Goal: Task Accomplishment & Management: Use online tool/utility

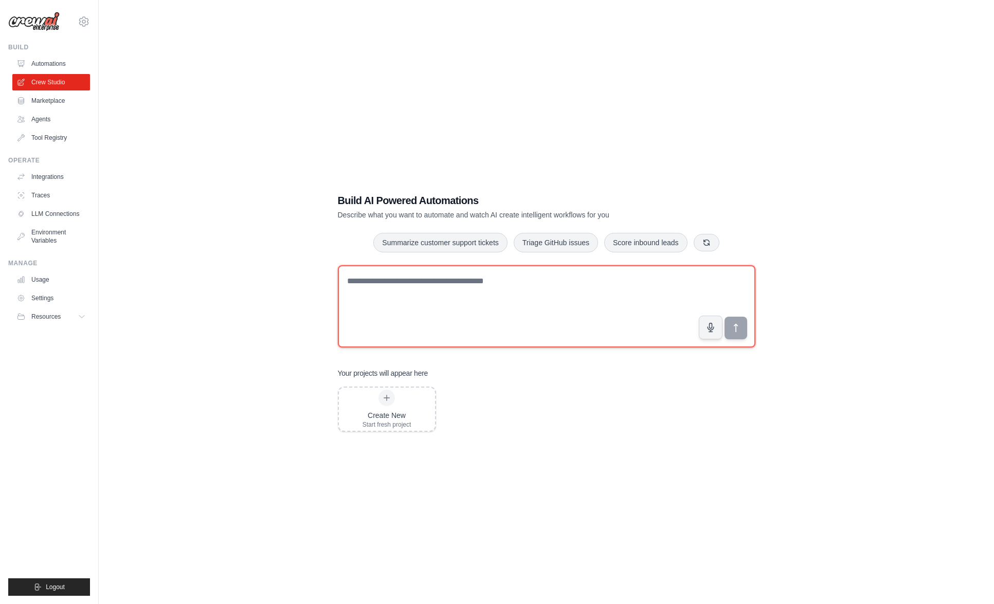
click at [434, 291] on textarea at bounding box center [547, 306] width 418 height 82
paste textarea "**********"
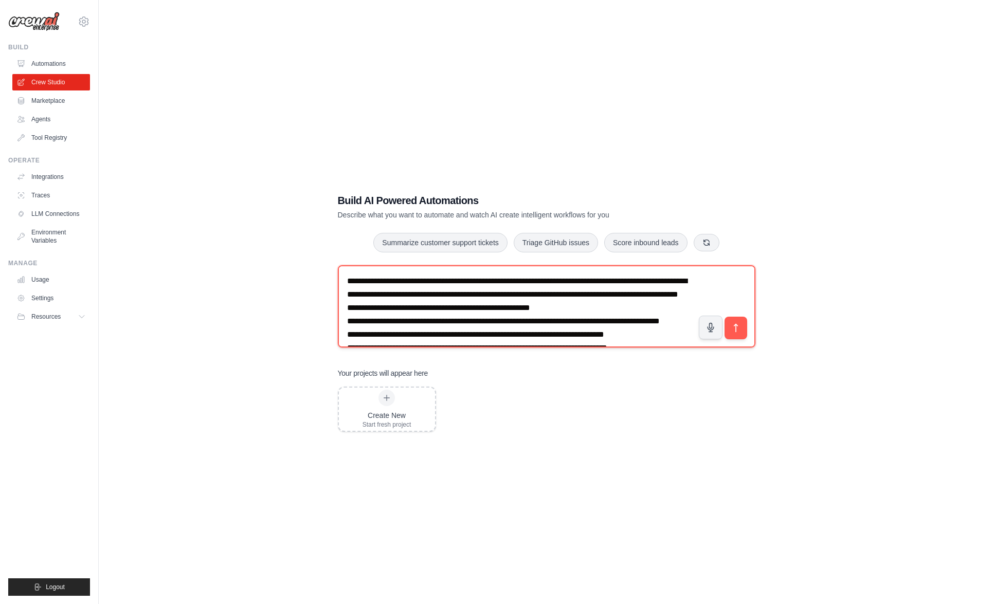
scroll to position [715, 0]
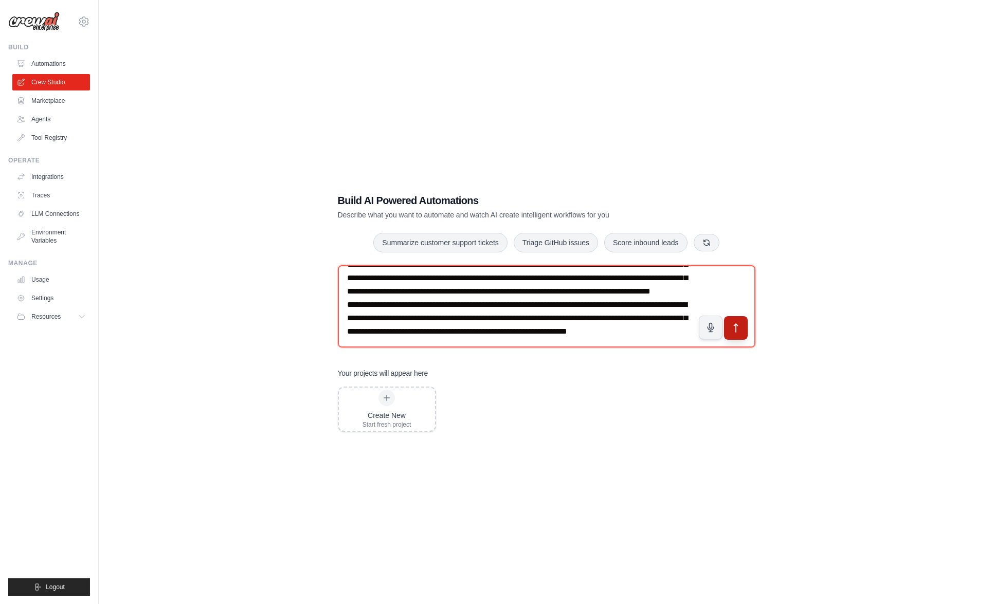
type textarea "**********"
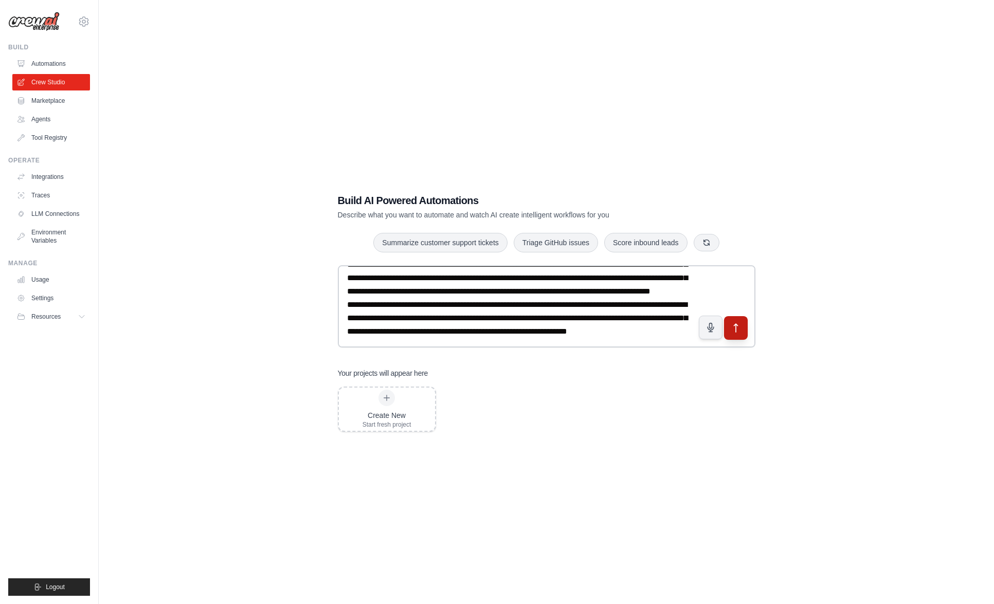
click at [736, 325] on icon "submit" at bounding box center [736, 328] width 4 height 8
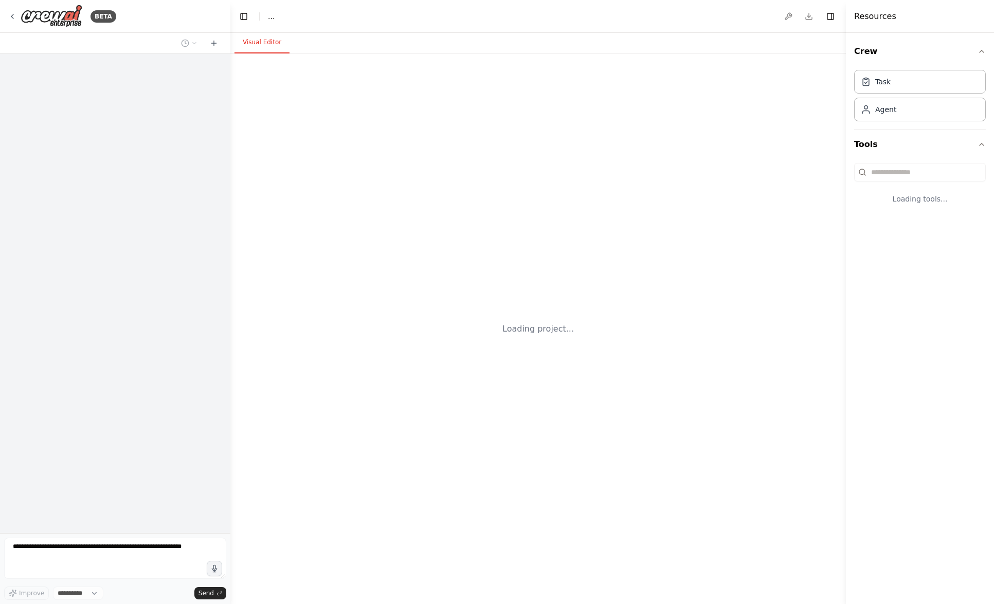
select select "****"
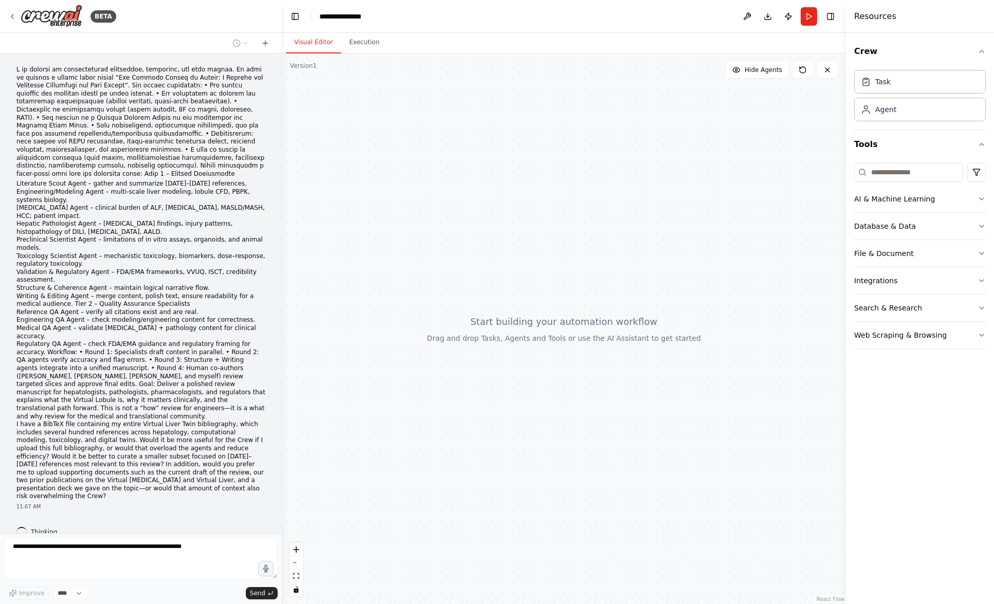
drag, startPoint x: 229, startPoint y: 29, endPoint x: 284, endPoint y: 33, distance: 55.2
click at [284, 33] on div "BETA Literature Scout Agent – gather and summarize 2023–2025 references. Engine…" at bounding box center [497, 302] width 994 height 604
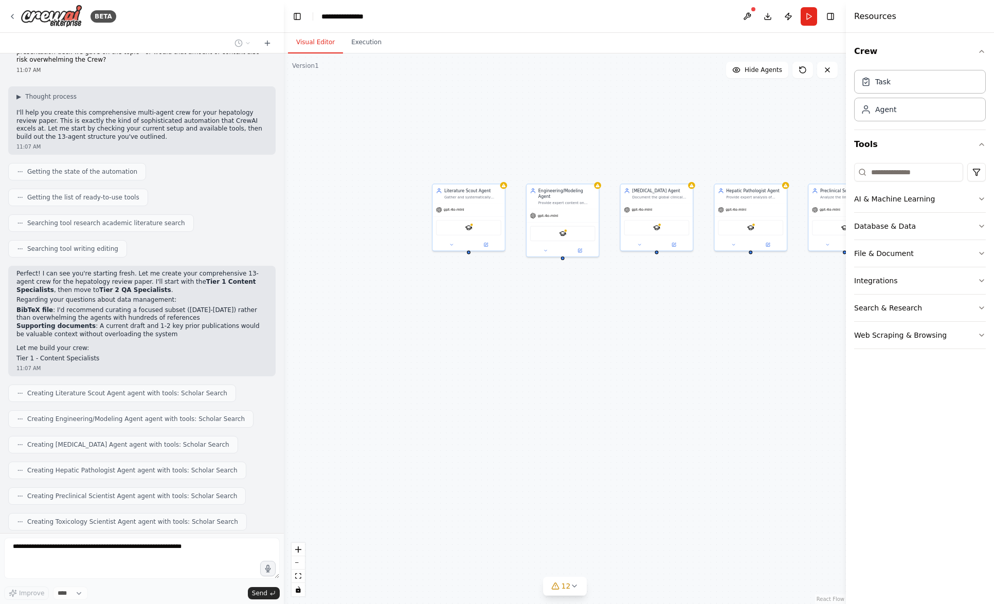
scroll to position [462, 0]
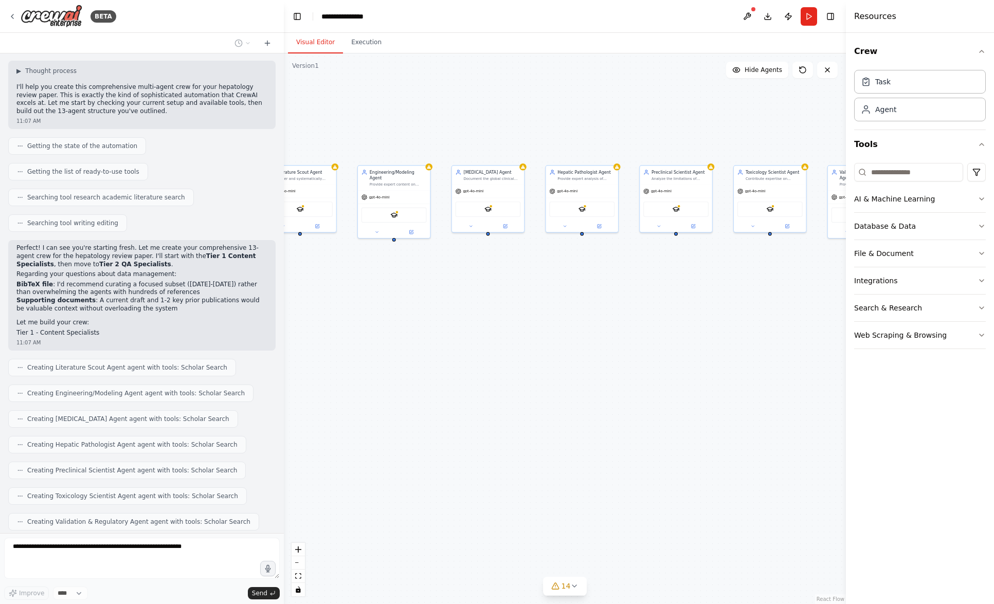
drag, startPoint x: 524, startPoint y: 348, endPoint x: 386, endPoint y: 340, distance: 138.0
click at [386, 340] on div "Literature Scout Agent Gather and systematically summarize 2023-2025 references…" at bounding box center [565, 328] width 562 height 551
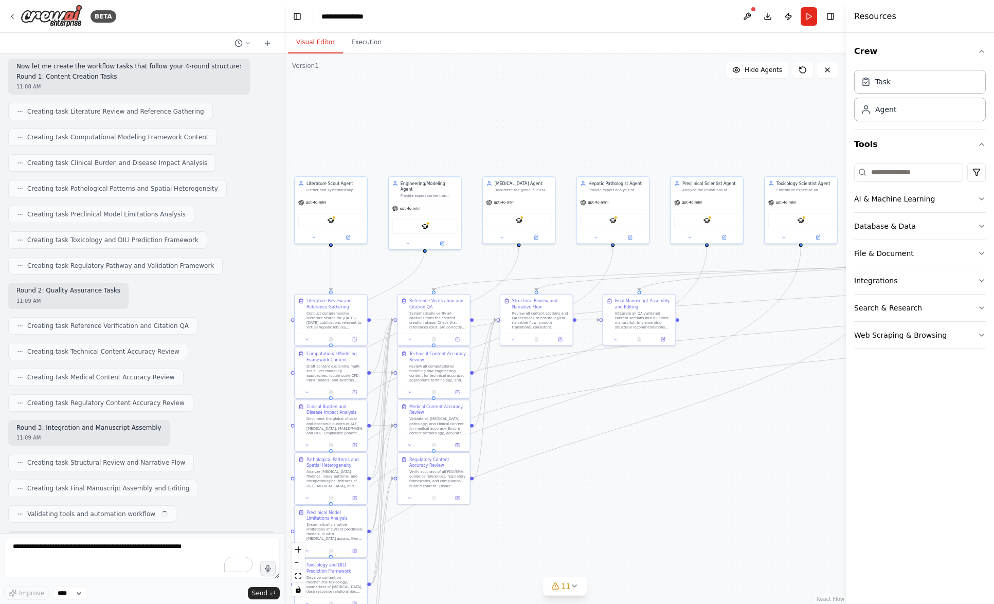
scroll to position [1139, 0]
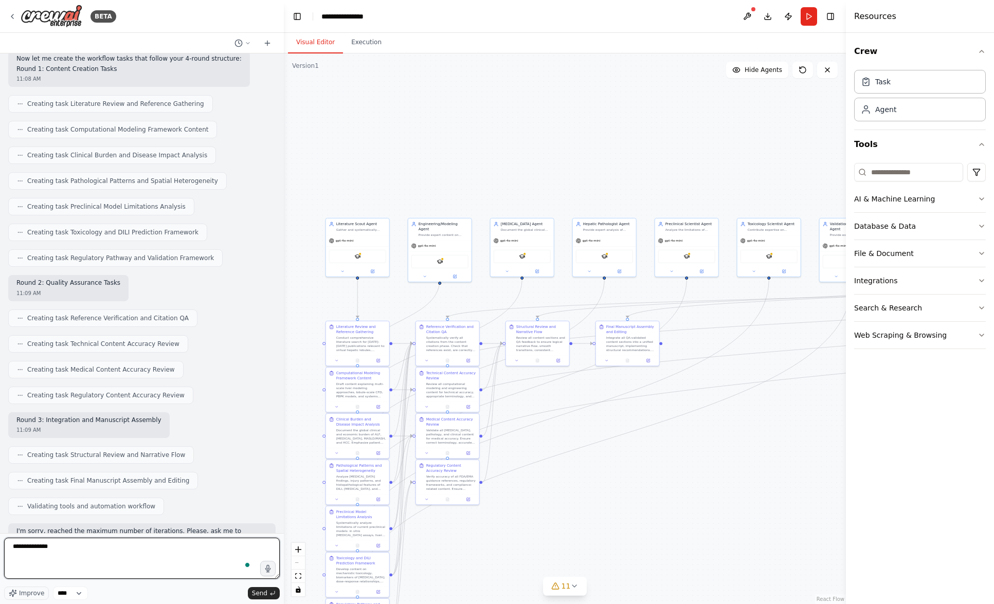
type textarea "**********"
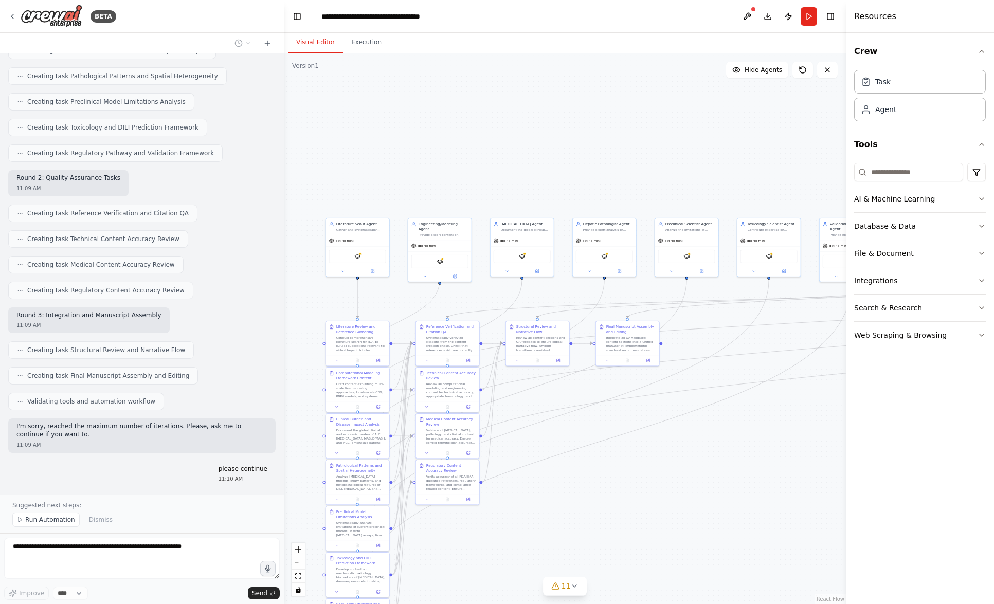
scroll to position [1264, 0]
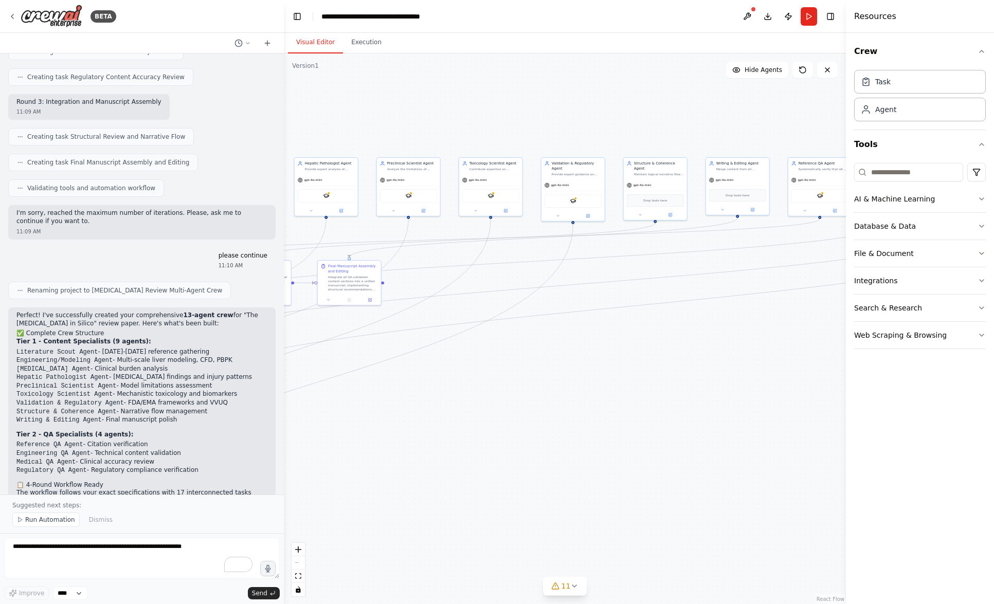
drag, startPoint x: 730, startPoint y: 447, endPoint x: 397, endPoint y: 393, distance: 336.6
click at [397, 393] on div ".deletable-edge-delete-btn { width: 20px; height: 20px; border: 0px solid #ffff…" at bounding box center [565, 328] width 562 height 551
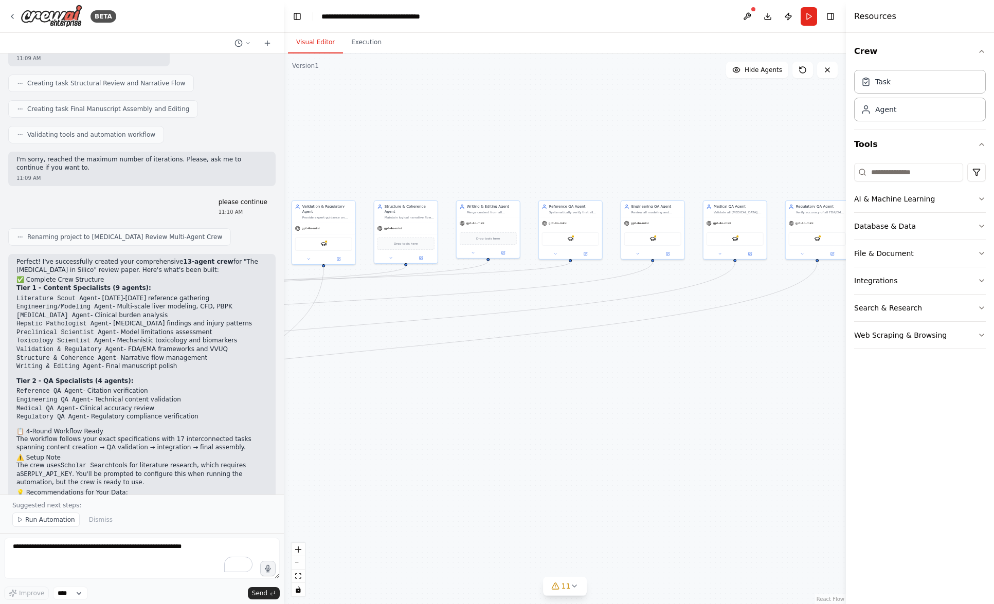
drag, startPoint x: 653, startPoint y: 335, endPoint x: 457, endPoint y: 372, distance: 198.9
click at [457, 372] on div ".deletable-edge-delete-btn { width: 20px; height: 20px; border: 0px solid #ffff…" at bounding box center [565, 328] width 562 height 551
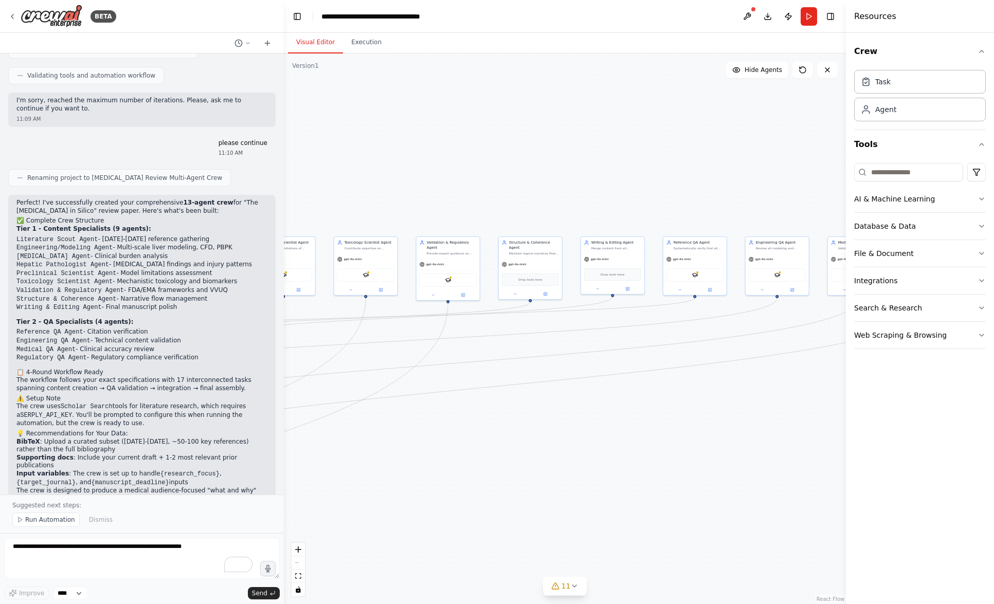
drag, startPoint x: 646, startPoint y: 363, endPoint x: 773, endPoint y: 400, distance: 132.6
click at [773, 400] on div ".deletable-edge-delete-btn { width: 20px; height: 20px; border: 0px solid #ffff…" at bounding box center [565, 328] width 562 height 551
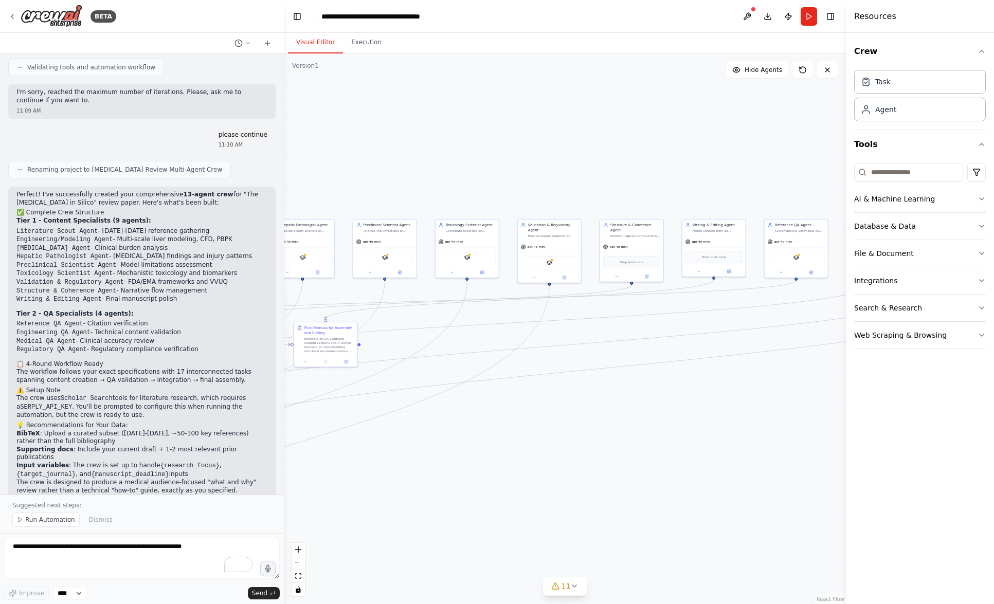
drag, startPoint x: 618, startPoint y: 430, endPoint x: 839, endPoint y: 400, distance: 223.2
click at [839, 400] on div ".deletable-edge-delete-btn { width: 20px; height: 20px; border: 0px solid #ffff…" at bounding box center [565, 328] width 562 height 551
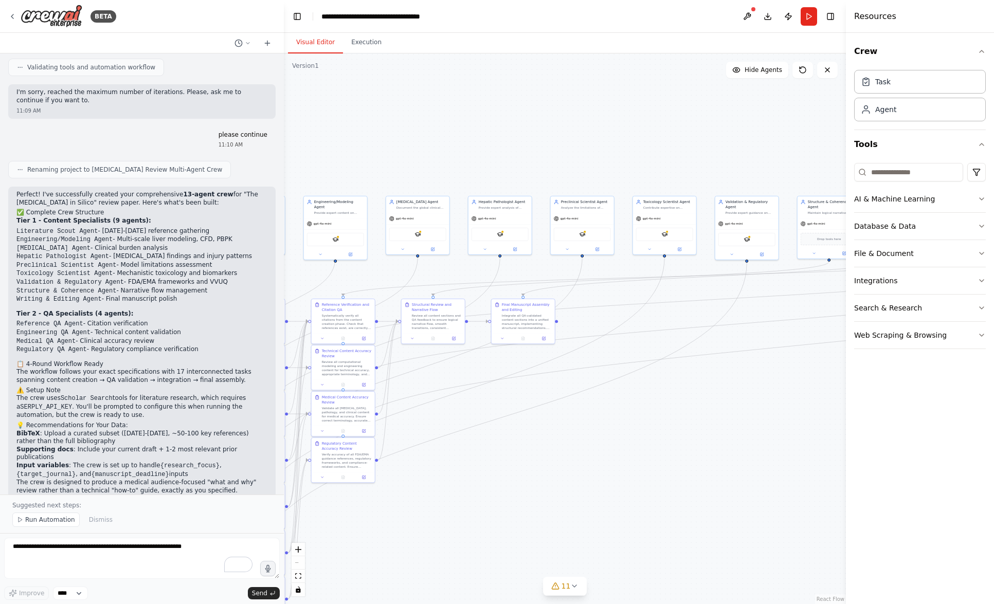
drag, startPoint x: 530, startPoint y: 450, endPoint x: 618, endPoint y: 437, distance: 88.9
click at [618, 437] on div ".deletable-edge-delete-btn { width: 20px; height: 20px; border: 0px solid #ffff…" at bounding box center [565, 328] width 562 height 551
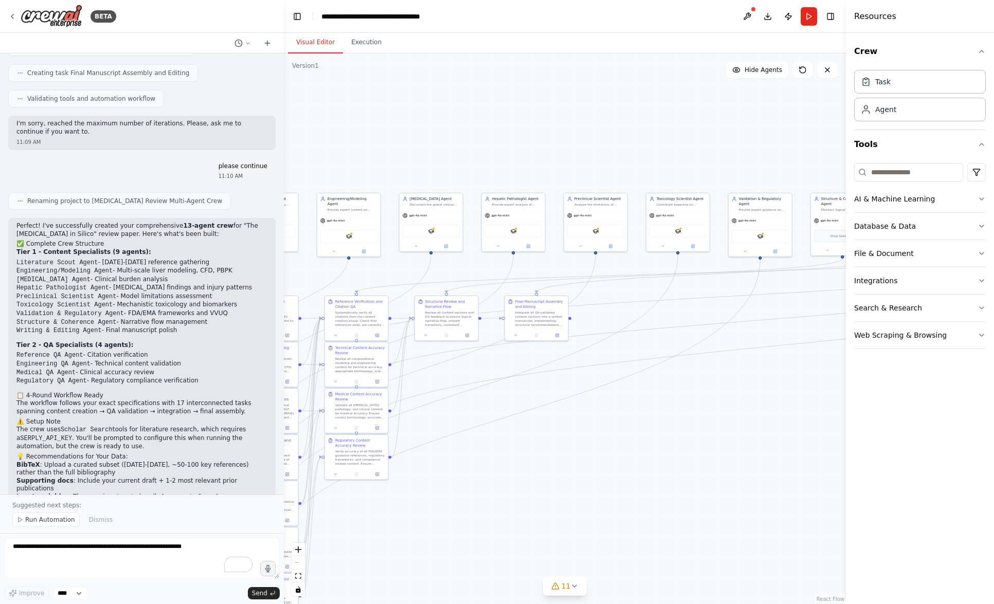
scroll to position [1562, 0]
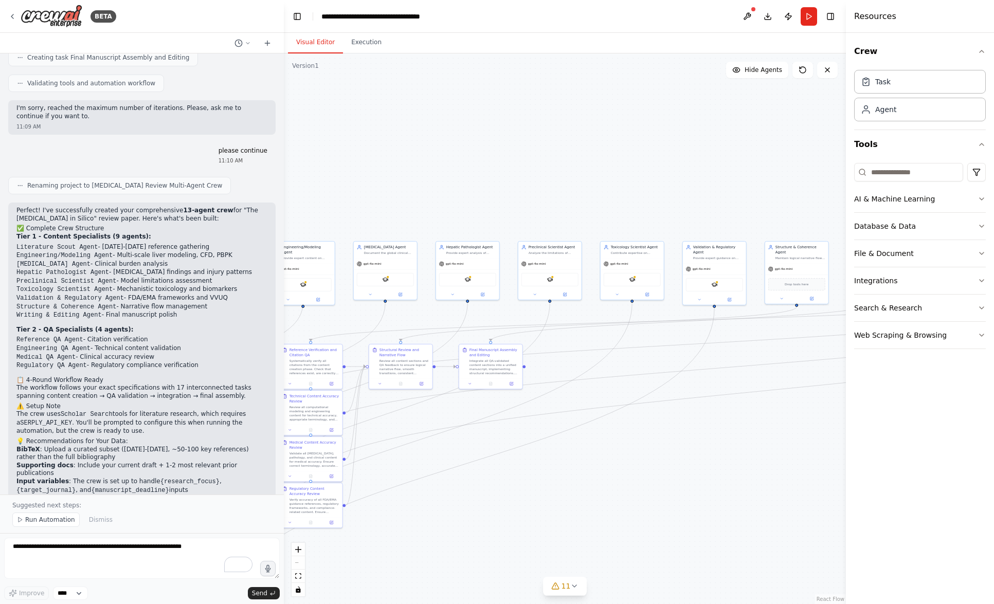
drag, startPoint x: 472, startPoint y: 433, endPoint x: 408, endPoint y: 488, distance: 84.2
click at [408, 488] on div ".deletable-edge-delete-btn { width: 20px; height: 20px; border: 0px solid #ffff…" at bounding box center [565, 328] width 562 height 551
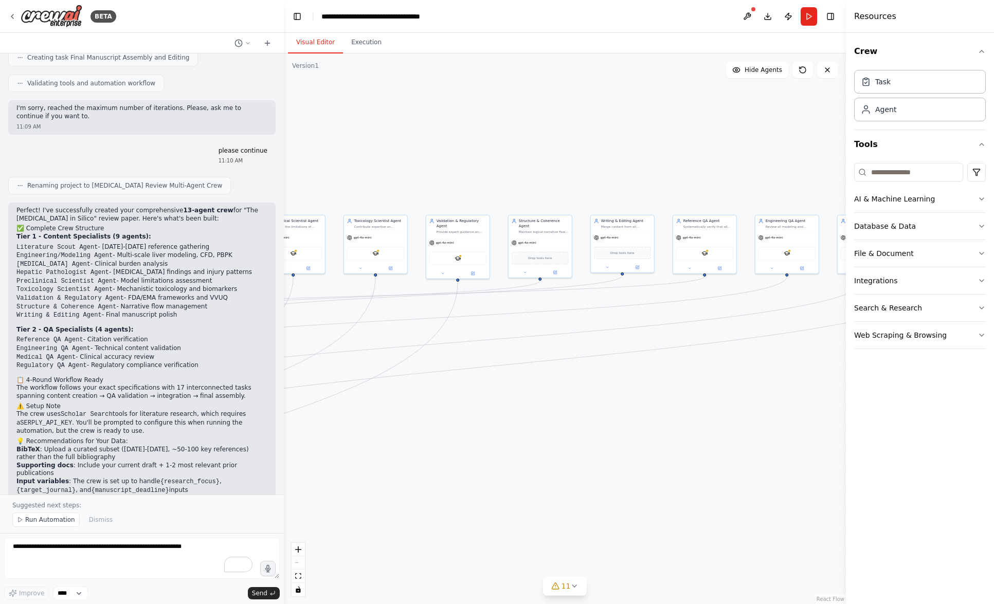
drag, startPoint x: 637, startPoint y: 480, endPoint x: 396, endPoint y: 446, distance: 242.4
click at [396, 446] on div ".deletable-edge-delete-btn { width: 20px; height: 20px; border: 0px solid #ffff…" at bounding box center [565, 328] width 562 height 551
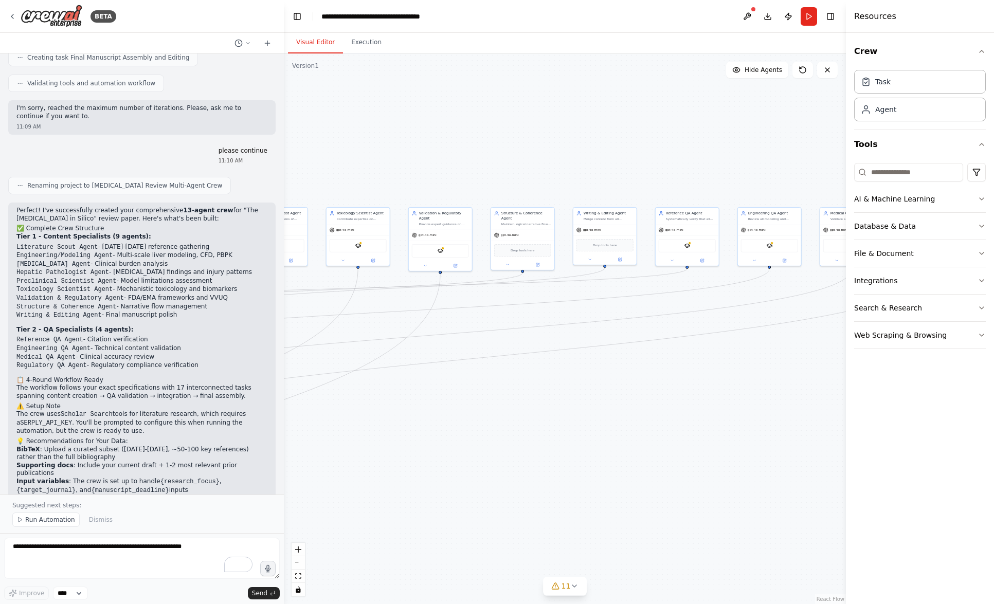
drag, startPoint x: 566, startPoint y: 427, endPoint x: 549, endPoint y: 419, distance: 18.2
click at [549, 419] on div ".deletable-edge-delete-btn { width: 20px; height: 20px; border: 0px solid #ffff…" at bounding box center [565, 328] width 562 height 551
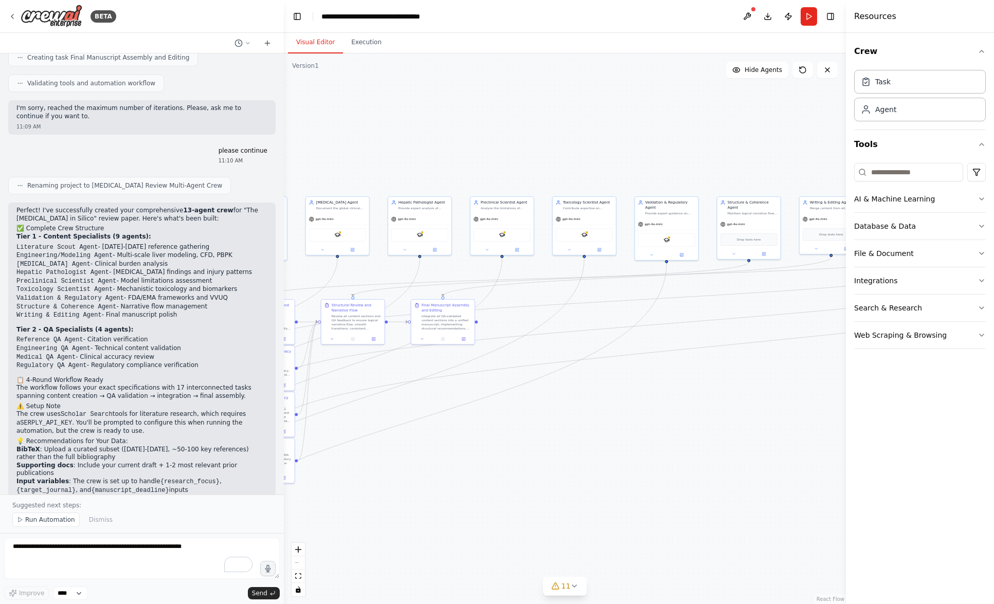
drag, startPoint x: 530, startPoint y: 434, endPoint x: 769, endPoint y: 426, distance: 239.8
click at [769, 426] on div ".deletable-edge-delete-btn { width: 20px; height: 20px; border: 0px solid #ffff…" at bounding box center [565, 328] width 562 height 551
drag, startPoint x: 580, startPoint y: 491, endPoint x: 473, endPoint y: 493, distance: 107.0
click at [473, 493] on div ".deletable-edge-delete-btn { width: 20px; height: 20px; border: 0px solid #ffff…" at bounding box center [565, 328] width 562 height 551
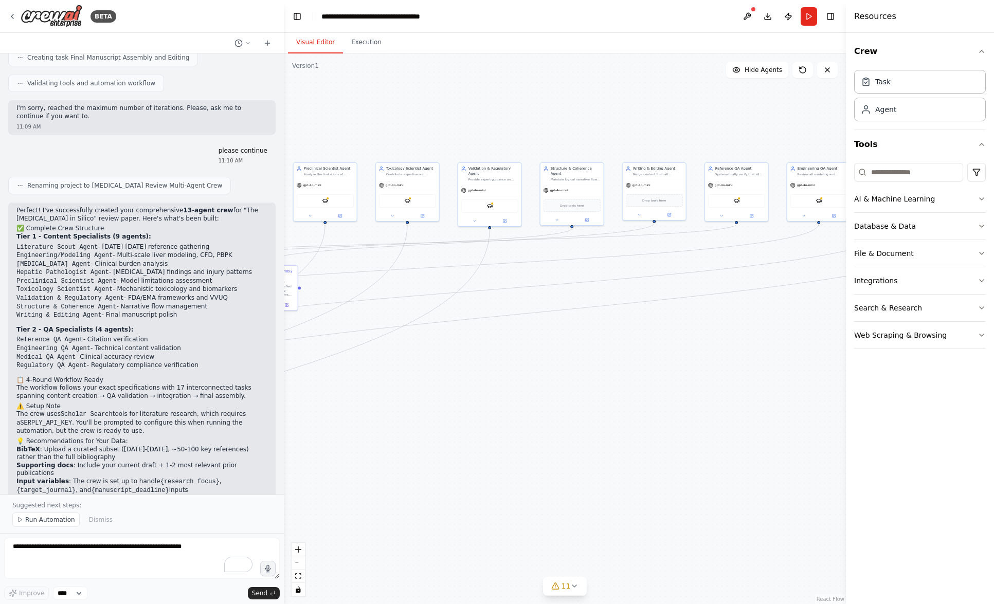
drag, startPoint x: 663, startPoint y: 443, endPoint x: 601, endPoint y: 411, distance: 69.7
click at [601, 411] on div ".deletable-edge-delete-btn { width: 20px; height: 20px; border: 0px solid #ffff…" at bounding box center [565, 328] width 562 height 551
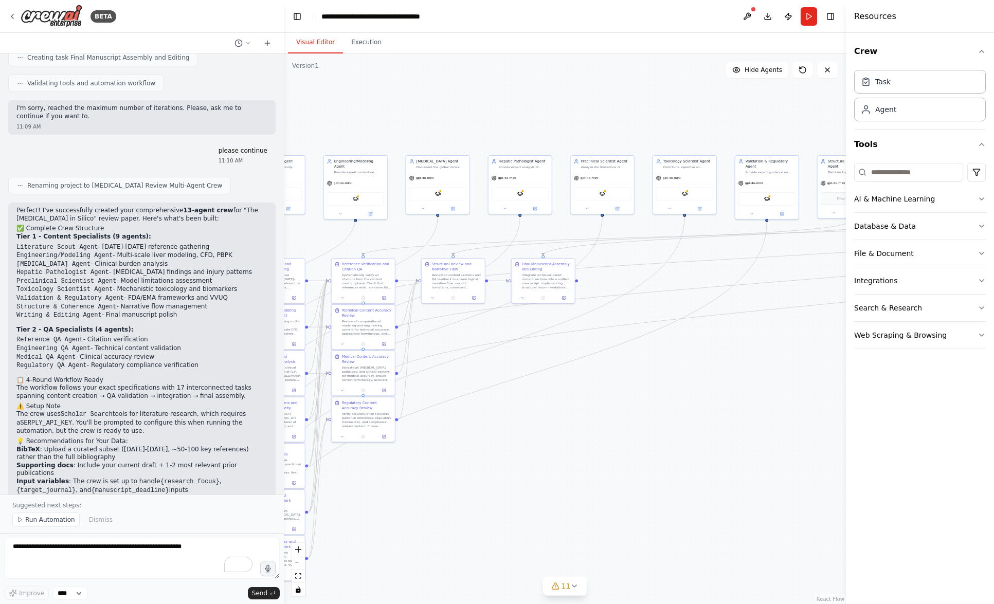
drag, startPoint x: 470, startPoint y: 429, endPoint x: 731, endPoint y: 416, distance: 261.0
click at [731, 416] on div ".deletable-edge-delete-btn { width: 20px; height: 20px; border: 0px solid #ffff…" at bounding box center [565, 328] width 562 height 551
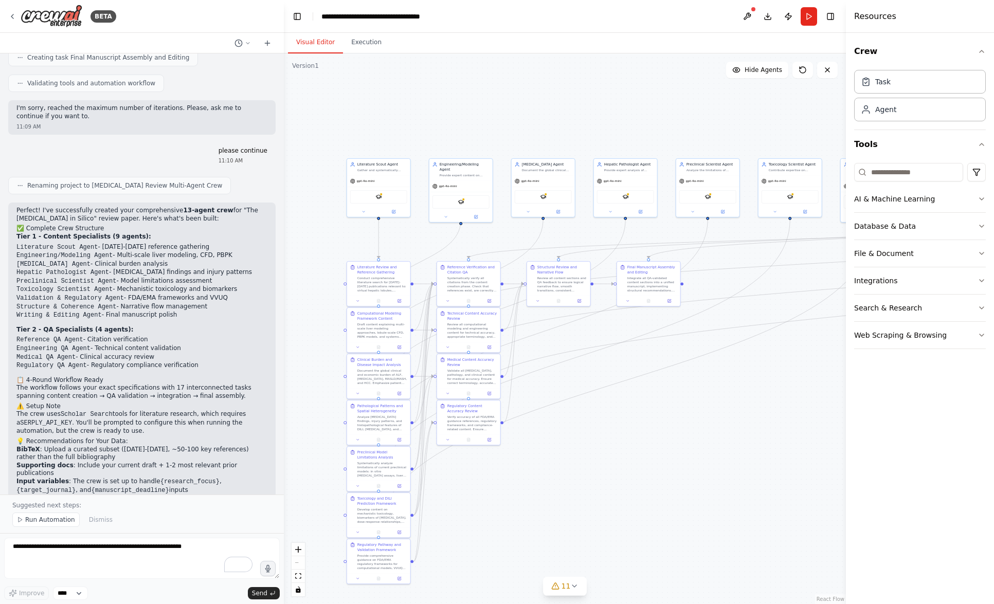
drag, startPoint x: 510, startPoint y: 491, endPoint x: 611, endPoint y: 492, distance: 100.8
click at [611, 492] on div ".deletable-edge-delete-btn { width: 20px; height: 20px; border: 0px solid #ffff…" at bounding box center [565, 328] width 562 height 551
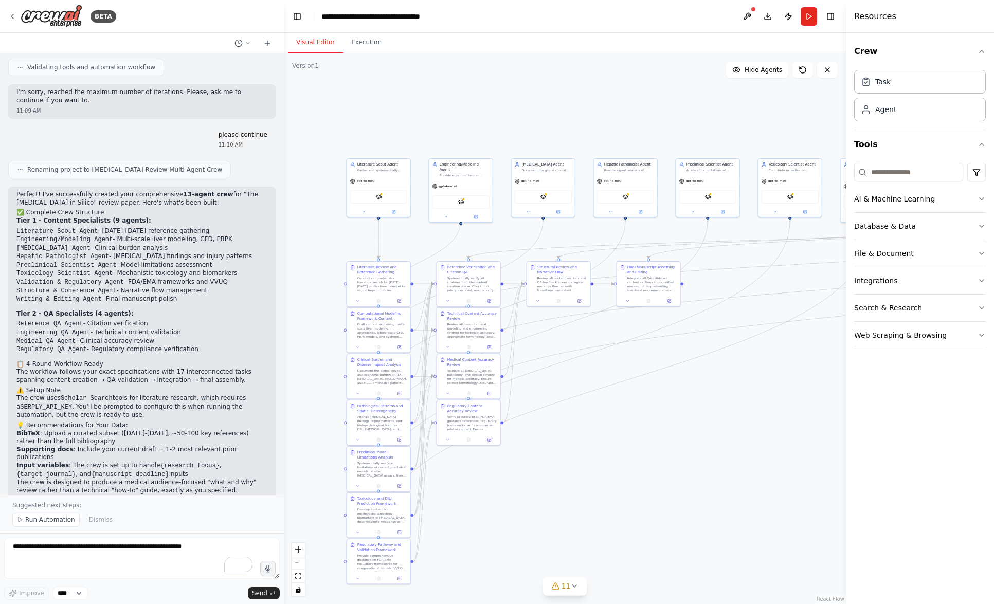
click at [132, 394] on p "The crew uses Scholar Search tools for literature research, which requires a SE…" at bounding box center [141, 406] width 251 height 25
drag, startPoint x: 206, startPoint y: 461, endPoint x: 81, endPoint y: 470, distance: 125.3
click at [81, 497] on p "Would you like to run the automation now, or would you prefer to upload your su…" at bounding box center [141, 505] width 251 height 16
click at [95, 497] on p "Would you like to run the automation now, or would you prefer to upload your su…" at bounding box center [141, 505] width 251 height 16
drag, startPoint x: 95, startPoint y: 468, endPoint x: 227, endPoint y: 463, distance: 132.8
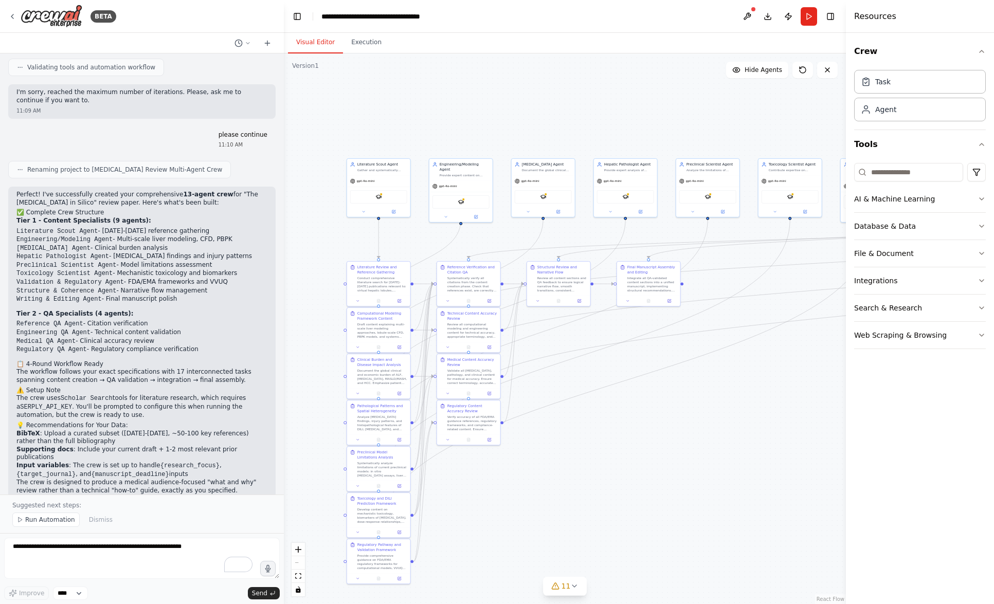
click at [227, 497] on p "Would you like to run the automation now, or would you prefer to upload your su…" at bounding box center [141, 505] width 251 height 16
copy p "your supporting documents first"
click at [74, 545] on textarea "To enrich screen reader interactions, please activate Accessibility in Grammarl…" at bounding box center [142, 558] width 276 height 41
paste textarea "**********"
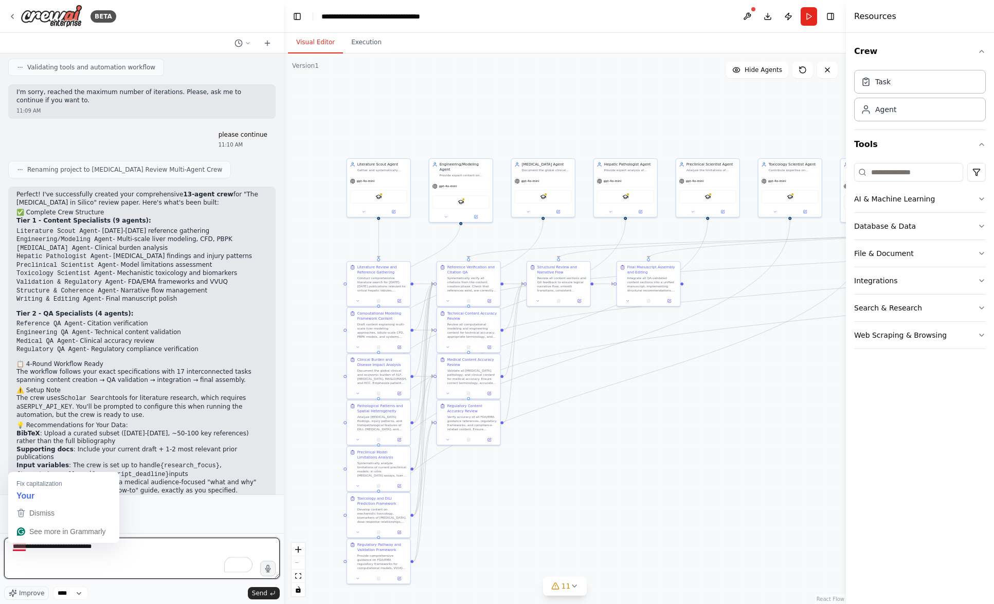
click at [15, 546] on textarea "**********" at bounding box center [142, 558] width 276 height 41
type textarea "**********"
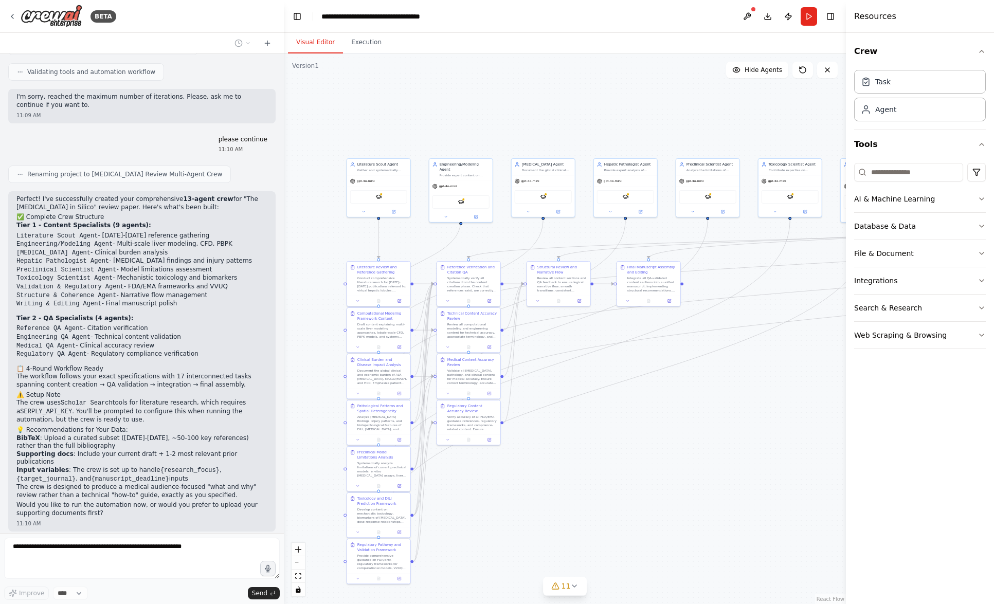
scroll to position [1600, 0]
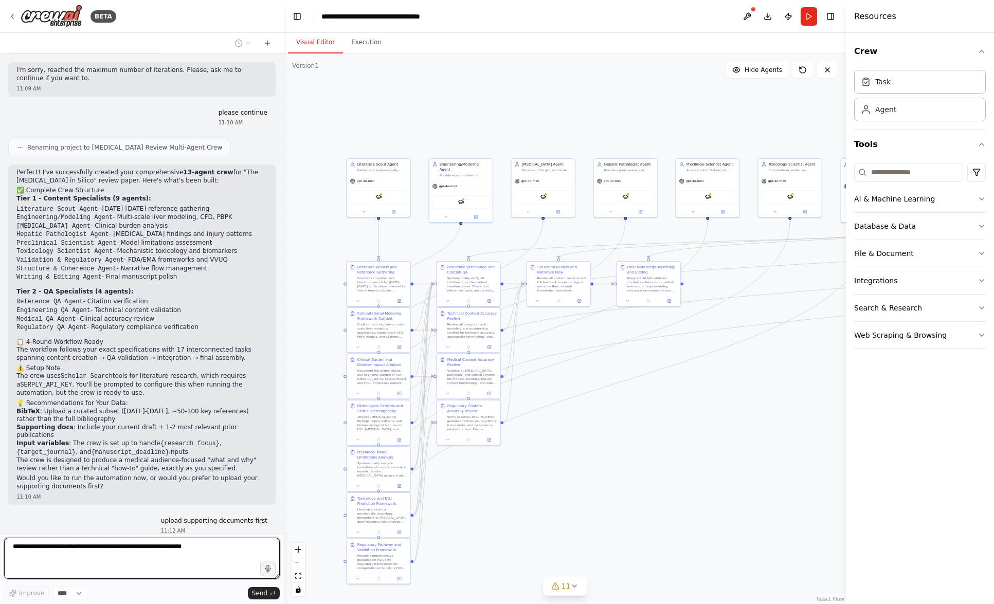
click at [99, 553] on textarea "To enrich screen reader interactions, please activate Accessibility in Grammarl…" at bounding box center [142, 558] width 276 height 41
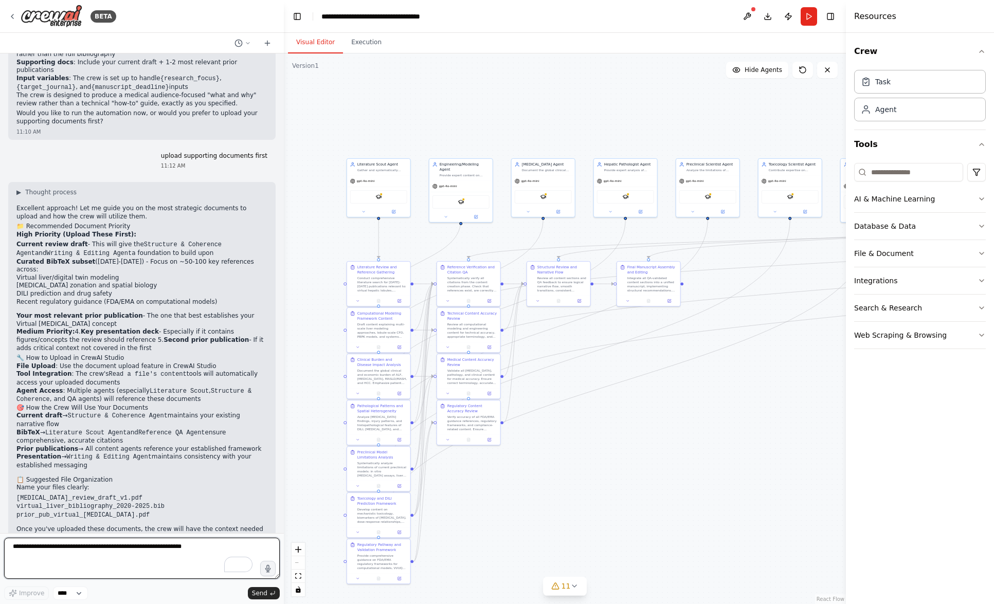
scroll to position [1973, 0]
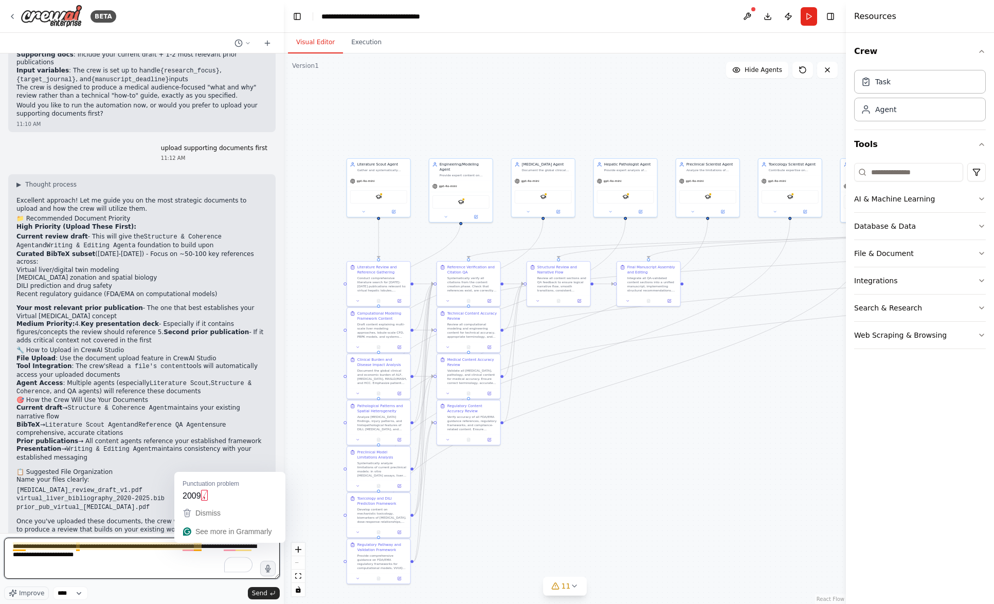
click at [201, 548] on textarea "**********" at bounding box center [142, 558] width 276 height 41
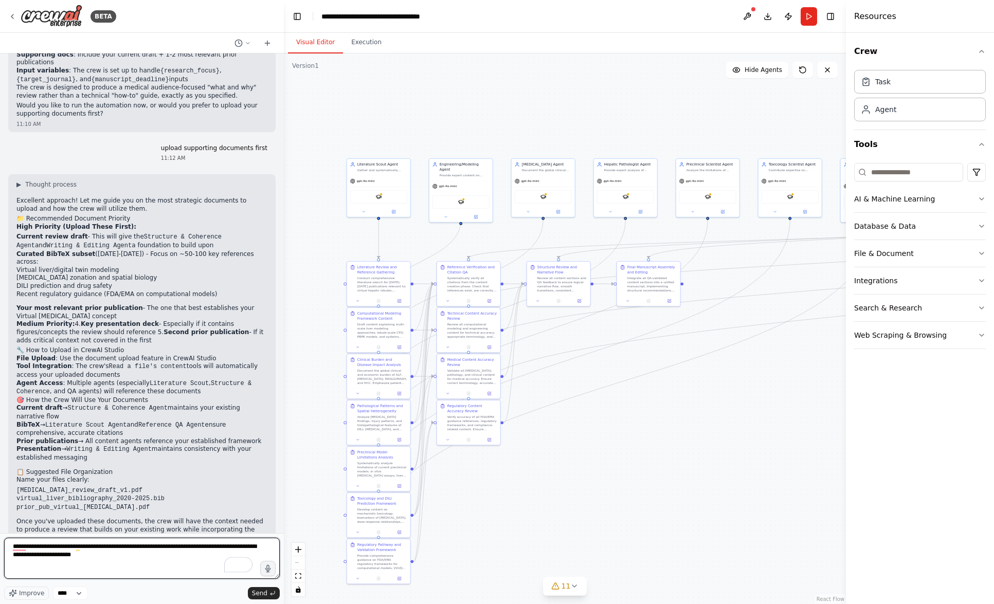
click at [230, 545] on textarea "**********" at bounding box center [142, 558] width 276 height 41
click at [156, 572] on textarea "**********" at bounding box center [142, 558] width 276 height 41
type textarea "**********"
click at [259, 591] on span "Send" at bounding box center [259, 593] width 15 height 8
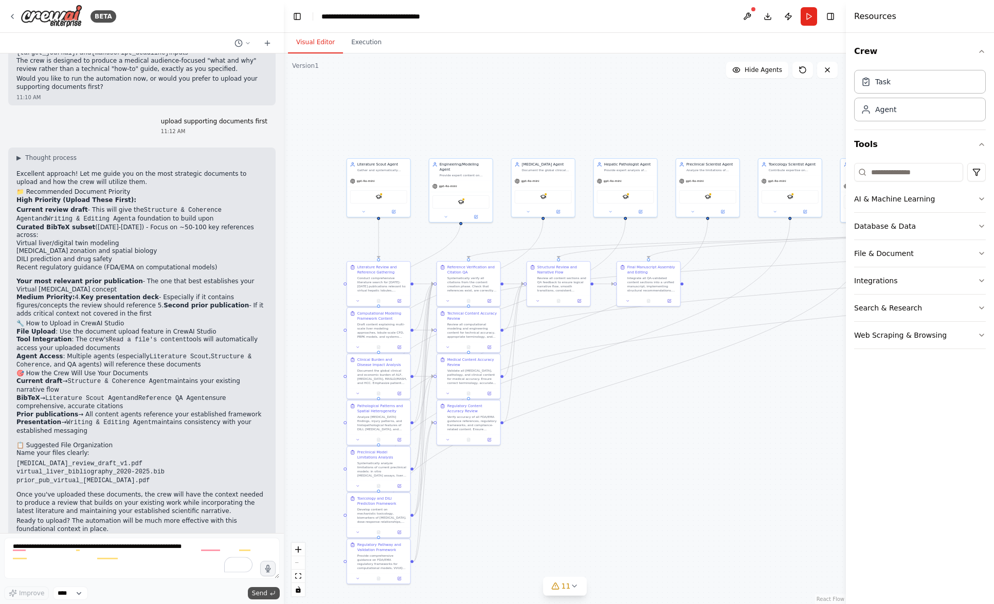
scroll to position [2042, 0]
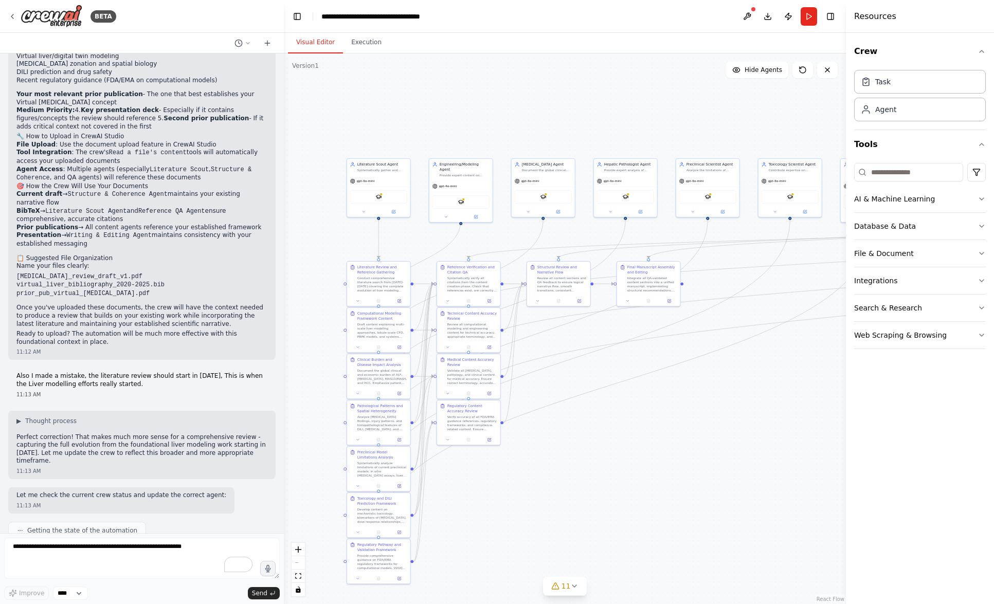
scroll to position [2186, 0]
drag, startPoint x: 127, startPoint y: 228, endPoint x: 14, endPoint y: 226, distance: 112.6
click at [14, 226] on div "▶ Thought process Excellent approach! Let me guide you on the most strategic do…" at bounding box center [141, 161] width 267 height 400
copy code "hepatic_lobule_review_draft_v1"
click at [186, 570] on textarea "To enrich screen reader interactions, please activate Accessibility in Grammarl…" at bounding box center [142, 558] width 276 height 41
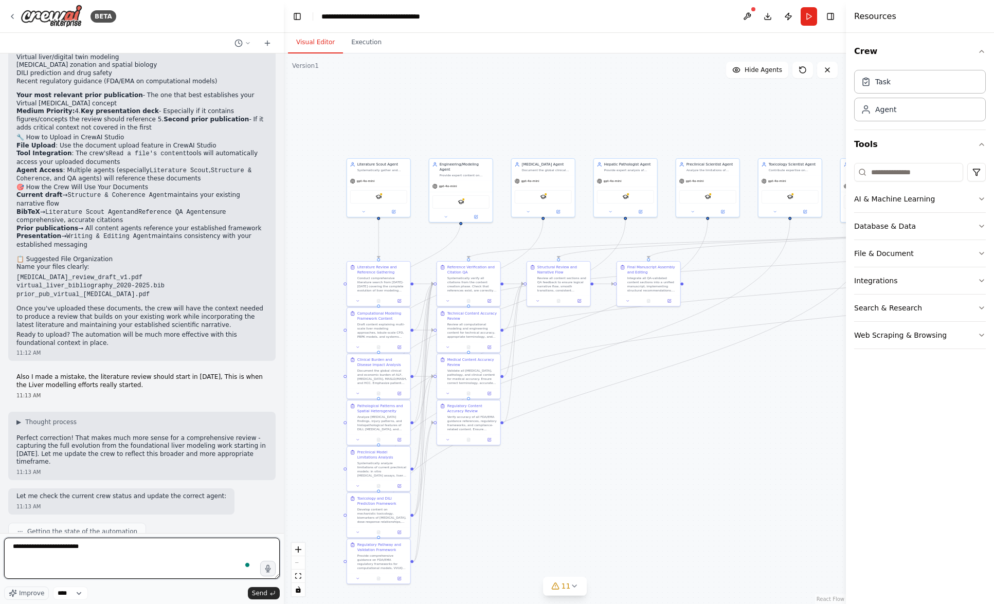
type textarea "**********"
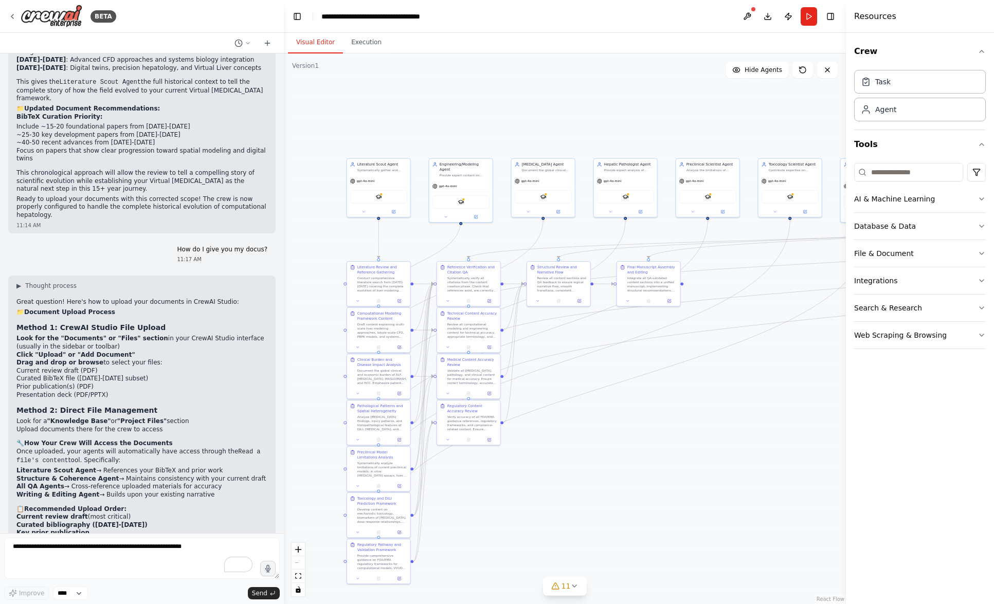
scroll to position [2854, 0]
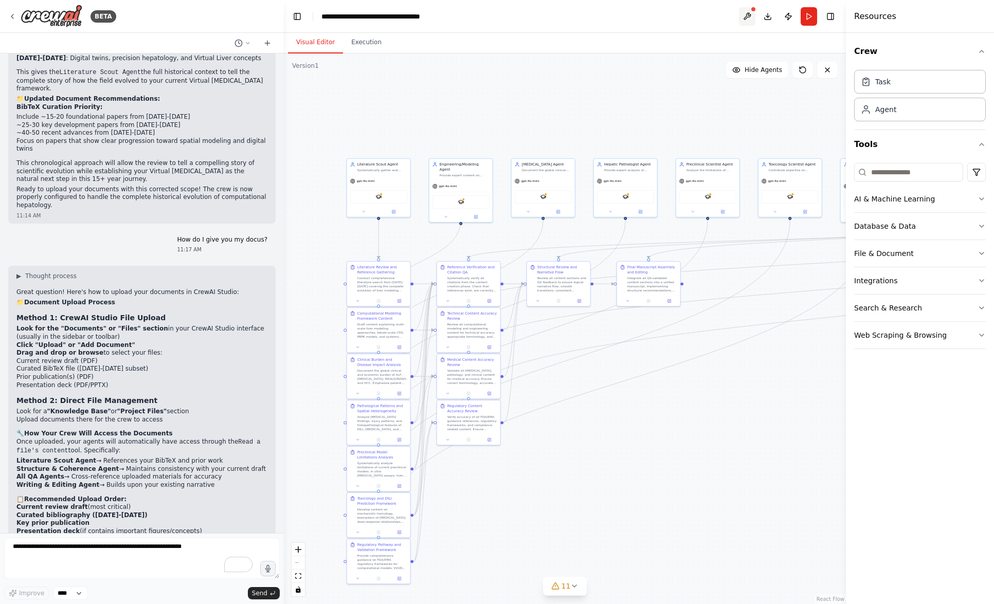
click at [750, 17] on button at bounding box center [747, 16] width 16 height 19
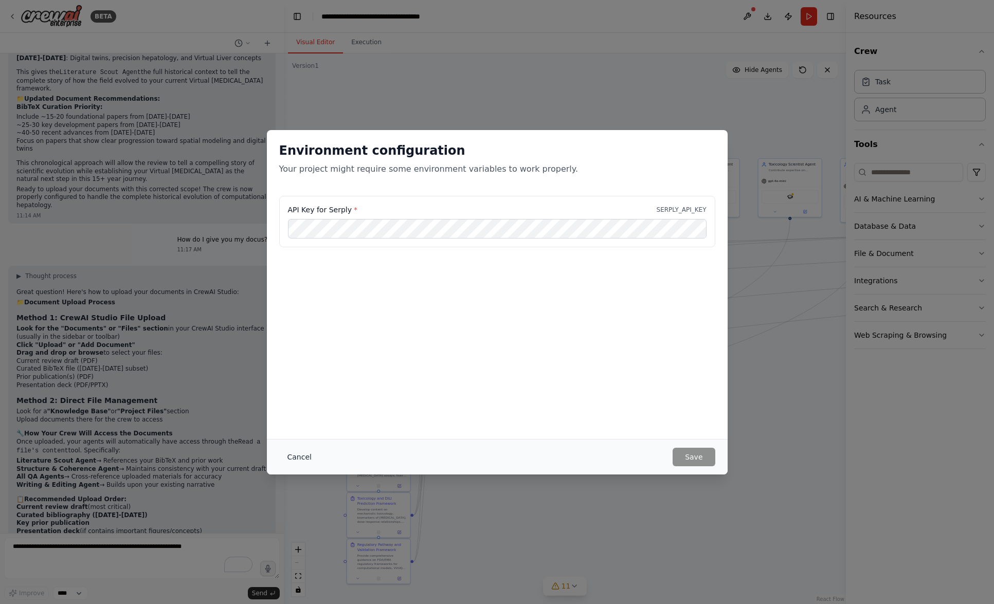
click at [291, 454] on button "Cancel" at bounding box center [299, 457] width 41 height 19
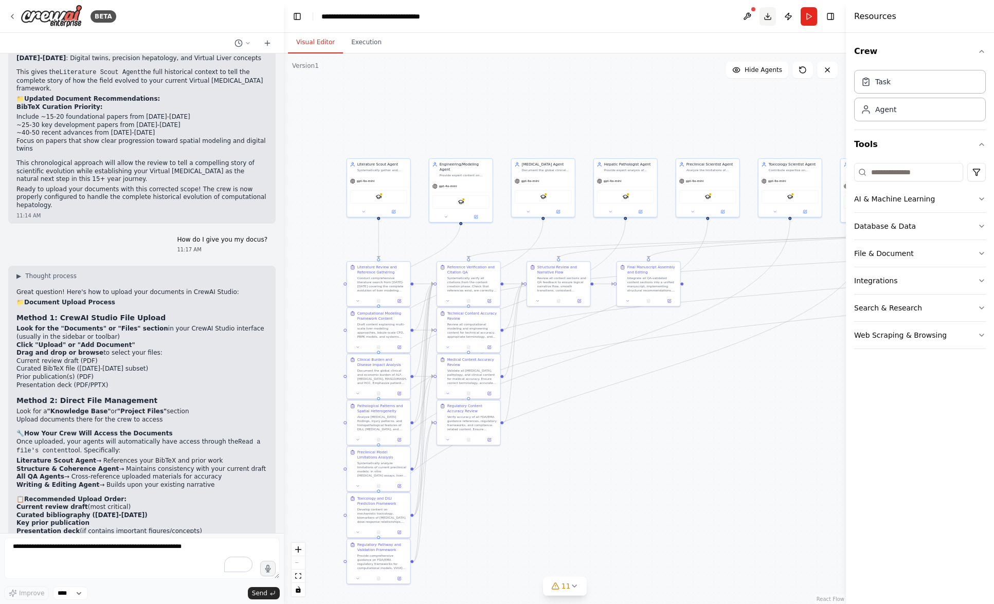
click at [768, 13] on button "Download" at bounding box center [767, 16] width 16 height 19
click at [745, 21] on button at bounding box center [747, 16] width 16 height 19
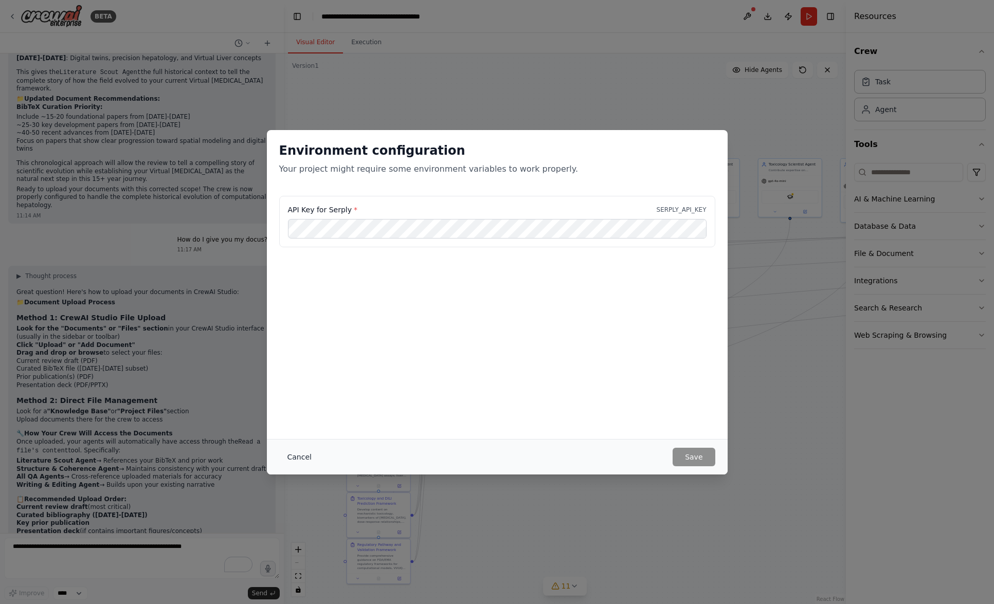
click at [295, 454] on button "Cancel" at bounding box center [299, 457] width 41 height 19
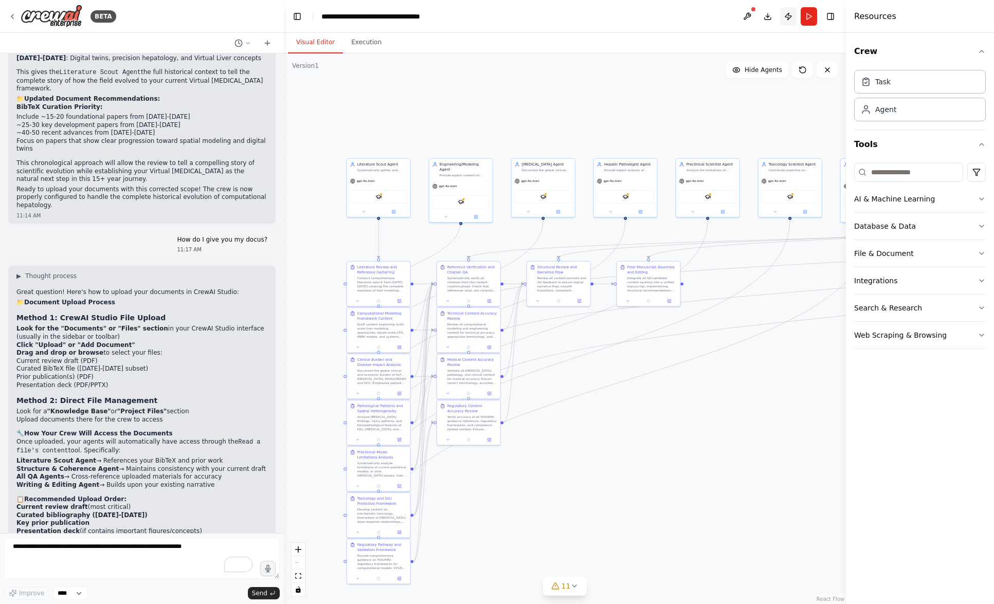
click at [786, 18] on button "Publish" at bounding box center [788, 16] width 16 height 19
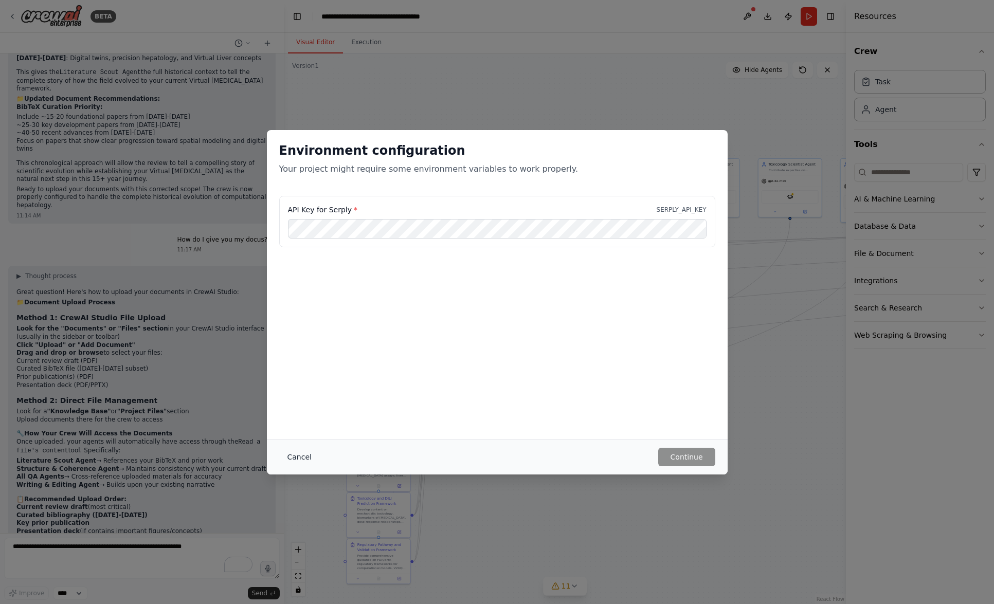
click at [302, 455] on button "Cancel" at bounding box center [299, 457] width 41 height 19
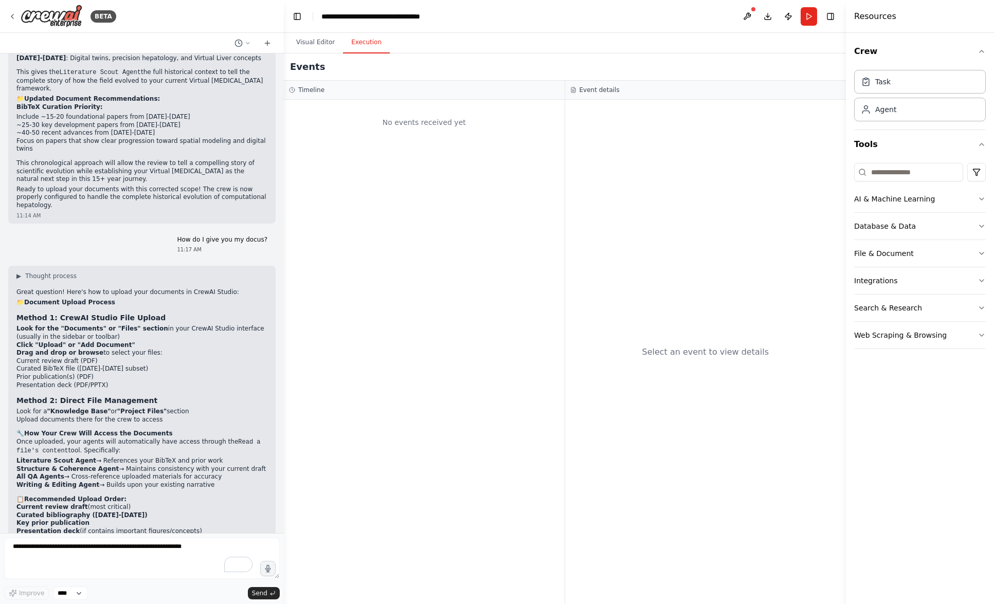
click at [372, 42] on button "Execution" at bounding box center [366, 43] width 47 height 22
click at [308, 41] on button "Visual Editor" at bounding box center [315, 43] width 55 height 22
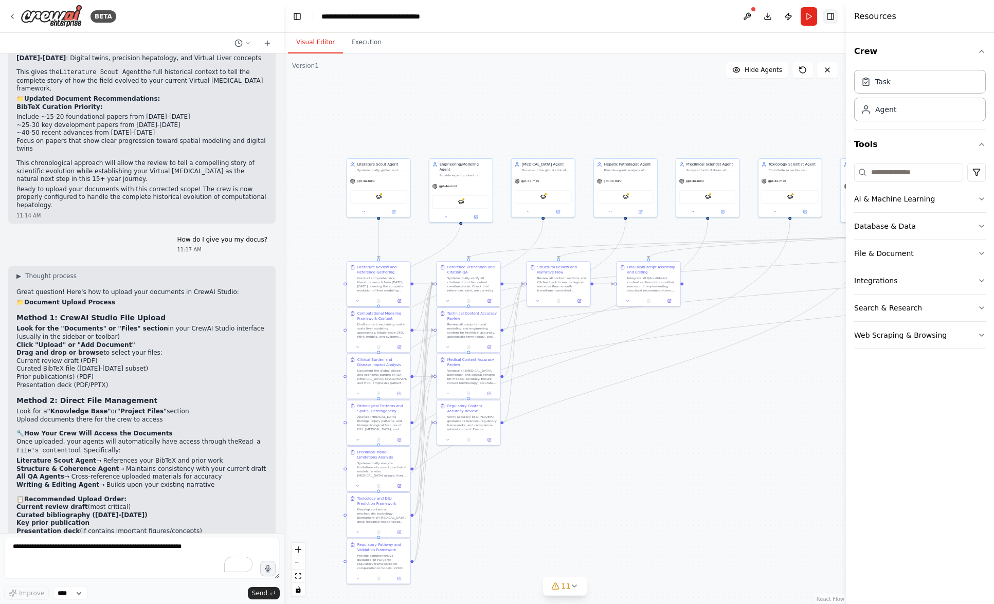
click at [829, 16] on button "Toggle Right Sidebar" at bounding box center [830, 16] width 14 height 14
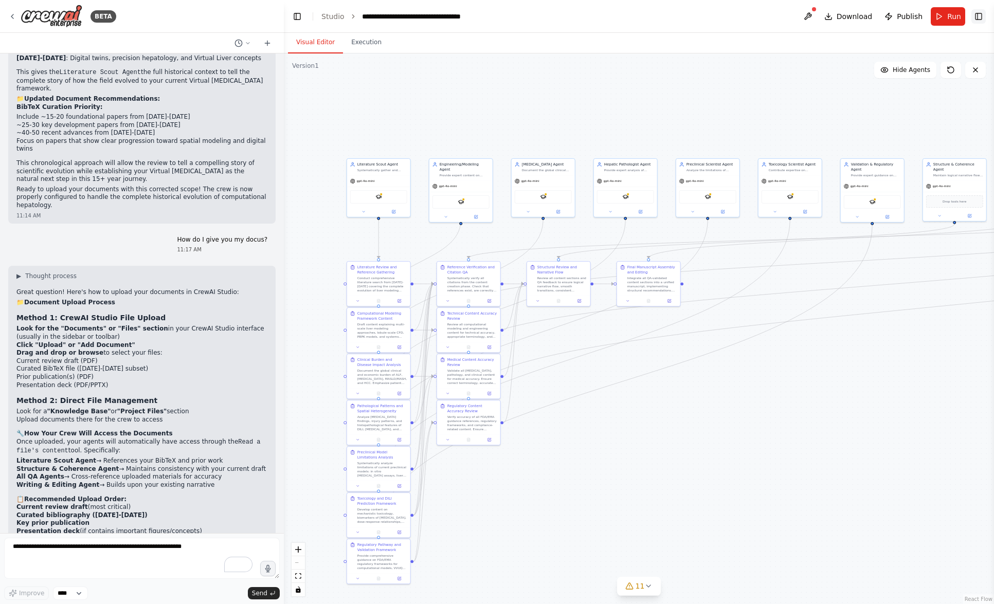
click at [980, 20] on button "Toggle Right Sidebar" at bounding box center [978, 16] width 14 height 14
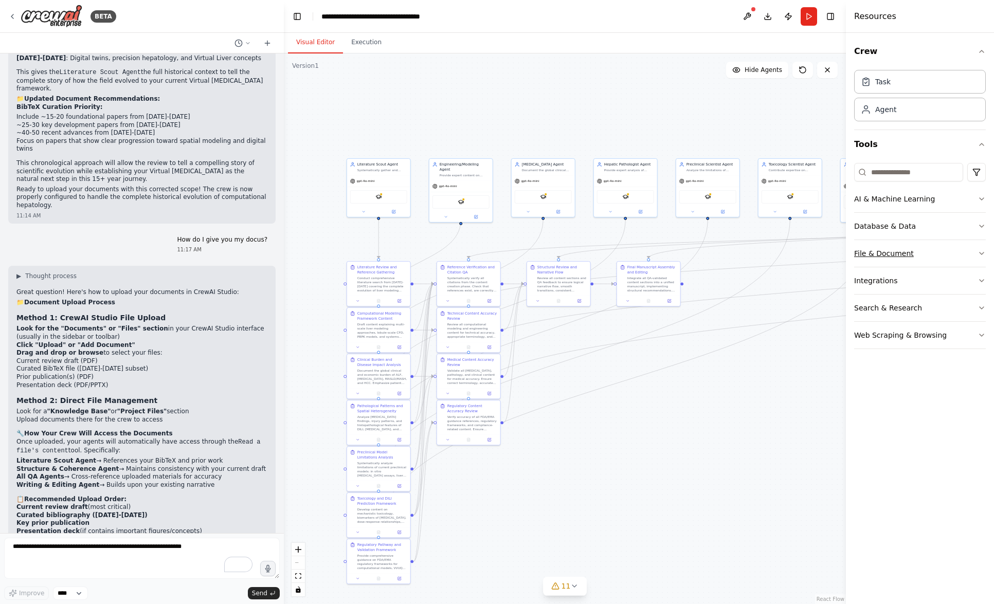
click at [935, 247] on button "File & Document" at bounding box center [920, 253] width 132 height 27
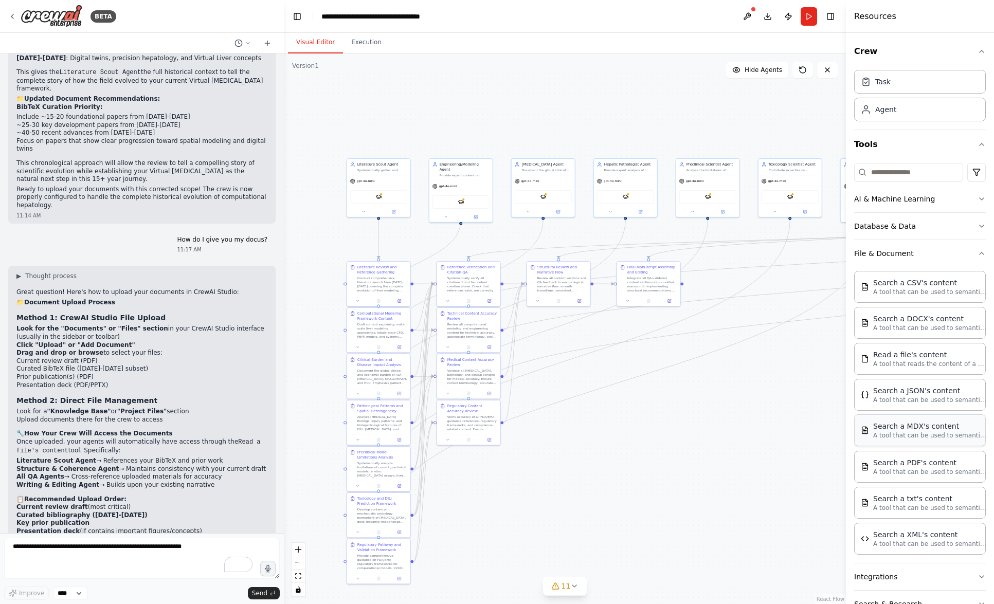
scroll to position [58, 0]
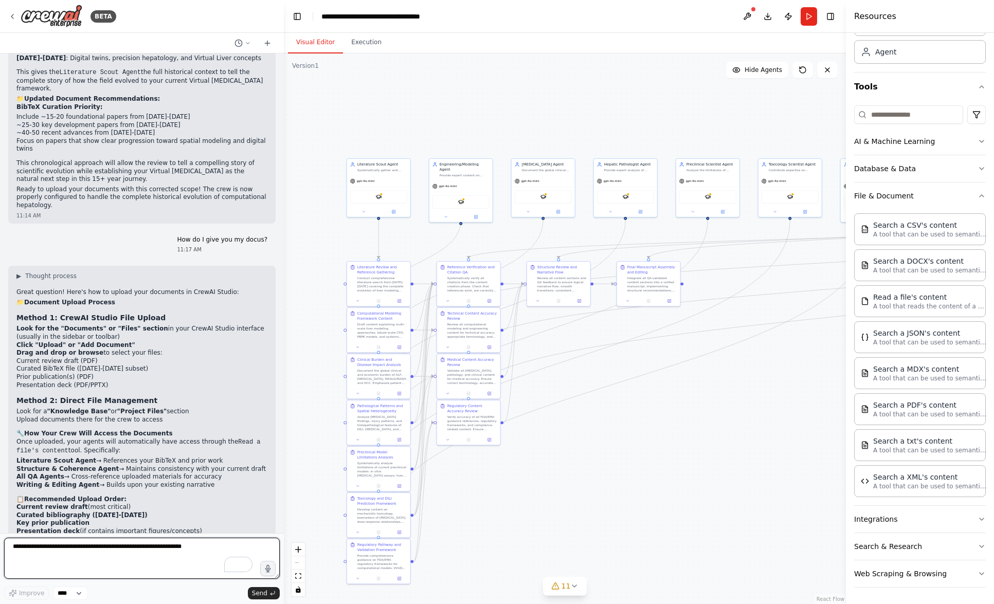
click at [134, 563] on textarea "To enrich screen reader interactions, please activate Accessibility in Grammarl…" at bounding box center [142, 558] width 276 height 41
click at [271, 567] on icon "button" at bounding box center [268, 569] width 9 height 9
click at [270, 572] on icon "button" at bounding box center [268, 569] width 9 height 9
type textarea "**********"
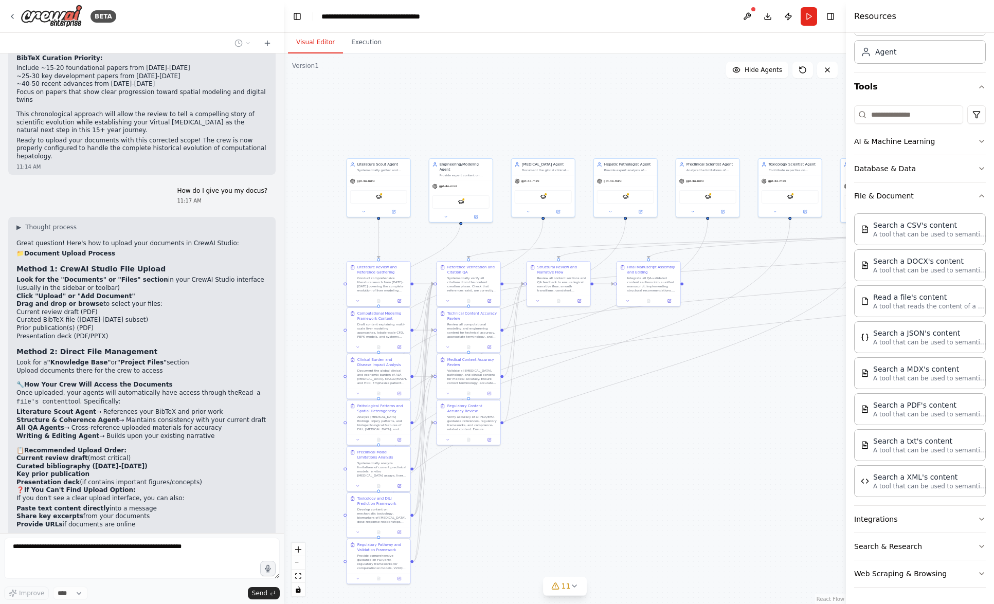
scroll to position [2901, 0]
click at [969, 167] on button "Database & Data" at bounding box center [920, 168] width 132 height 27
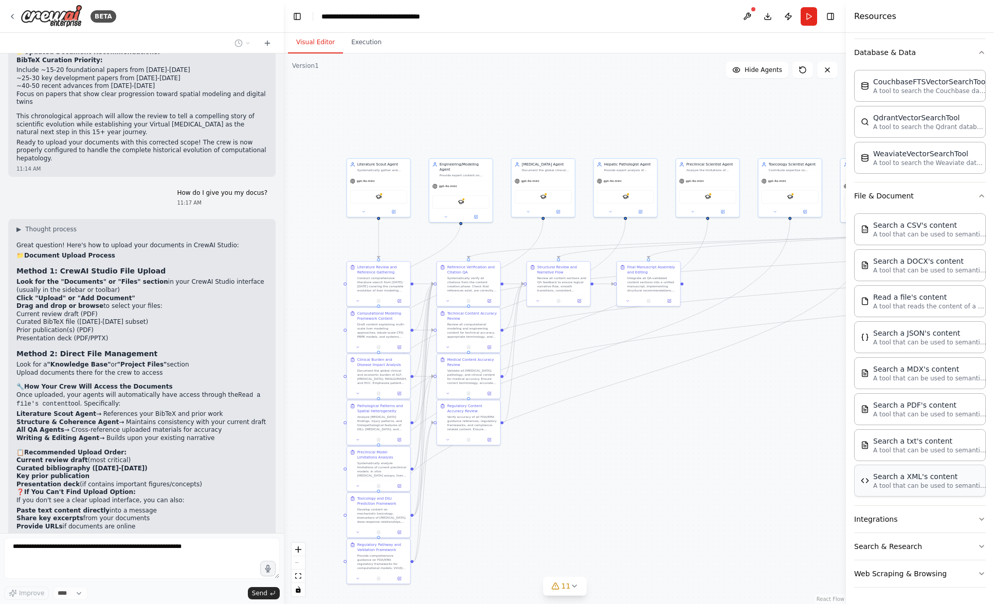
scroll to position [0, 0]
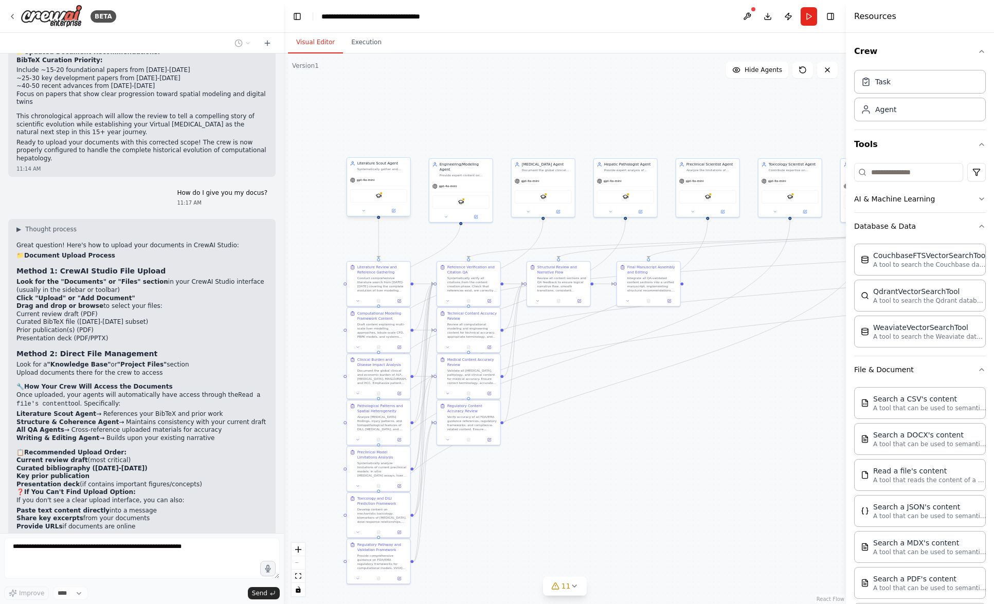
click at [391, 172] on div "Literature Scout Agent Systematically gather and summarize relevant literature …" at bounding box center [378, 166] width 63 height 16
click at [381, 179] on div "gpt-4o-mini" at bounding box center [378, 179] width 63 height 11
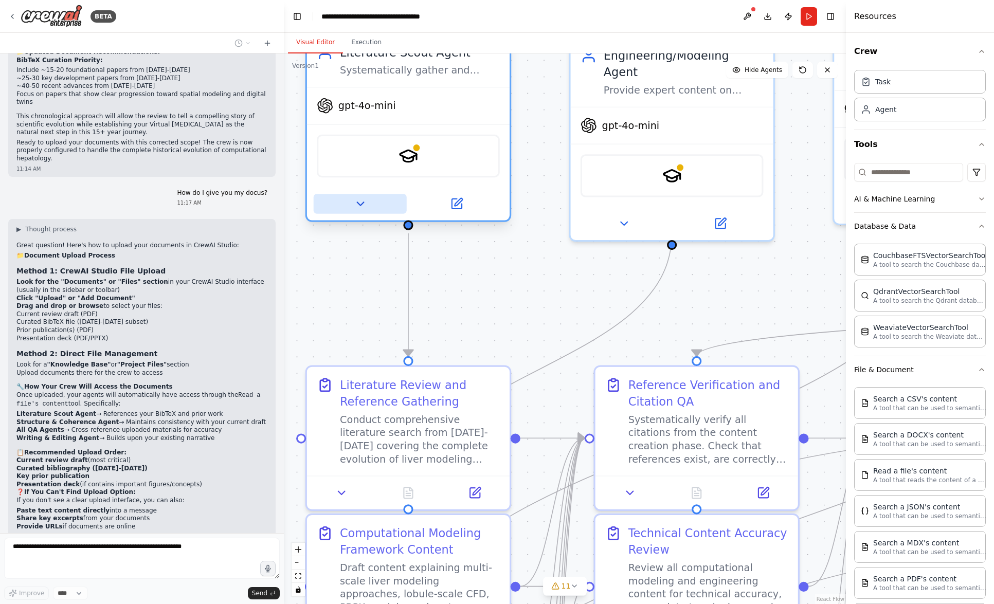
click at [363, 207] on icon at bounding box center [359, 203] width 13 height 13
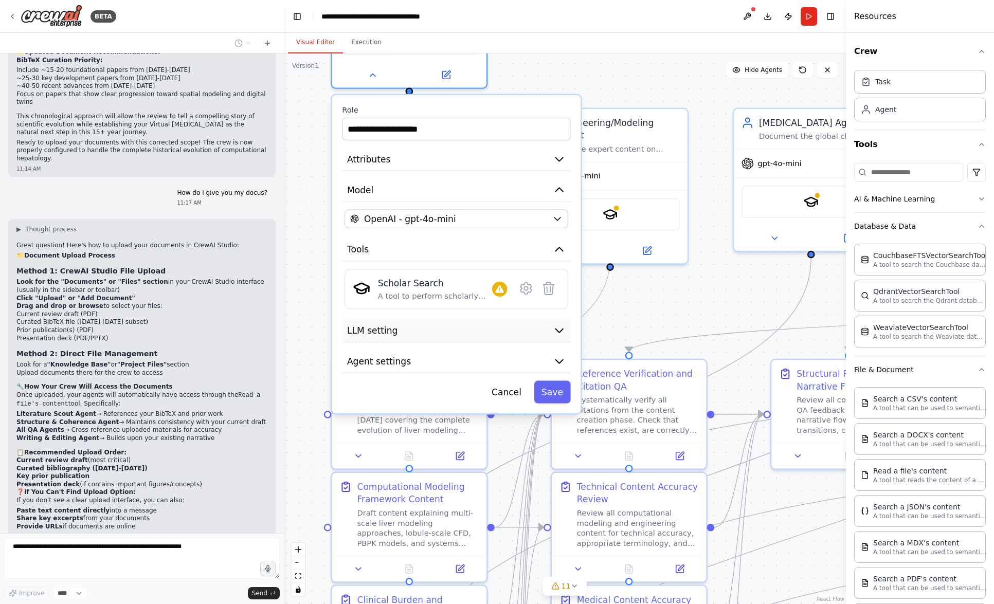
drag, startPoint x: 428, startPoint y: 490, endPoint x: 424, endPoint y: 338, distance: 151.2
click at [424, 338] on button "LLM setting" at bounding box center [456, 330] width 228 height 23
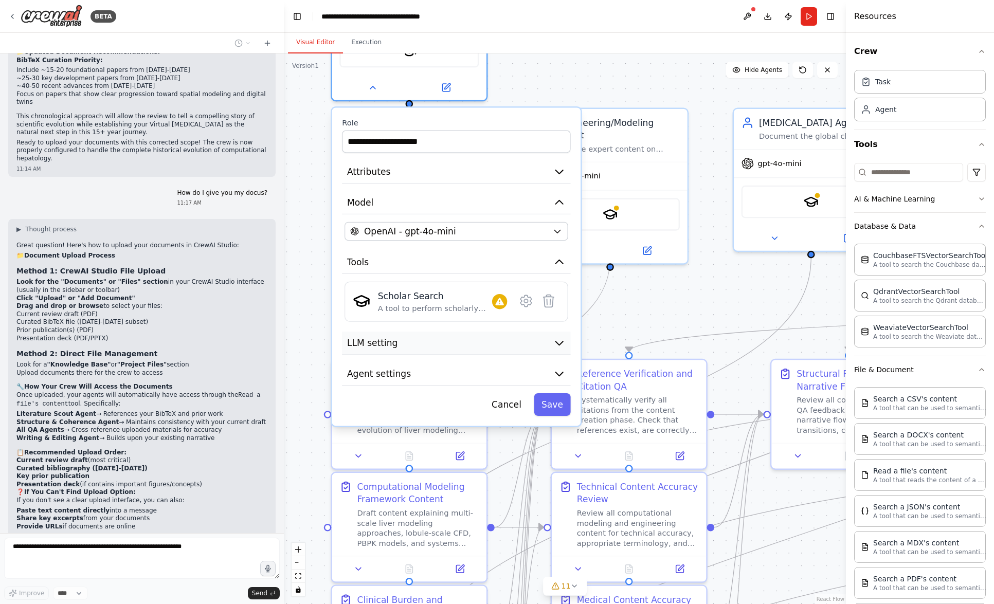
click at [456, 339] on button "LLM setting" at bounding box center [456, 343] width 228 height 23
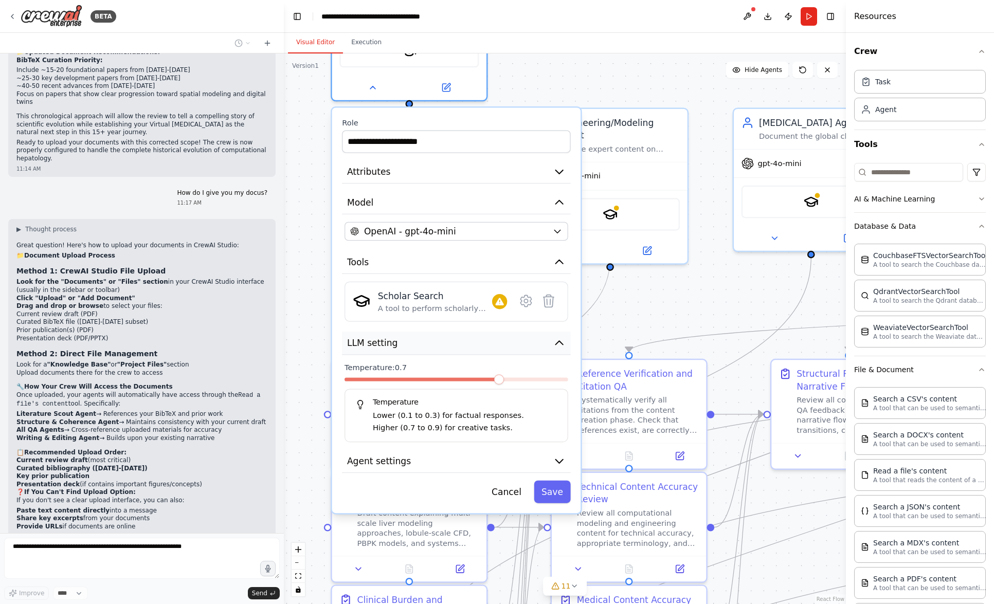
click at [477, 351] on button "LLM setting" at bounding box center [456, 343] width 228 height 23
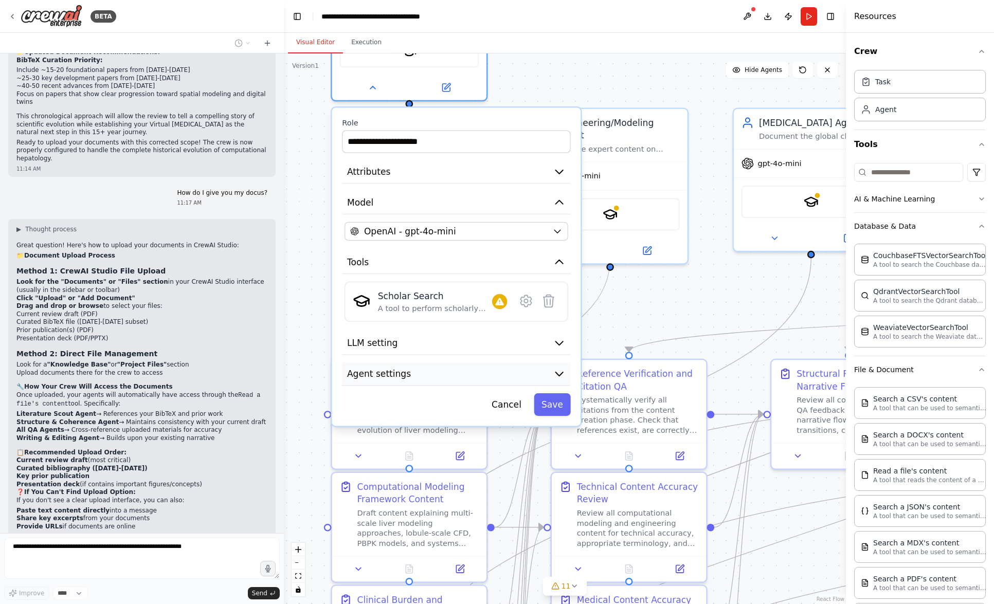
click at [474, 368] on button "Agent settings" at bounding box center [456, 374] width 228 height 23
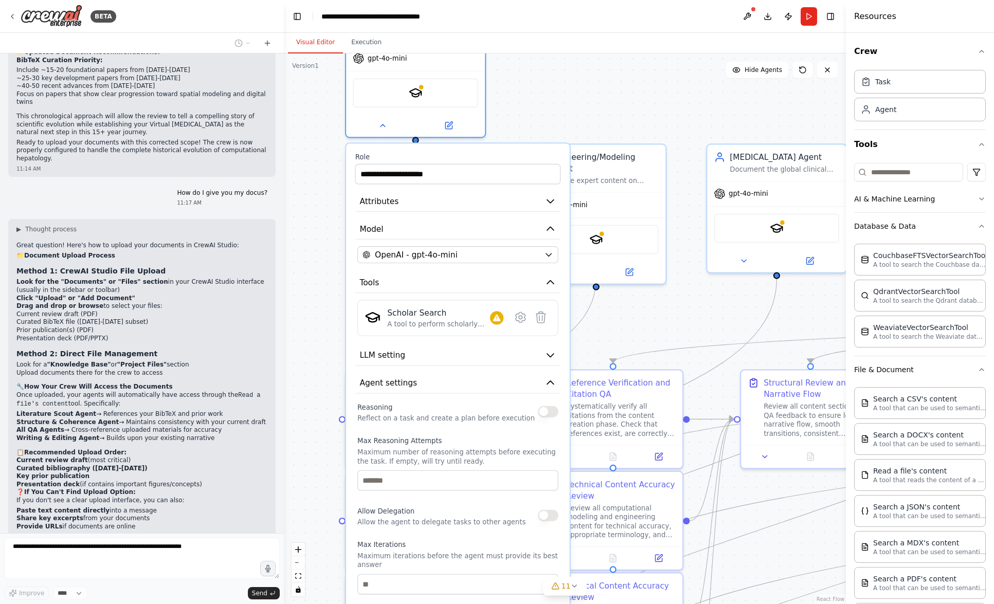
click at [656, 321] on div ".deletable-edge-delete-btn { width: 20px; height: 20px; border: 0px solid #ffff…" at bounding box center [565, 328] width 562 height 551
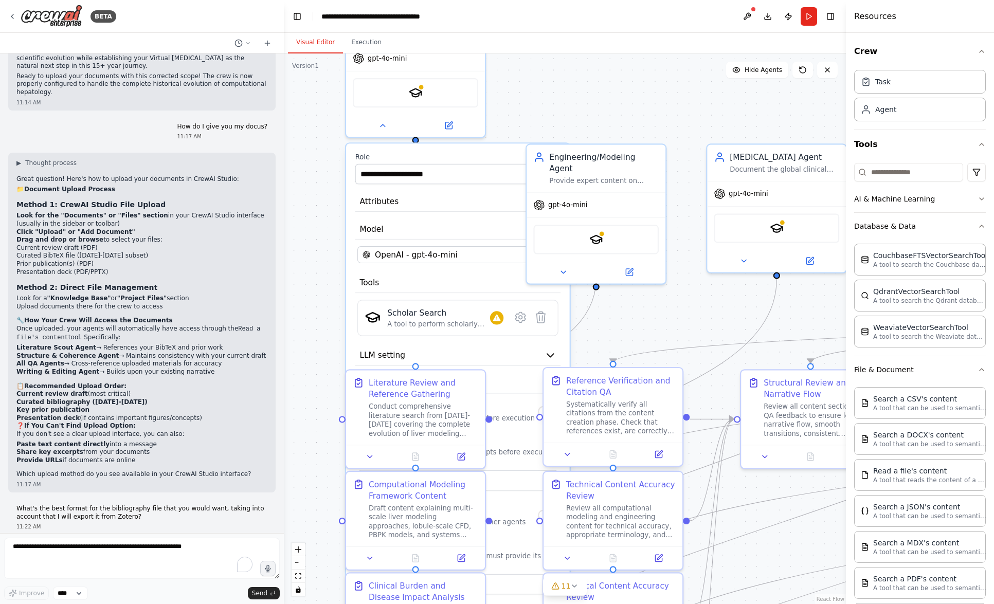
click at [631, 402] on div "Systematically verify all citations from the content creation phase. Check that…" at bounding box center [621, 418] width 110 height 36
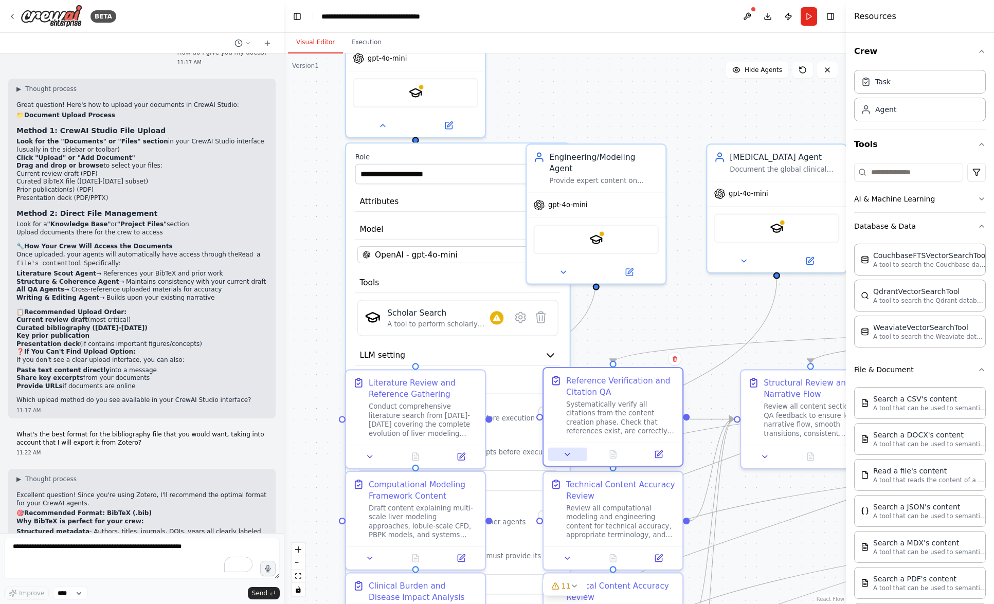
click at [569, 459] on icon at bounding box center [567, 454] width 9 height 9
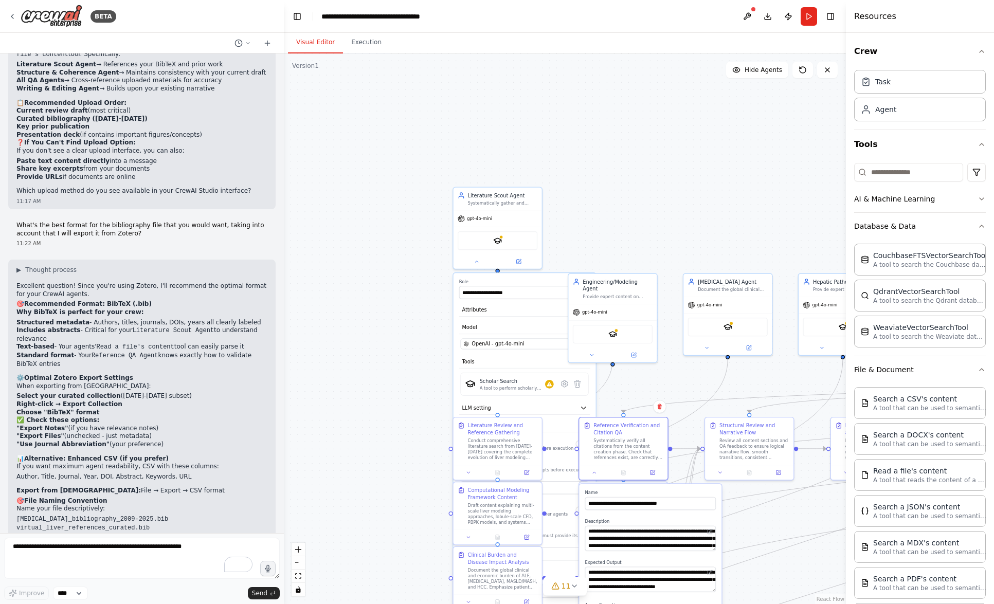
scroll to position [3251, 0]
click at [391, 339] on div ".deletable-edge-delete-btn { width: 20px; height: 20px; border: 0px solid #ffff…" at bounding box center [565, 328] width 562 height 551
click at [551, 139] on div ".deletable-edge-delete-btn { width: 20px; height: 20px; border: 0px solid #ffff…" at bounding box center [565, 328] width 562 height 551
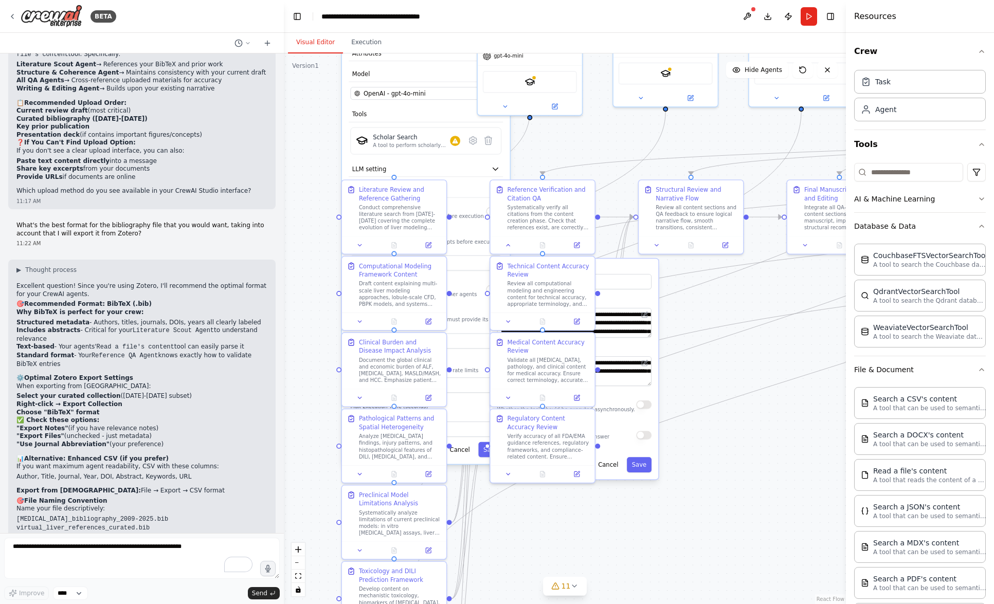
drag, startPoint x: 789, startPoint y: 522, endPoint x: 710, endPoint y: 299, distance: 236.5
click at [710, 299] on div ".deletable-edge-delete-btn { width: 20px; height: 20px; border: 0px solid #ffff…" at bounding box center [565, 328] width 562 height 551
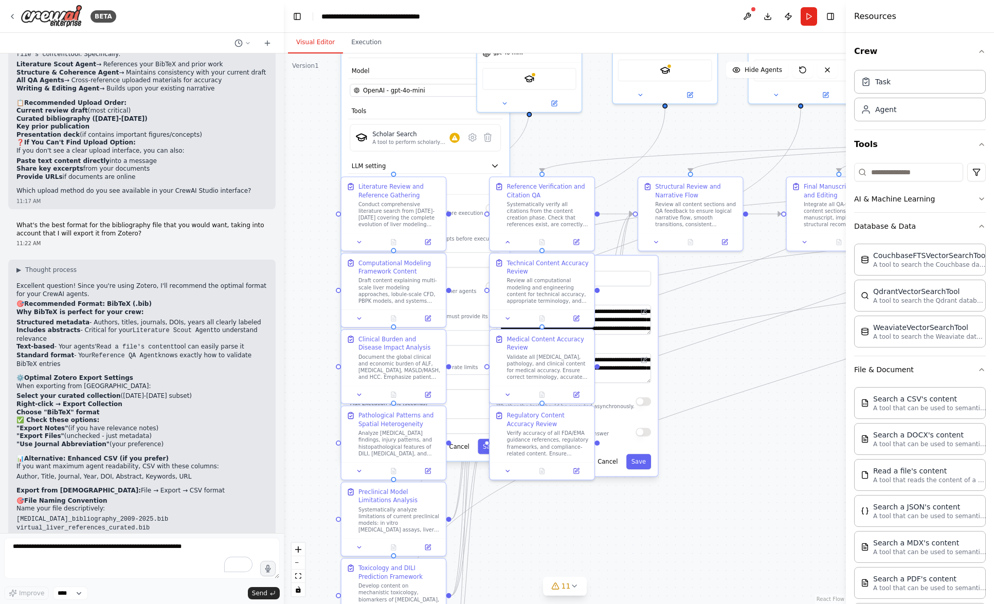
click at [630, 267] on label "Name" at bounding box center [574, 266] width 154 height 7
click at [613, 465] on button "Cancel" at bounding box center [607, 461] width 30 height 15
click at [465, 446] on button "Cancel" at bounding box center [459, 446] width 30 height 15
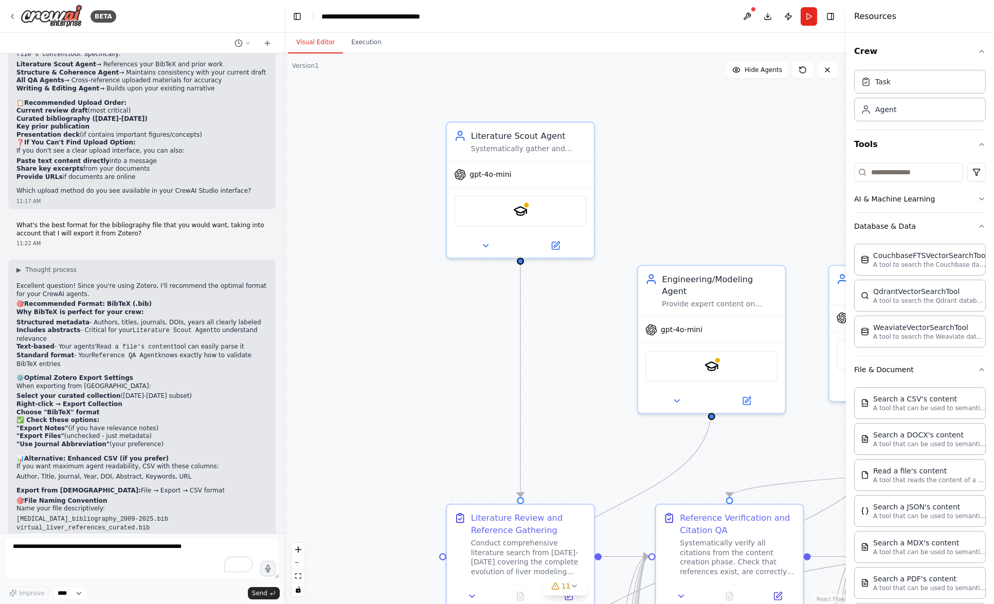
drag, startPoint x: 349, startPoint y: 168, endPoint x: 457, endPoint y: 498, distance: 347.5
click at [457, 498] on div ".deletable-edge-delete-btn { width: 20px; height: 20px; border: 0px solid #ffff…" at bounding box center [565, 328] width 562 height 551
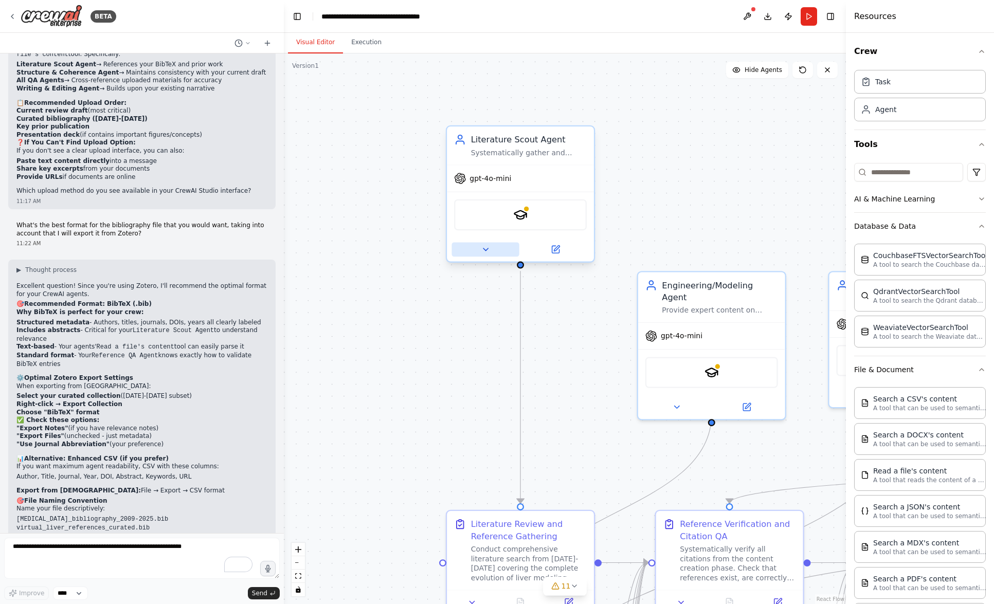
click at [491, 245] on button at bounding box center [484, 249] width 67 height 14
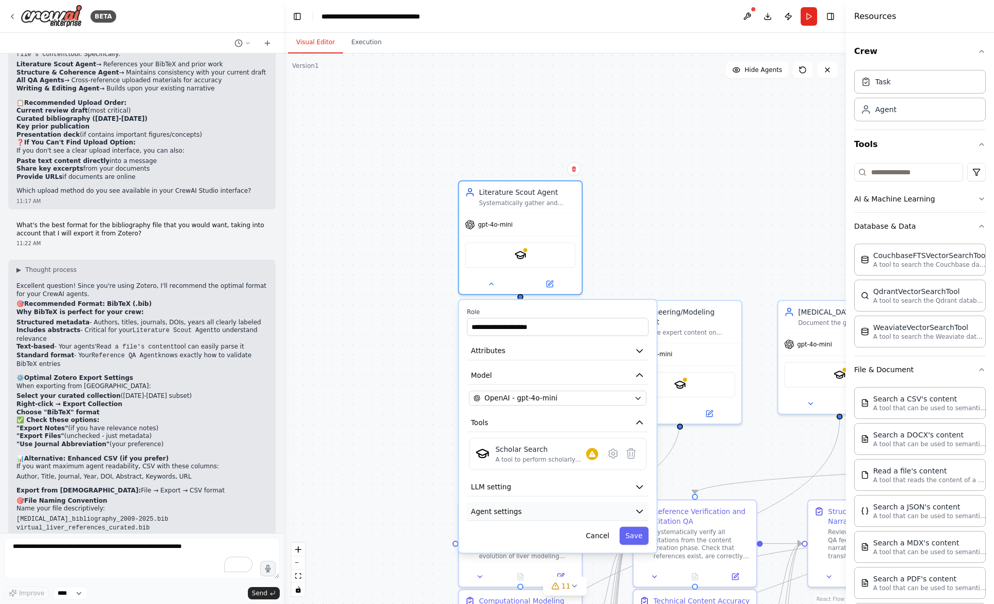
click at [507, 515] on span "Agent settings" at bounding box center [496, 511] width 51 height 10
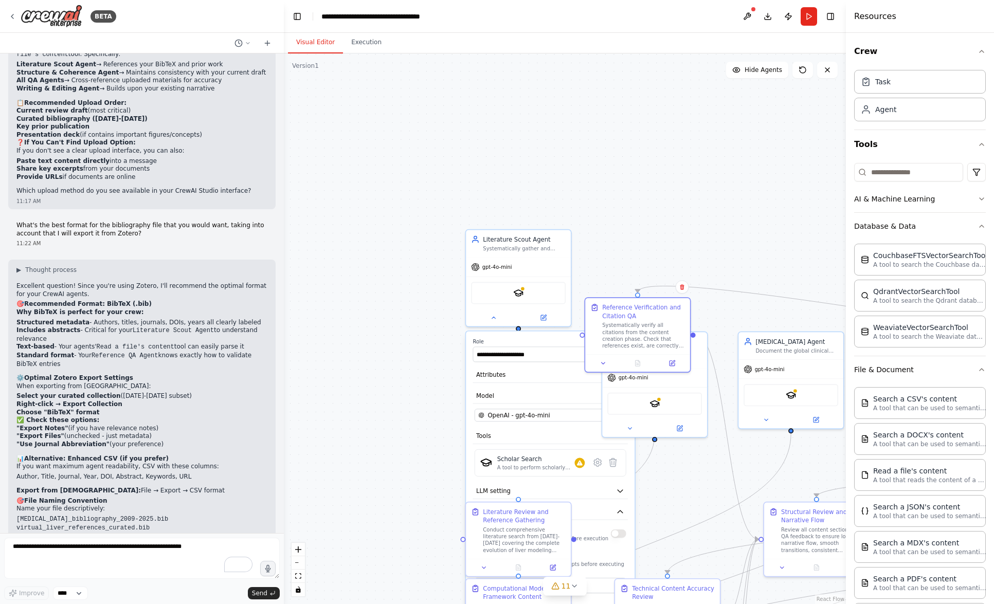
drag, startPoint x: 699, startPoint y: 501, endPoint x: 673, endPoint y: 296, distance: 206.8
click at [673, 296] on div ".deletable-edge-delete-btn { width: 20px; height: 20px; border: 0px solid #ffff…" at bounding box center [565, 328] width 562 height 551
click at [803, 73] on icon at bounding box center [803, 70] width 6 height 6
click at [804, 69] on icon at bounding box center [803, 70] width 8 height 8
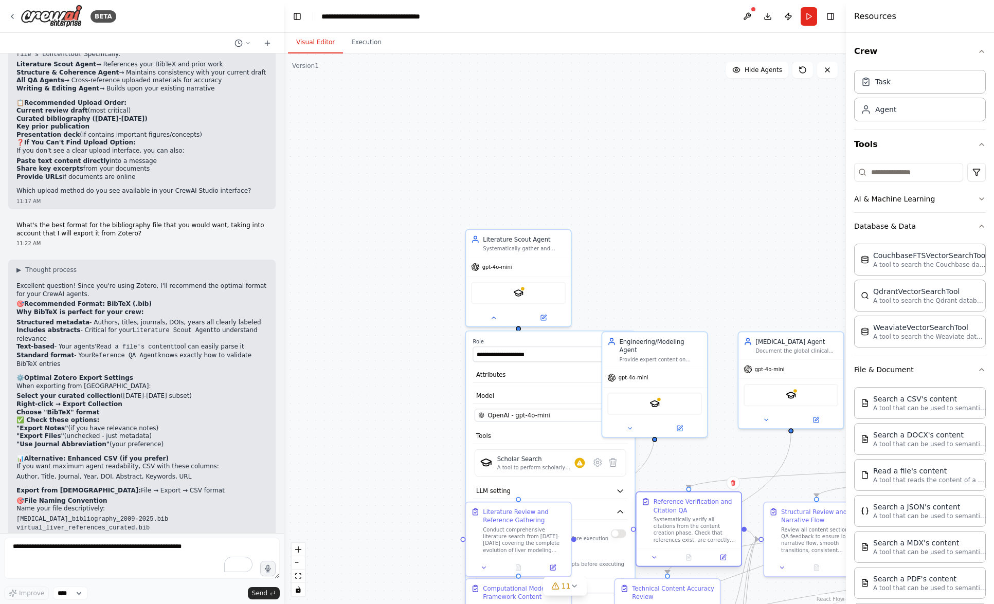
drag, startPoint x: 621, startPoint y: 306, endPoint x: 669, endPoint y: 499, distance: 199.2
click at [669, 499] on div "Reference Verification and Citation QA" at bounding box center [695, 506] width 83 height 17
click at [410, 500] on div ".deletable-edge-delete-btn { width: 20px; height: 20px; border: 0px solid #ffff…" at bounding box center [565, 328] width 562 height 551
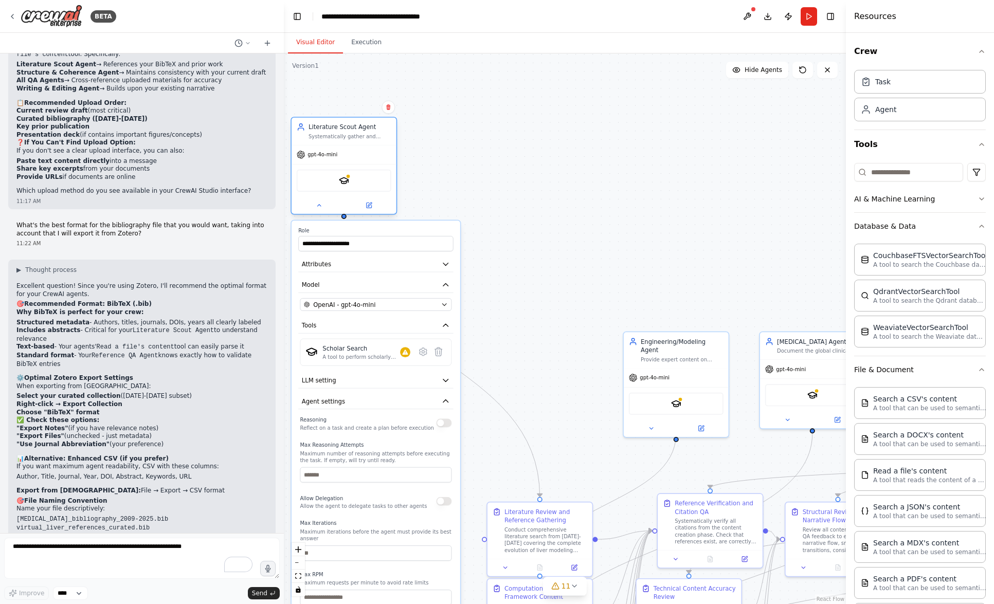
drag, startPoint x: 470, startPoint y: 281, endPoint x: 297, endPoint y: 172, distance: 204.9
click at [297, 172] on div "SerplyScholarSearchTool" at bounding box center [344, 180] width 105 height 33
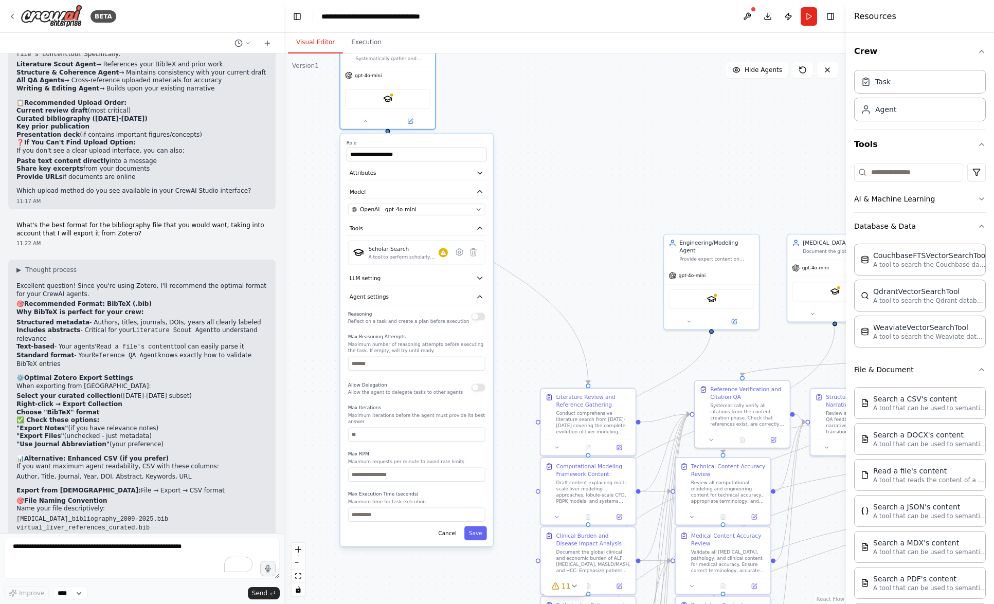
drag, startPoint x: 498, startPoint y: 427, endPoint x: 536, endPoint y: 324, distance: 110.0
click at [536, 324] on div ".deletable-edge-delete-btn { width: 20px; height: 20px; border: 0px solid #ffff…" at bounding box center [565, 328] width 562 height 551
click at [394, 287] on div "**********" at bounding box center [416, 341] width 153 height 413
click at [484, 278] on button "LLM setting" at bounding box center [417, 279] width 140 height 14
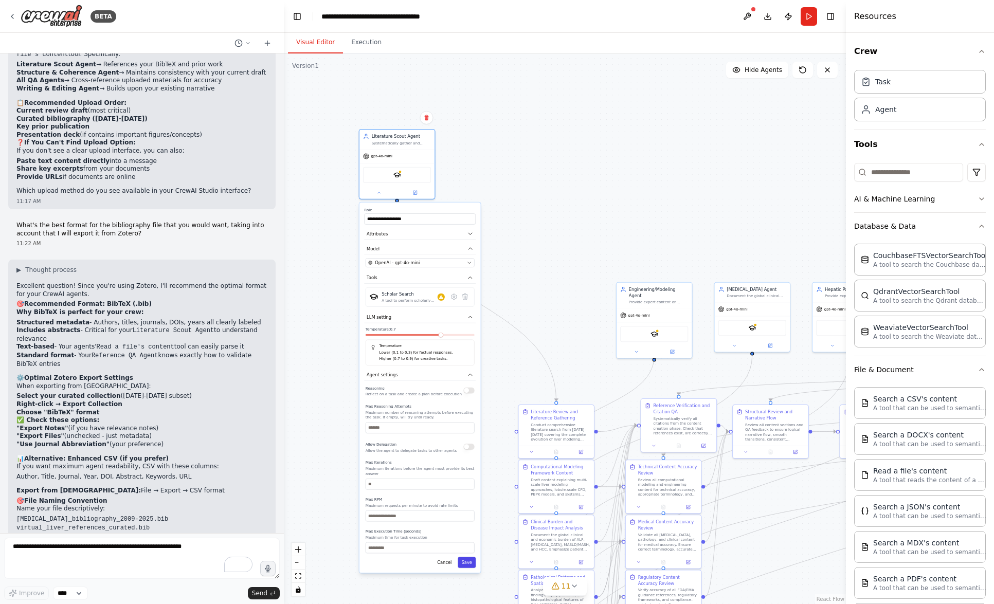
click at [464, 561] on button "Save" at bounding box center [467, 562] width 18 height 11
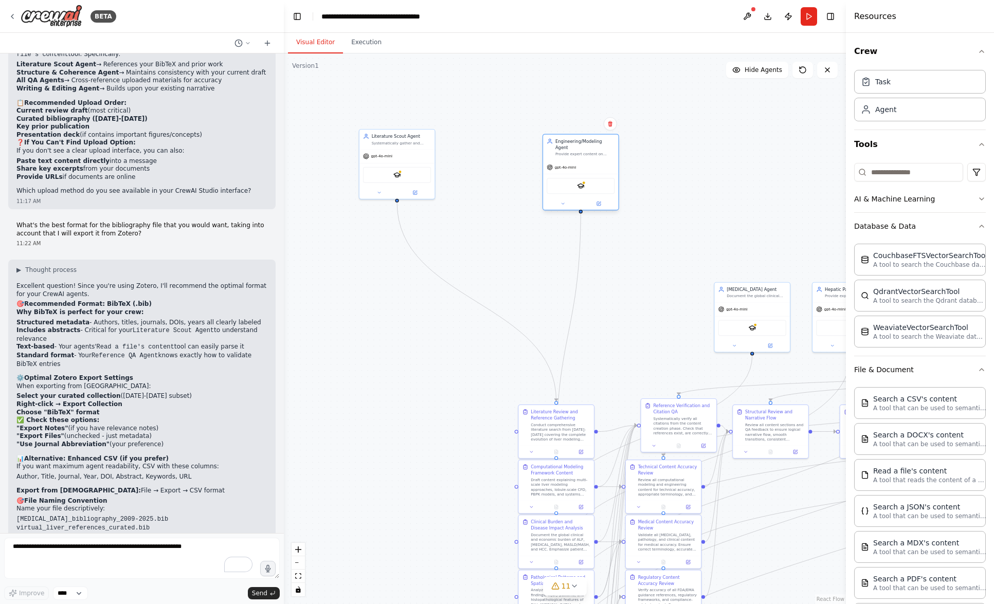
drag, startPoint x: 678, startPoint y: 309, endPoint x: 602, endPoint y: 163, distance: 164.7
click at [602, 163] on div "gpt-4o-mini" at bounding box center [580, 166] width 75 height 13
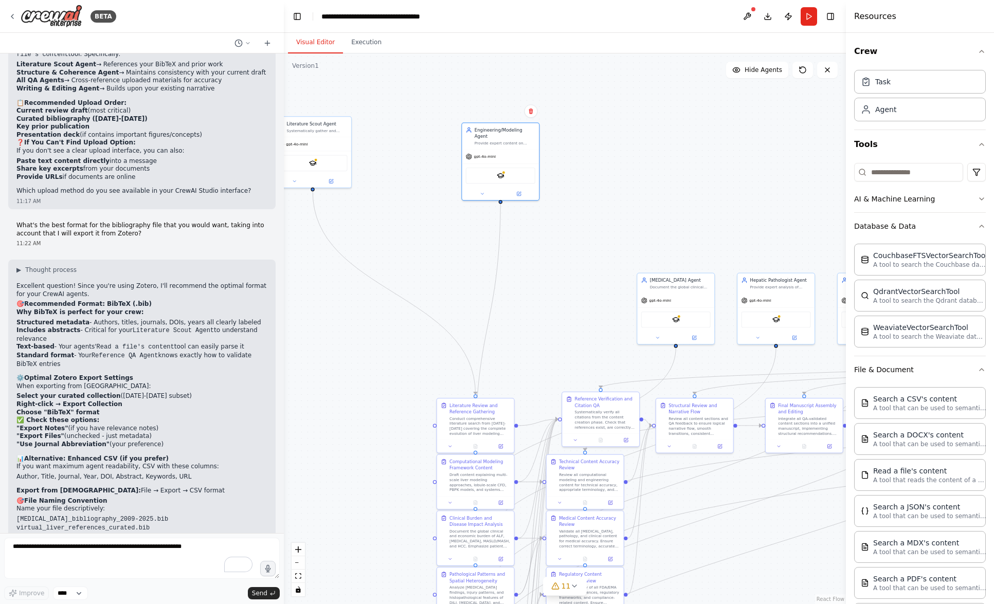
drag, startPoint x: 648, startPoint y: 304, endPoint x: 542, endPoint y: 299, distance: 106.0
click at [542, 299] on div ".deletable-edge-delete-btn { width: 20px; height: 20px; border: 0px solid #ffff…" at bounding box center [565, 328] width 562 height 551
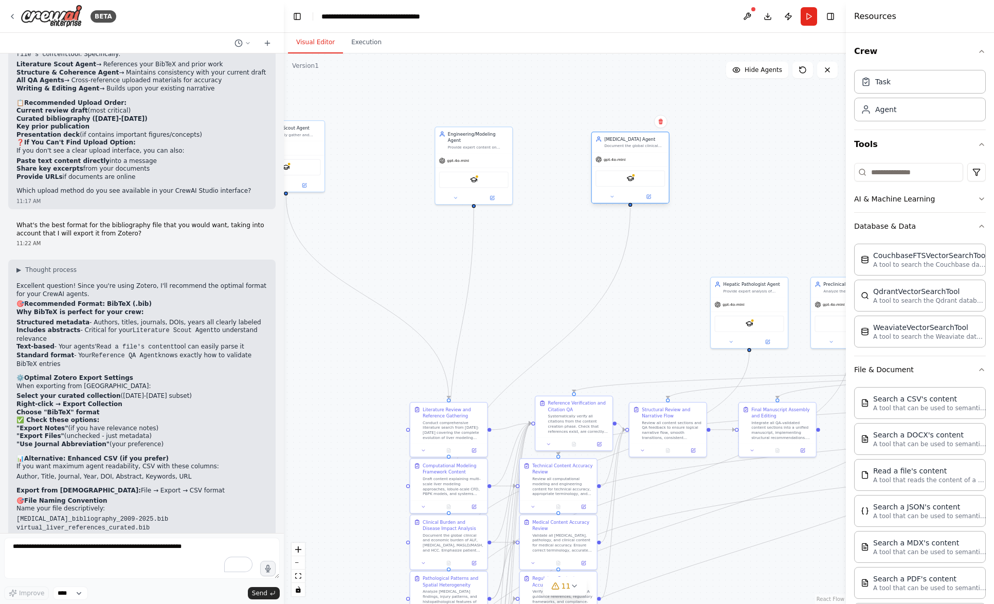
drag, startPoint x: 669, startPoint y: 312, endPoint x: 650, endPoint y: 164, distance: 148.9
click at [650, 164] on div "gpt-4o-mini SerplyScholarSearchTool" at bounding box center [630, 177] width 77 height 51
drag, startPoint x: 762, startPoint y: 310, endPoint x: 760, endPoint y: 170, distance: 140.4
click at [769, 151] on div "gpt-4o-mini SerplyScholarSearchTool" at bounding box center [755, 165] width 77 height 51
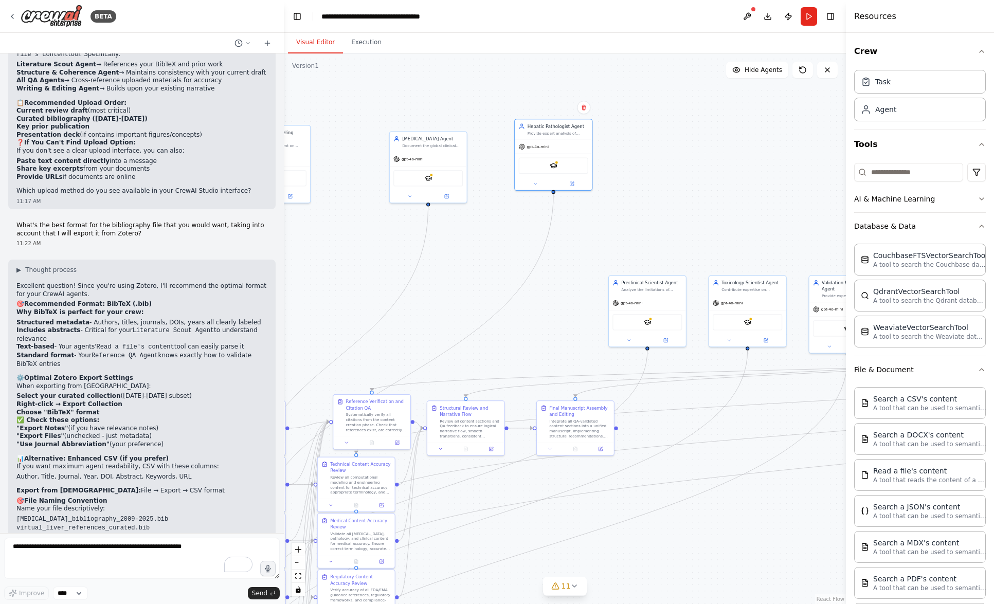
drag, startPoint x: 756, startPoint y: 331, endPoint x: 554, endPoint y: 330, distance: 202.1
click at [554, 330] on div ".deletable-edge-delete-btn { width: 20px; height: 20px; border: 0px solid #ffff…" at bounding box center [565, 328] width 562 height 551
drag, startPoint x: 666, startPoint y: 301, endPoint x: 692, endPoint y: 153, distance: 150.3
click at [692, 153] on div "gpt-4o-mini" at bounding box center [672, 158] width 77 height 14
drag, startPoint x: 765, startPoint y: 307, endPoint x: 793, endPoint y: 148, distance: 161.4
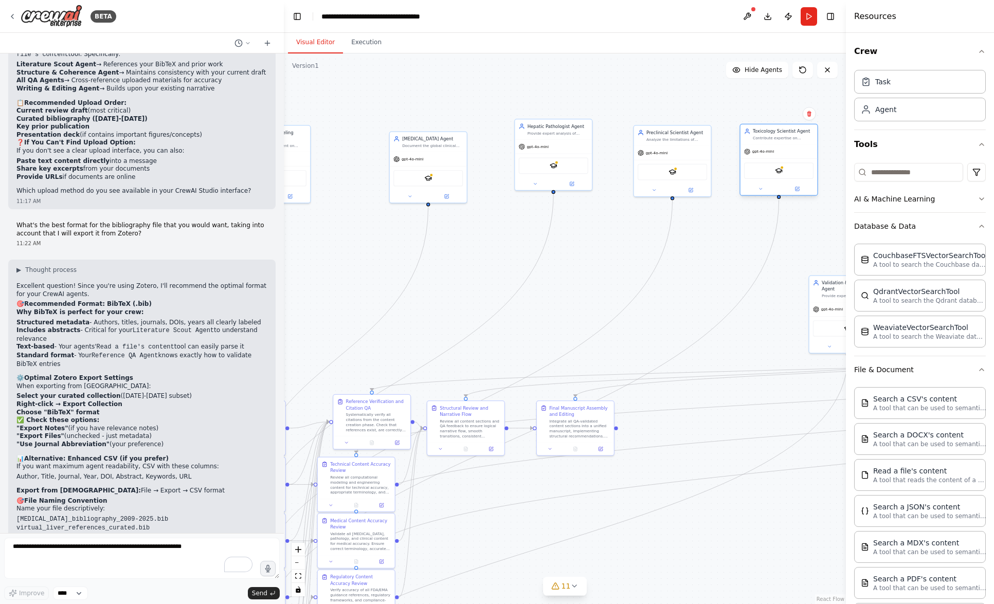
click at [793, 148] on div "gpt-4o-mini" at bounding box center [778, 152] width 77 height 14
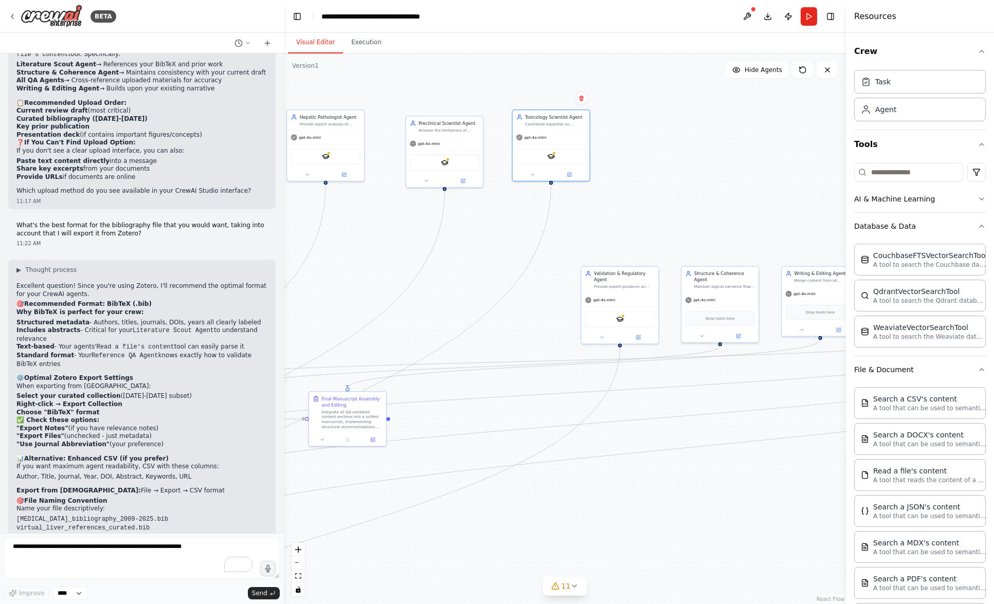
drag, startPoint x: 771, startPoint y: 354, endPoint x: 543, endPoint y: 345, distance: 228.0
click at [543, 345] on div ".deletable-edge-delete-btn { width: 20px; height: 20px; border: 0px solid #ffff…" at bounding box center [565, 328] width 562 height 551
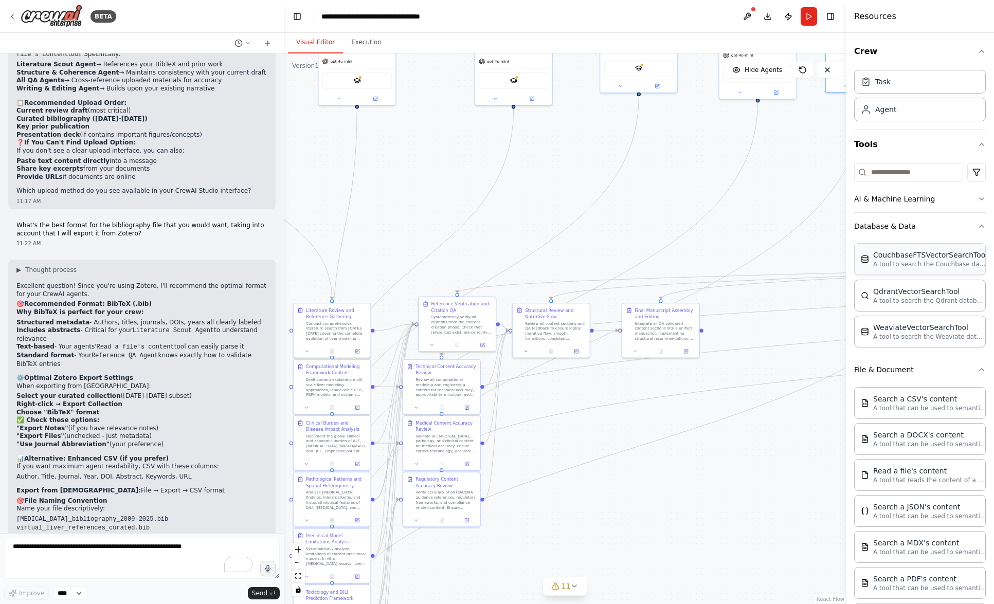
drag, startPoint x: 517, startPoint y: 342, endPoint x: 876, endPoint y: 266, distance: 367.0
click at [876, 266] on div "BETA Literature Scout Agent – gather and summarize 2023–2025 references. Engine…" at bounding box center [497, 302] width 994 height 604
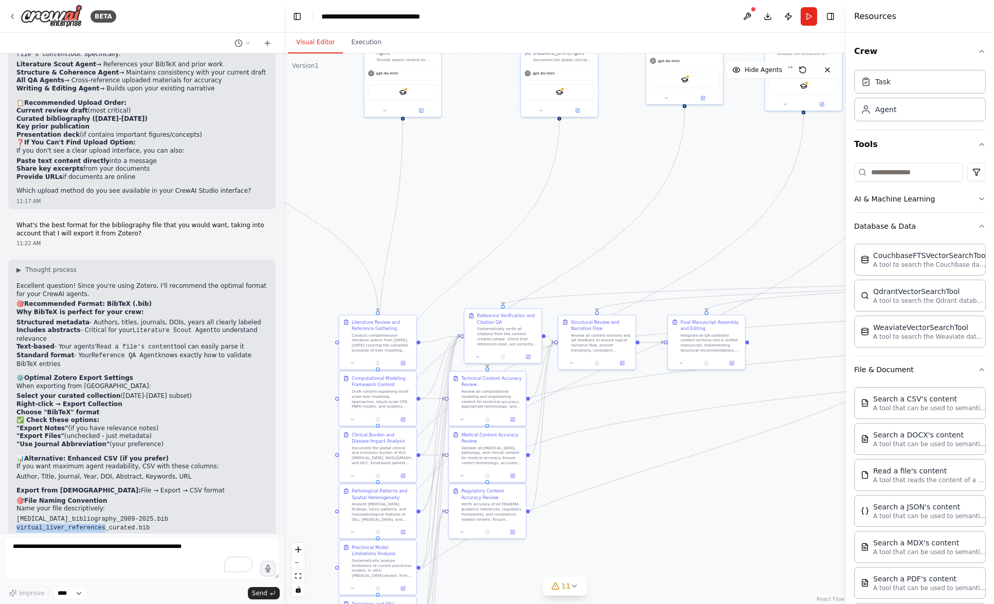
drag, startPoint x: 17, startPoint y: 448, endPoint x: 104, endPoint y: 448, distance: 87.4
click at [104, 524] on code "virtual_liver_references_curated.bib" at bounding box center [82, 527] width 133 height 7
copy code "virtual_liver_references"
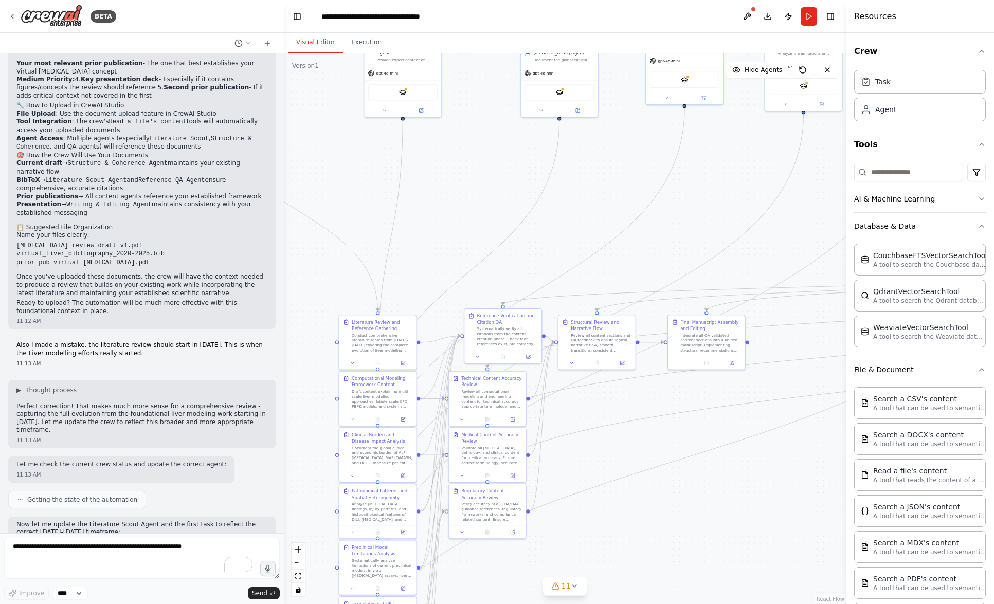
scroll to position [2217, 0]
drag, startPoint x: 16, startPoint y: 215, endPoint x: 136, endPoint y: 216, distance: 119.3
click at [136, 260] on code "prior_pub_virtual_[MEDICAL_DATA].pdf" at bounding box center [82, 263] width 133 height 7
copy code "prior_pub_virtual_hepatic_lobule"
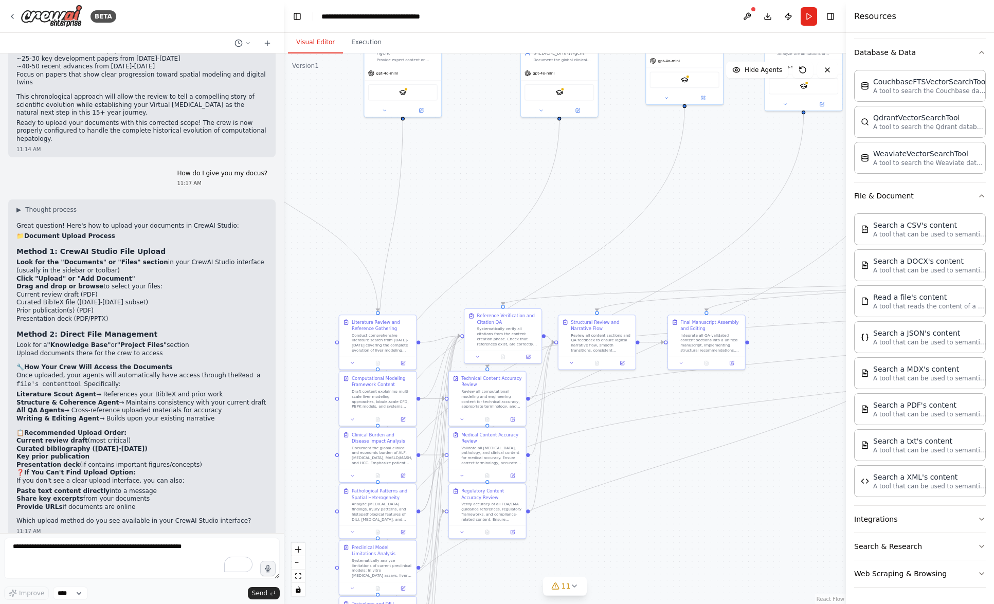
scroll to position [2910, 0]
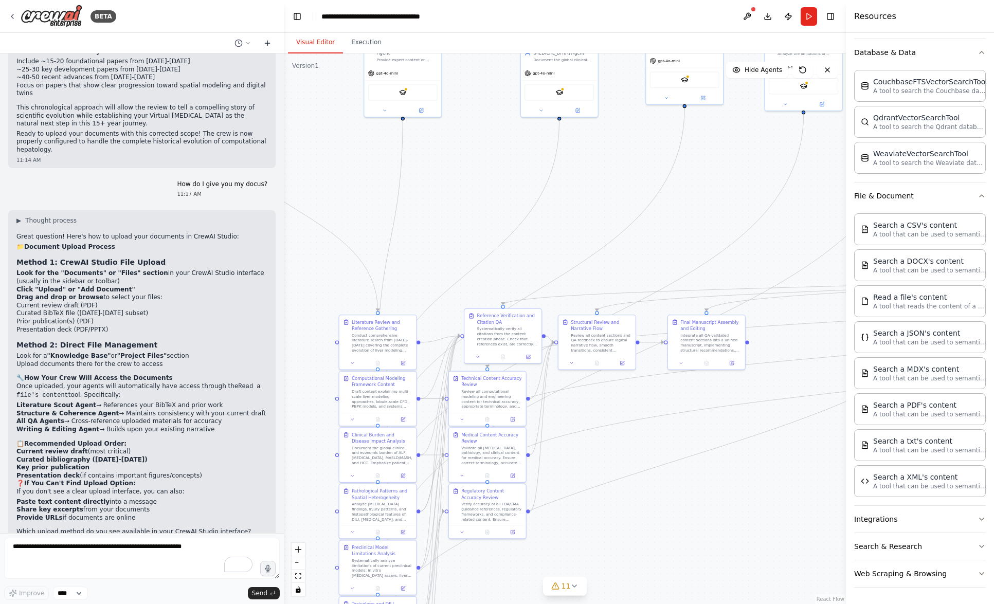
click at [267, 43] on icon at bounding box center [267, 43] width 0 height 5
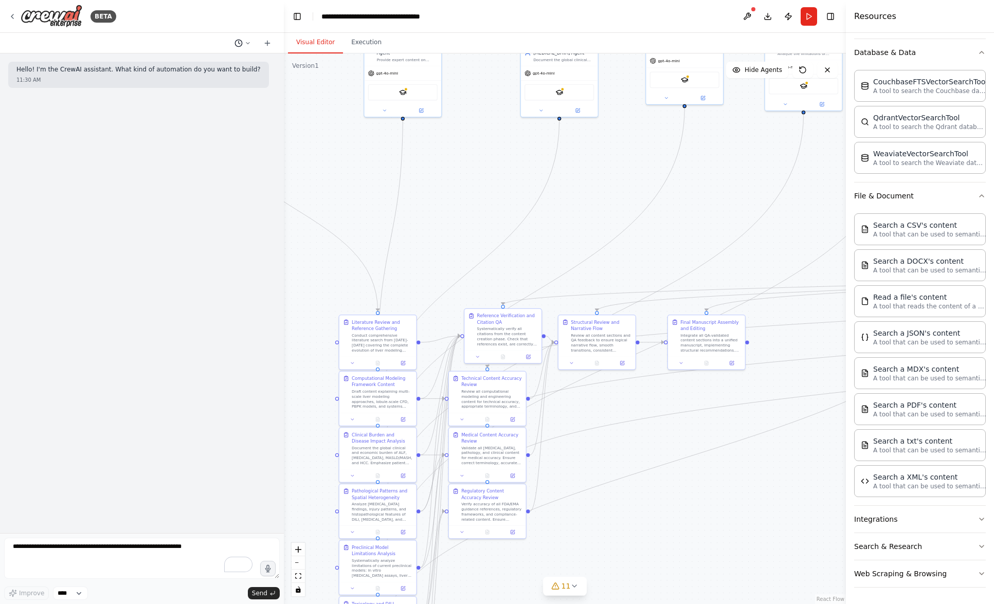
click at [247, 42] on icon at bounding box center [248, 43] width 6 height 6
click at [204, 79] on span "What's the best format for the bibliography file that you would want, taking in…" at bounding box center [198, 81] width 67 height 8
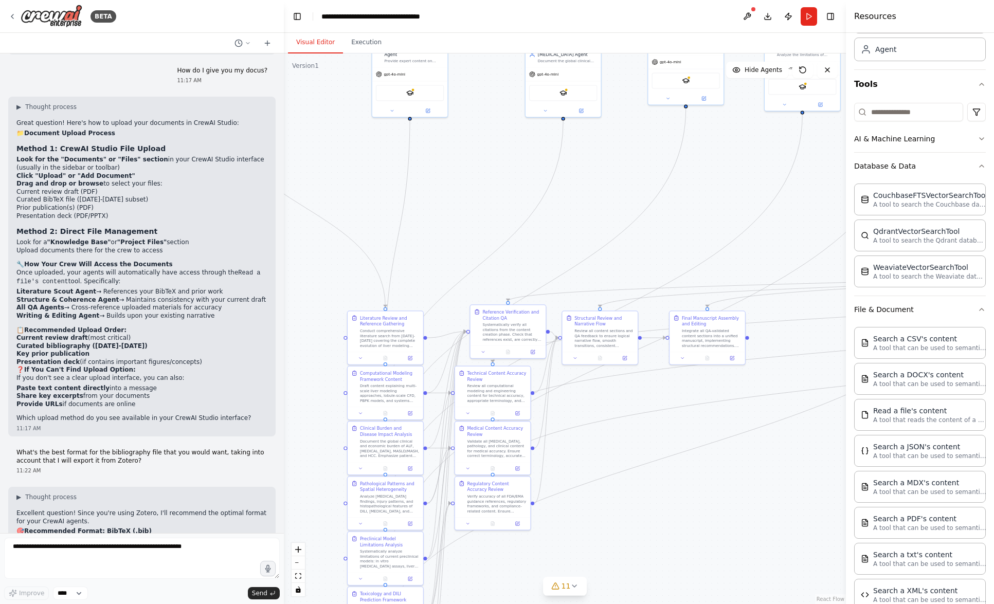
scroll to position [3019, 0]
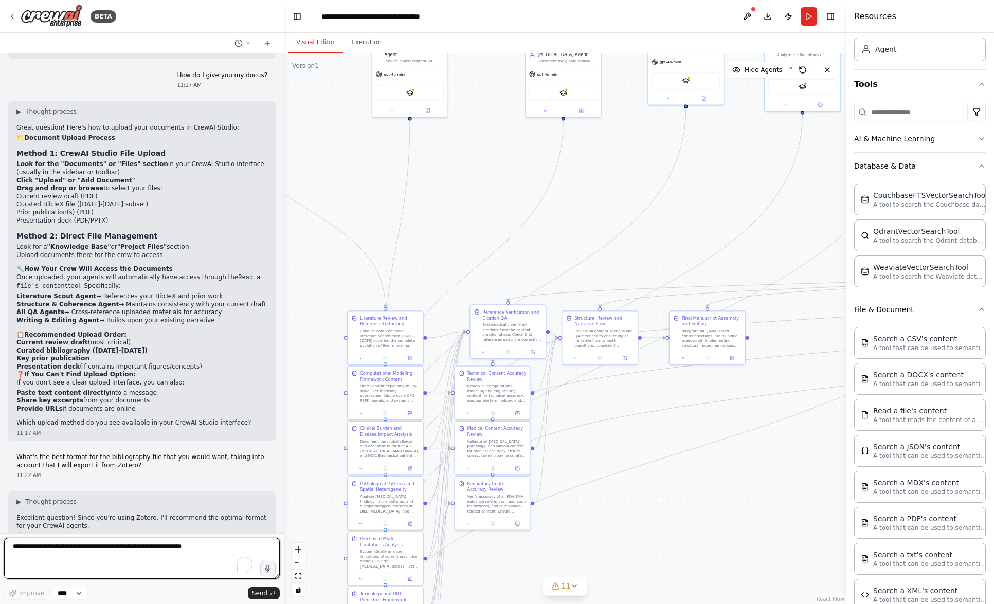
click at [101, 566] on textarea "To enrich screen reader interactions, please activate Accessibility in Grammarl…" at bounding box center [142, 558] width 276 height 41
click at [267, 567] on icon "button" at bounding box center [267, 568] width 9 height 9
click at [267, 567] on circle "button" at bounding box center [268, 569] width 9 height 9
click at [266, 595] on span "Send" at bounding box center [259, 593] width 15 height 8
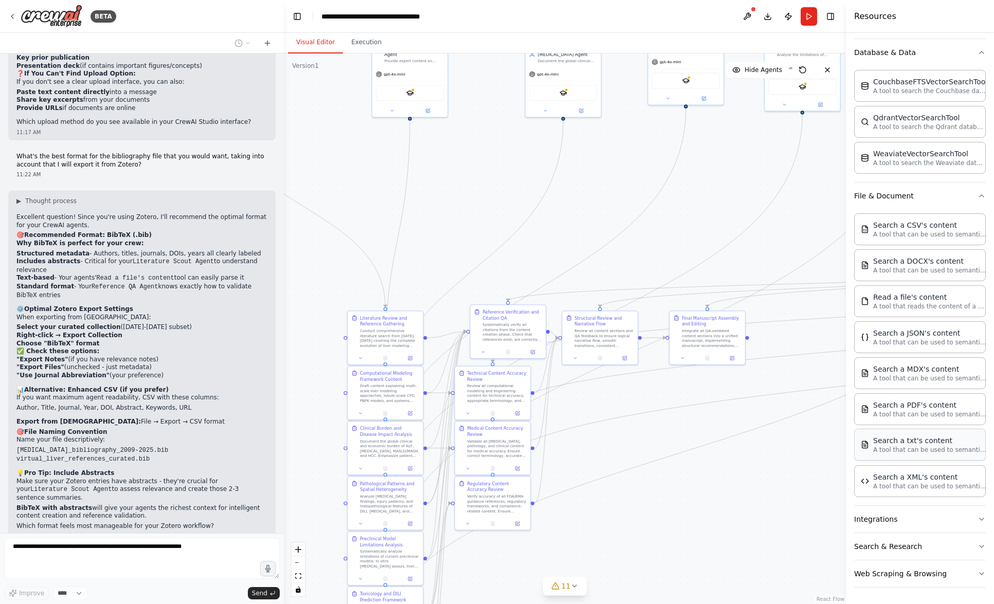
scroll to position [0, 0]
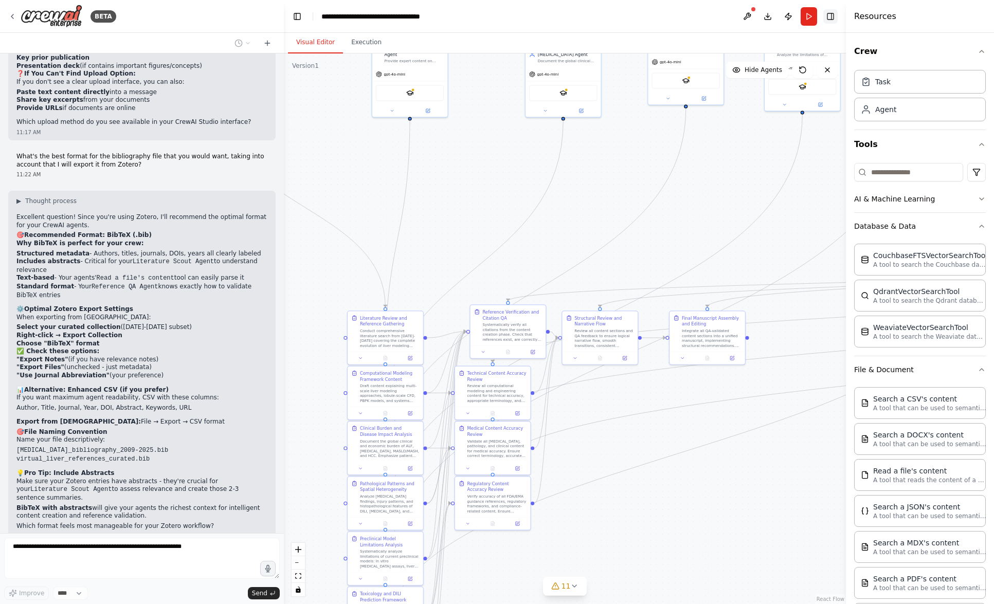
click at [828, 17] on button "Toggle Right Sidebar" at bounding box center [830, 16] width 14 height 14
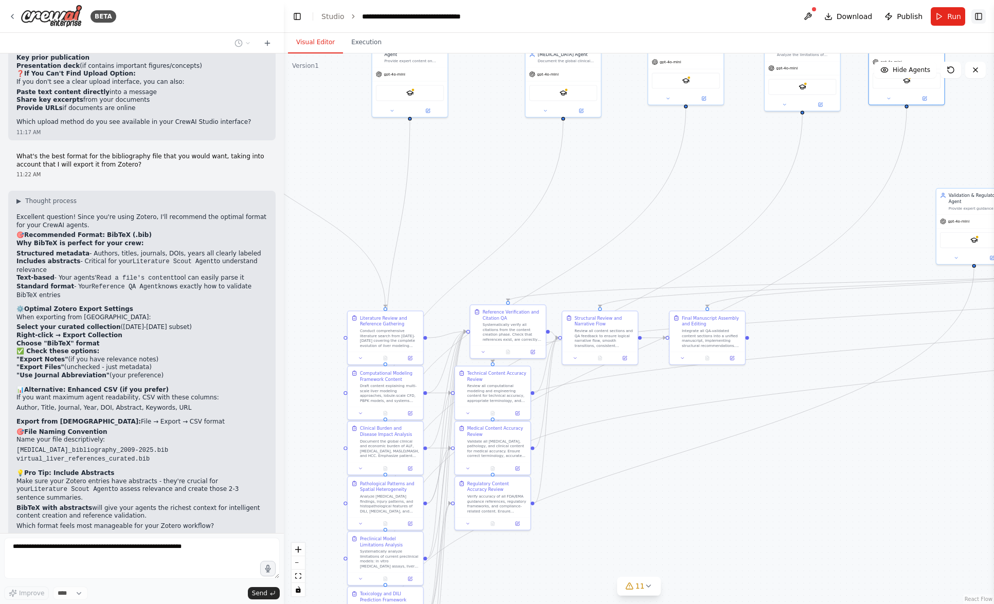
click at [978, 13] on button "Toggle Right Sidebar" at bounding box center [978, 16] width 14 height 14
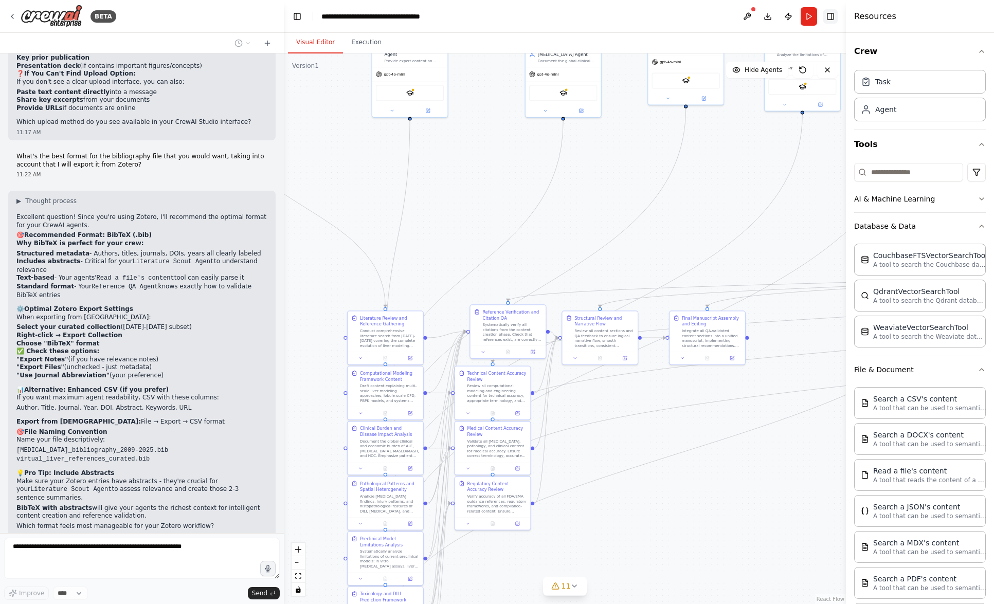
click at [830, 16] on button "Toggle Right Sidebar" at bounding box center [830, 16] width 14 height 14
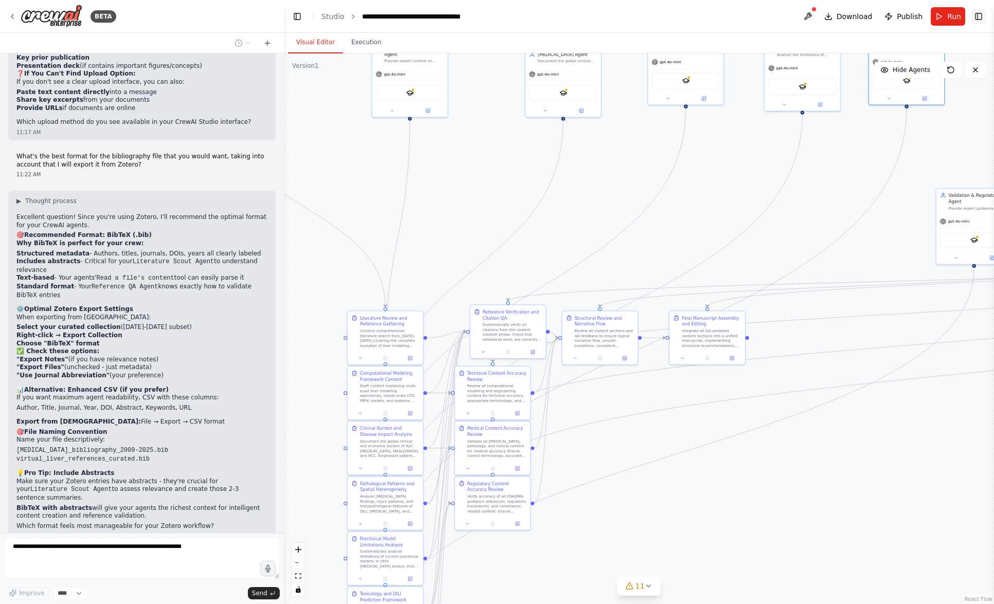
click at [976, 18] on button "Toggle Right Sidebar" at bounding box center [978, 16] width 14 height 14
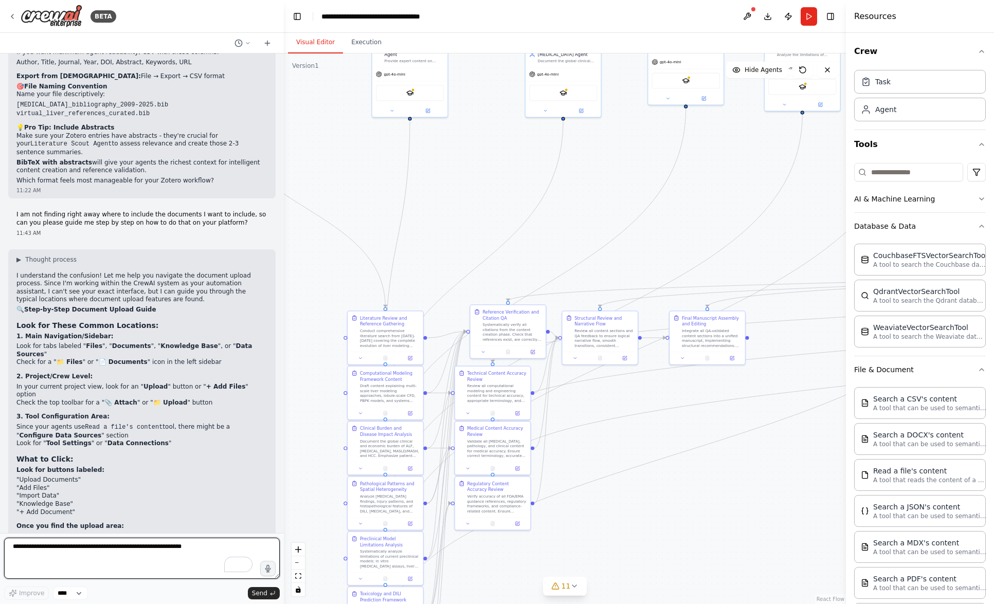
scroll to position [3664, 0]
click at [375, 42] on button "Execution" at bounding box center [366, 43] width 47 height 22
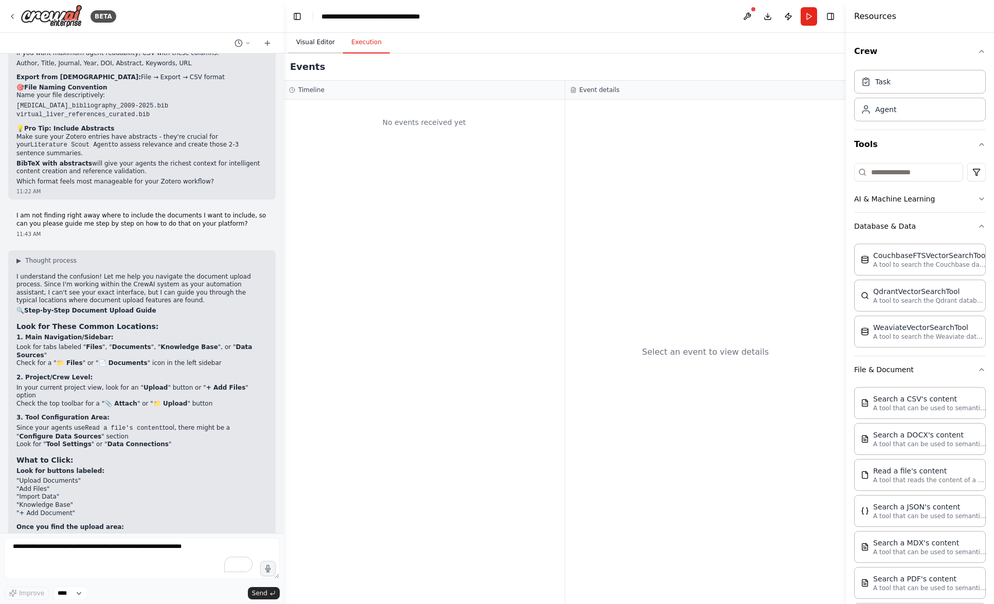
click at [323, 44] on button "Visual Editor" at bounding box center [315, 43] width 55 height 22
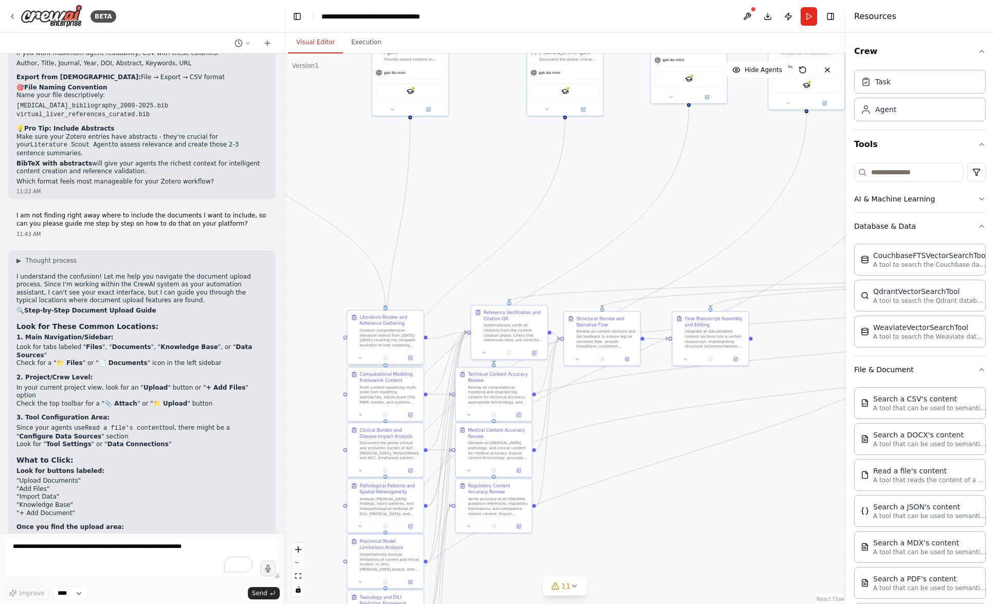
click at [382, 328] on div "Conduct comprehensive literature search from [DATE]-[DATE] covering the complet…" at bounding box center [390, 338] width 60 height 20
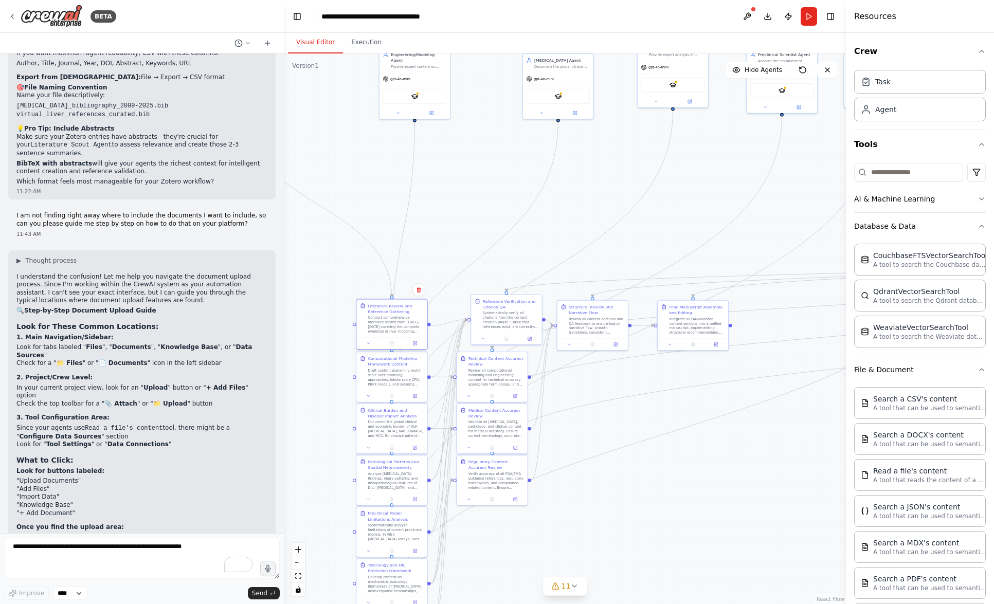
click at [391, 317] on div "Conduct comprehensive literature search from [DATE]-[DATE] covering the complet…" at bounding box center [396, 325] width 56 height 19
click at [368, 344] on icon at bounding box center [368, 343] width 5 height 5
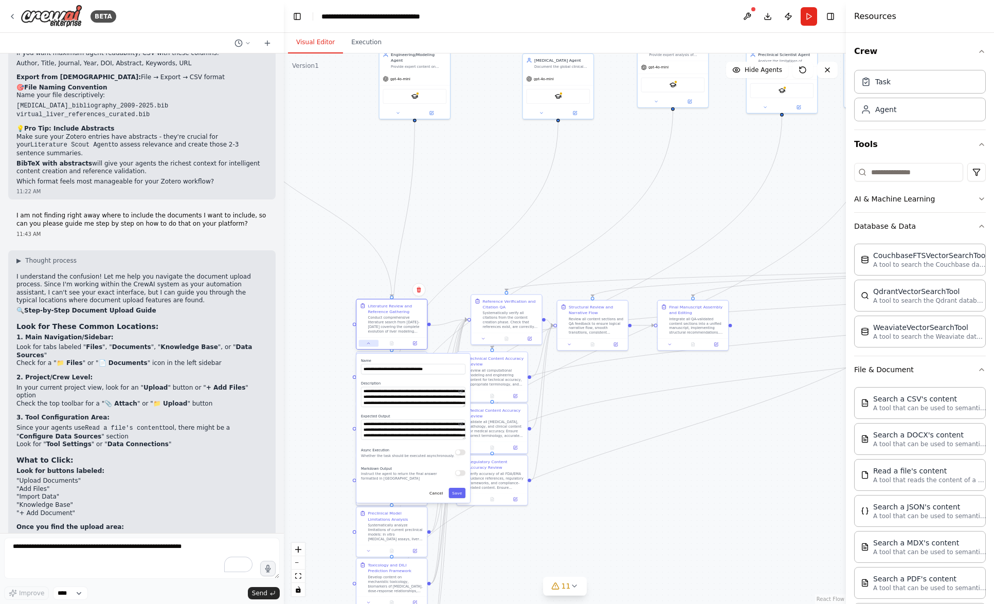
click at [368, 344] on icon at bounding box center [368, 343] width 5 height 5
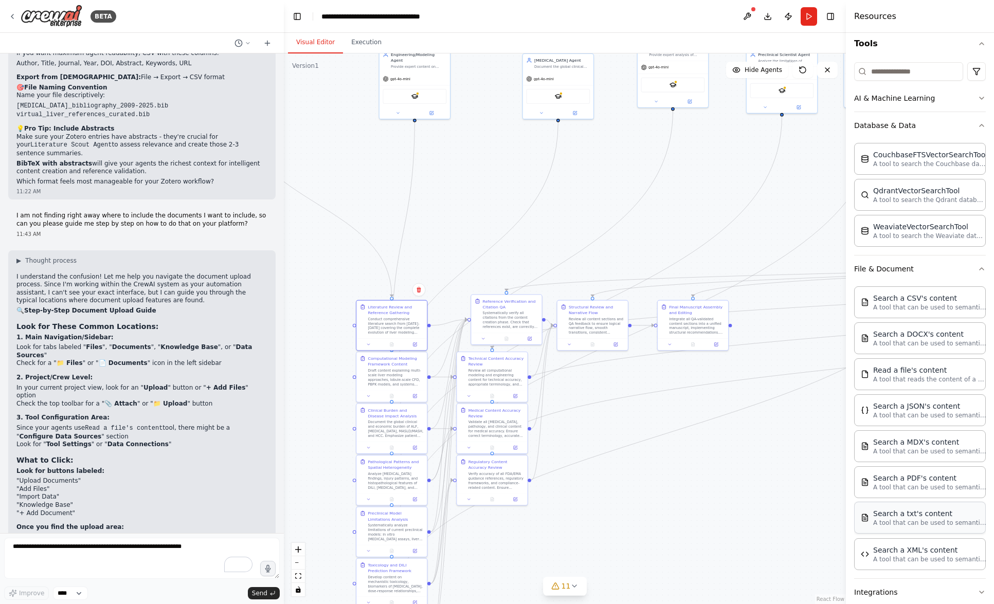
scroll to position [0, 0]
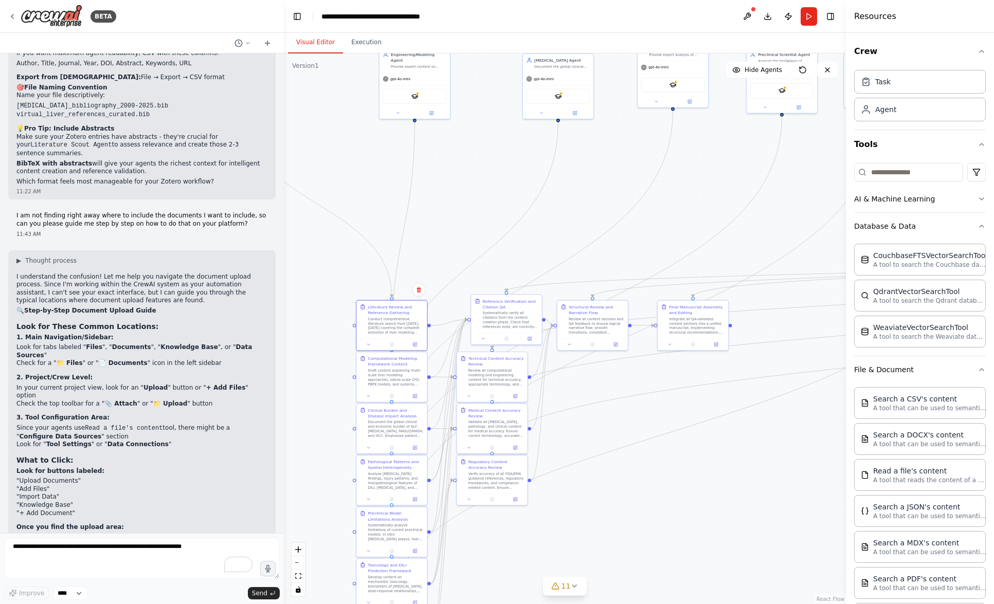
click at [679, 450] on div ".deletable-edge-delete-btn { width: 20px; height: 20px; border: 0px solid #ffff…" at bounding box center [565, 328] width 562 height 551
click at [927, 443] on p "A tool that can be used to semantic search a query from a DOCX's content." at bounding box center [929, 444] width 113 height 8
click at [82, 594] on select "****" at bounding box center [70, 593] width 35 height 13
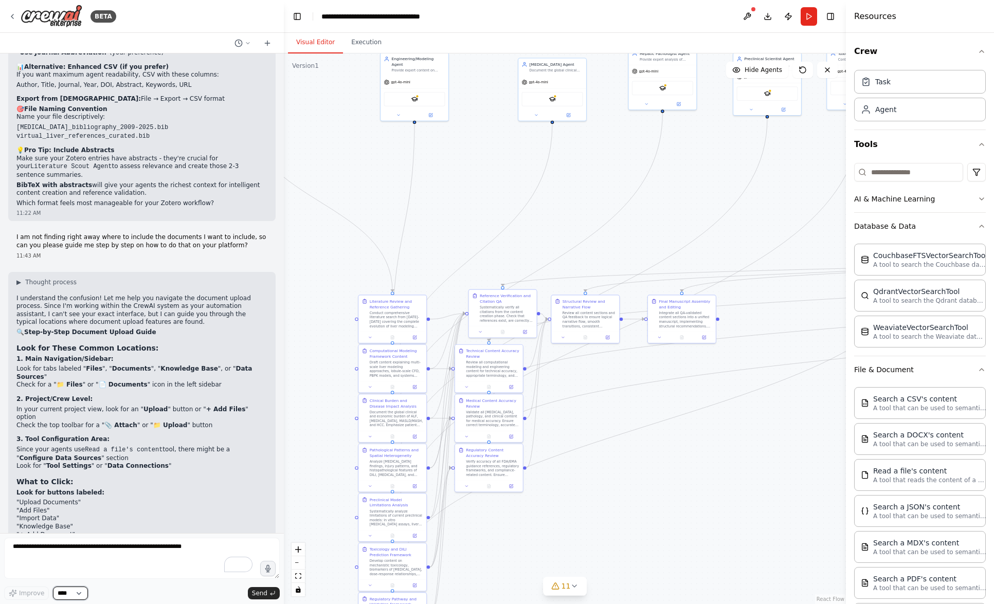
scroll to position [3640, 0]
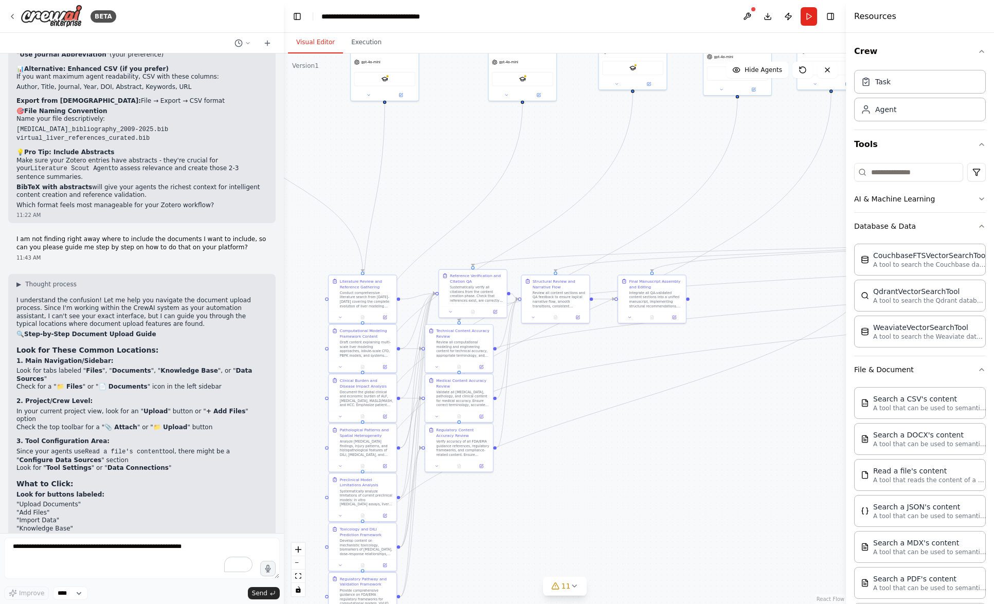
drag, startPoint x: 463, startPoint y: 205, endPoint x: 433, endPoint y: 185, distance: 35.9
click at [433, 185] on div ".deletable-edge-delete-btn { width: 20px; height: 20px; border: 0px solid #ffff…" at bounding box center [565, 328] width 562 height 551
click at [402, 93] on icon at bounding box center [400, 94] width 3 height 3
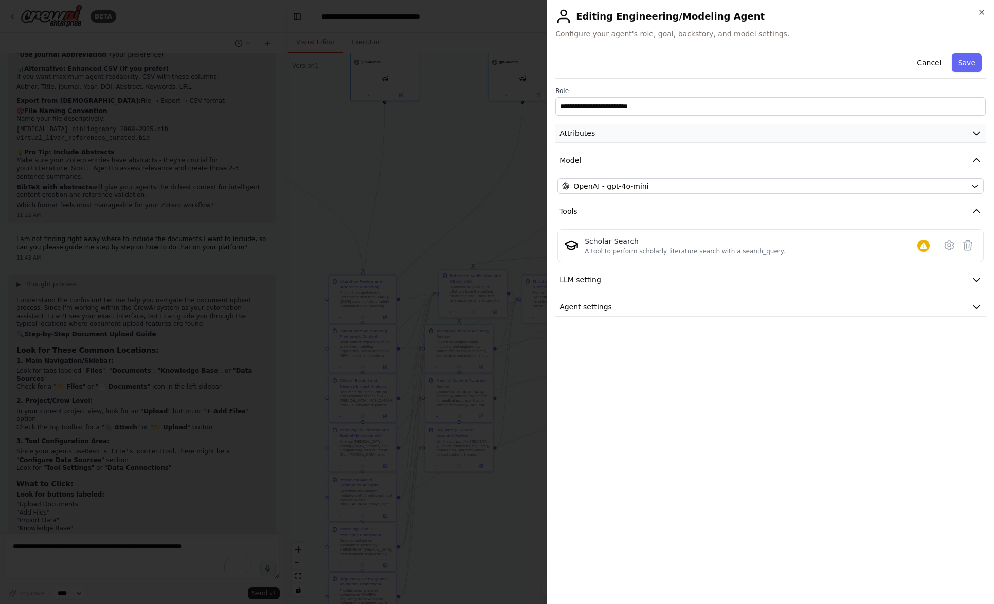
click at [594, 141] on button "Attributes" at bounding box center [770, 133] width 430 height 19
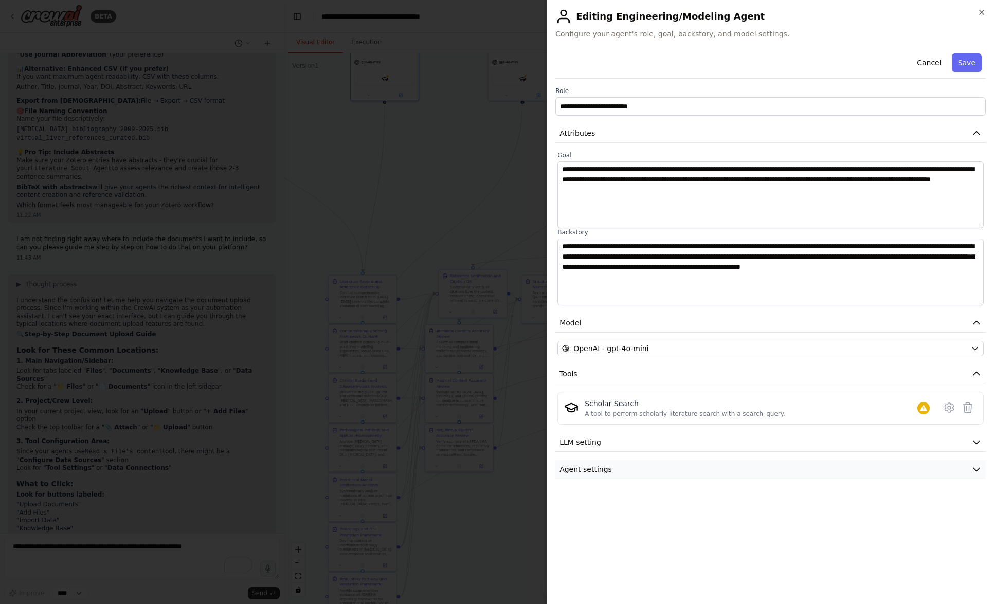
click at [585, 473] on span "Agent settings" at bounding box center [585, 469] width 52 height 10
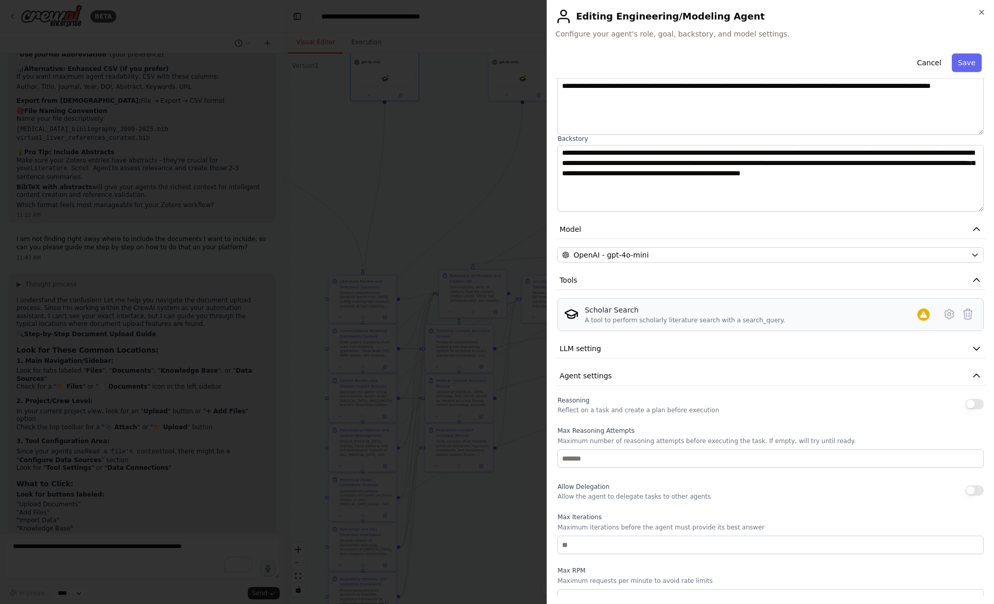
scroll to position [159, 0]
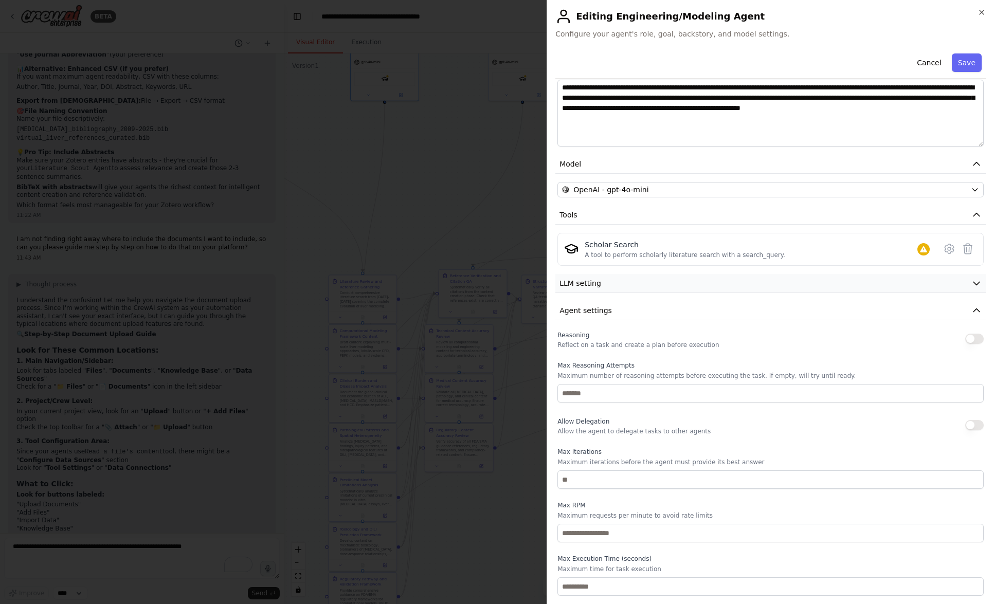
click at [618, 279] on button "LLM setting" at bounding box center [770, 283] width 430 height 19
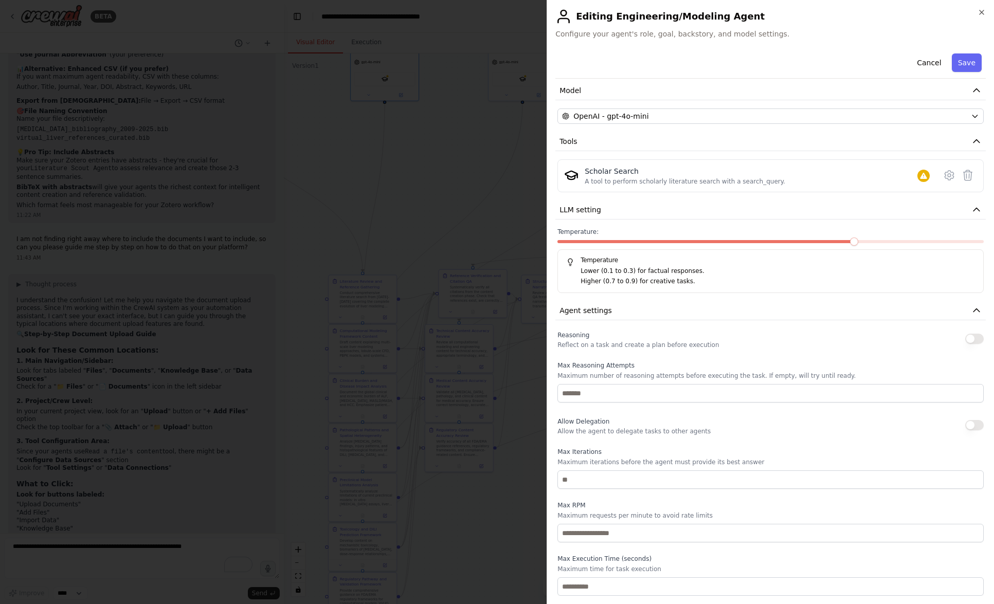
scroll to position [0, 0]
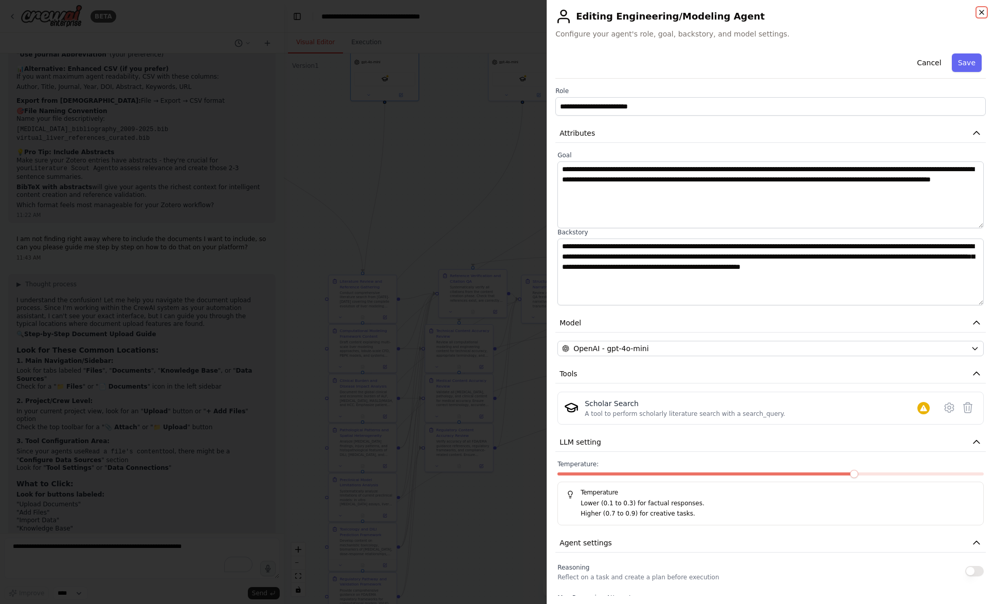
click at [980, 12] on icon "button" at bounding box center [981, 12] width 8 height 8
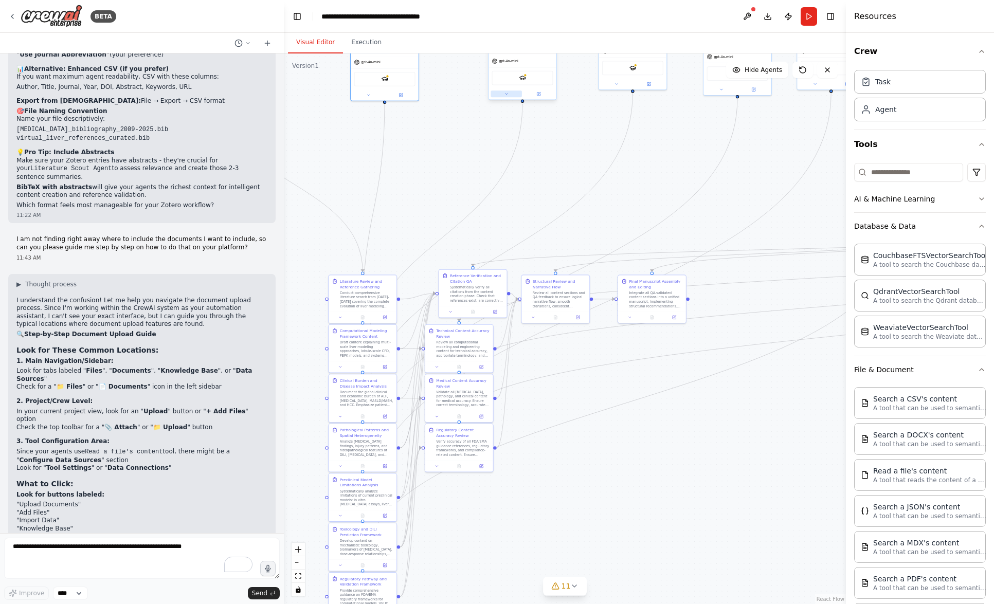
click at [506, 95] on icon at bounding box center [506, 94] width 5 height 5
click at [542, 94] on button at bounding box center [538, 93] width 31 height 7
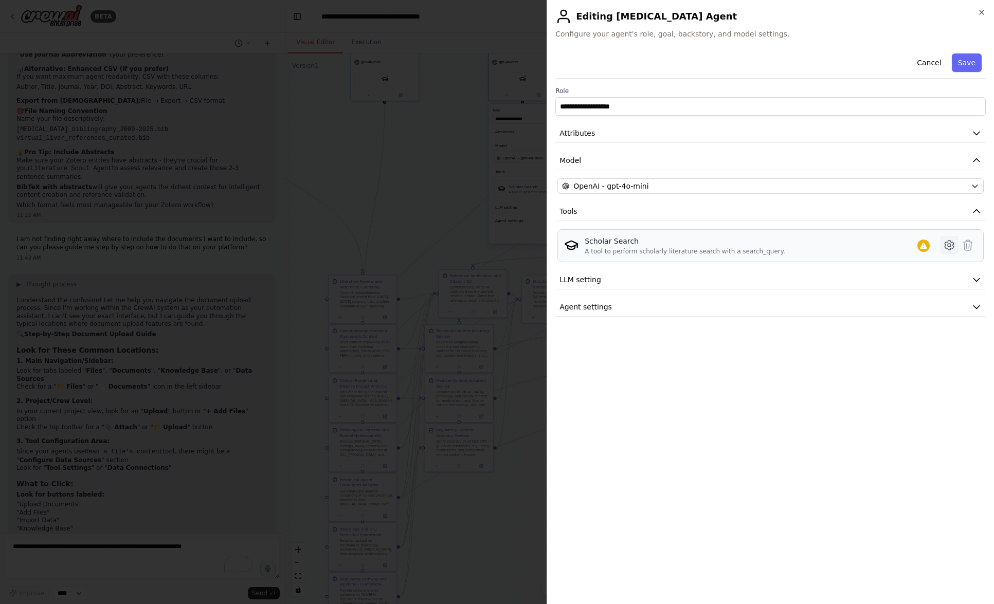
click at [949, 244] on icon at bounding box center [949, 245] width 12 height 12
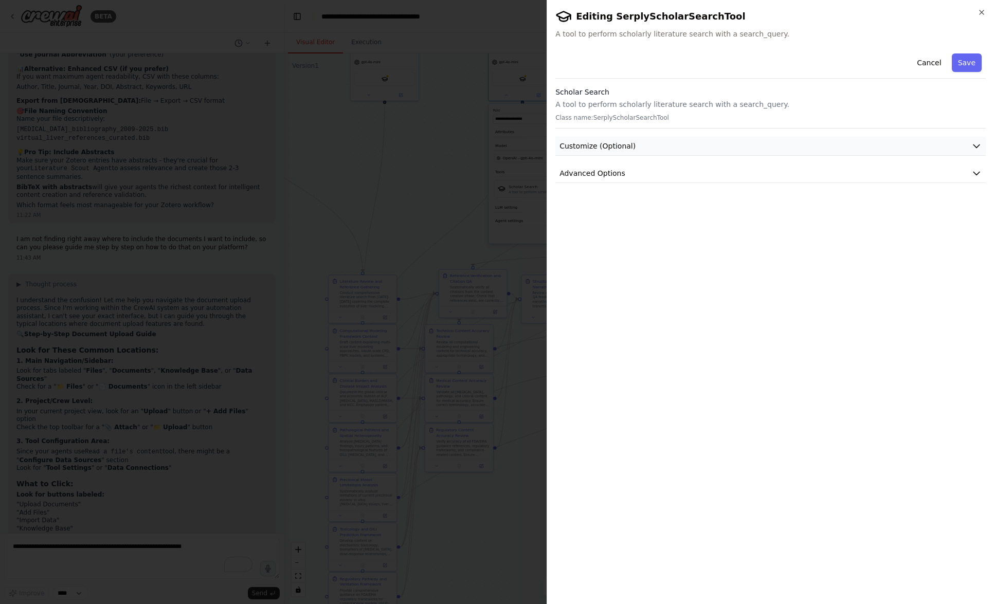
click at [787, 147] on button "Customize (Optional)" at bounding box center [770, 146] width 430 height 19
click at [853, 293] on div "**********" at bounding box center [770, 322] width 430 height 547
click at [967, 283] on button "Advanced Options" at bounding box center [770, 280] width 430 height 19
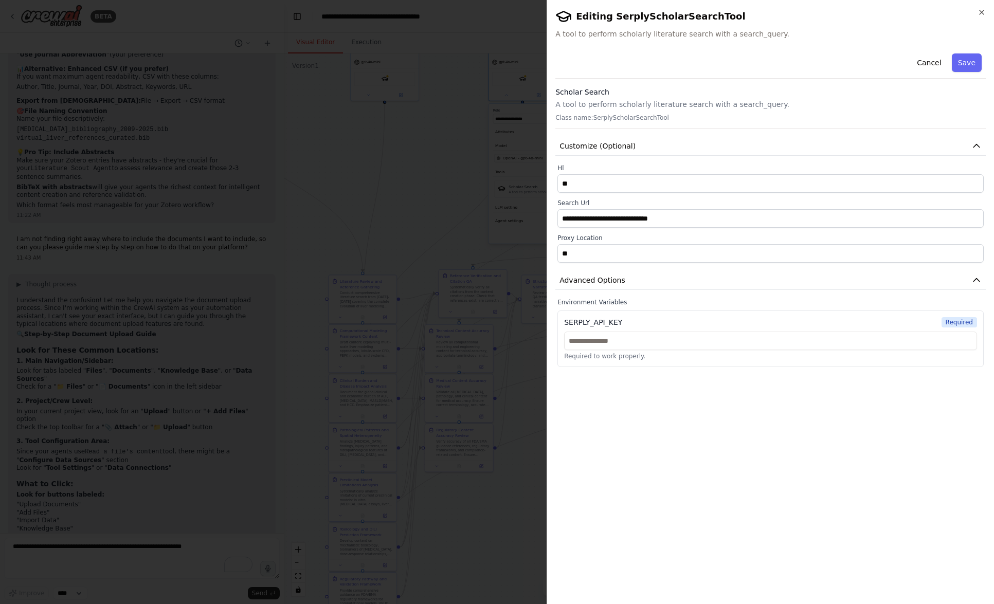
click at [983, 17] on h2 "Editing SerplyScholarSearchTool" at bounding box center [770, 16] width 430 height 16
click at [983, 11] on icon "button" at bounding box center [982, 12] width 4 height 4
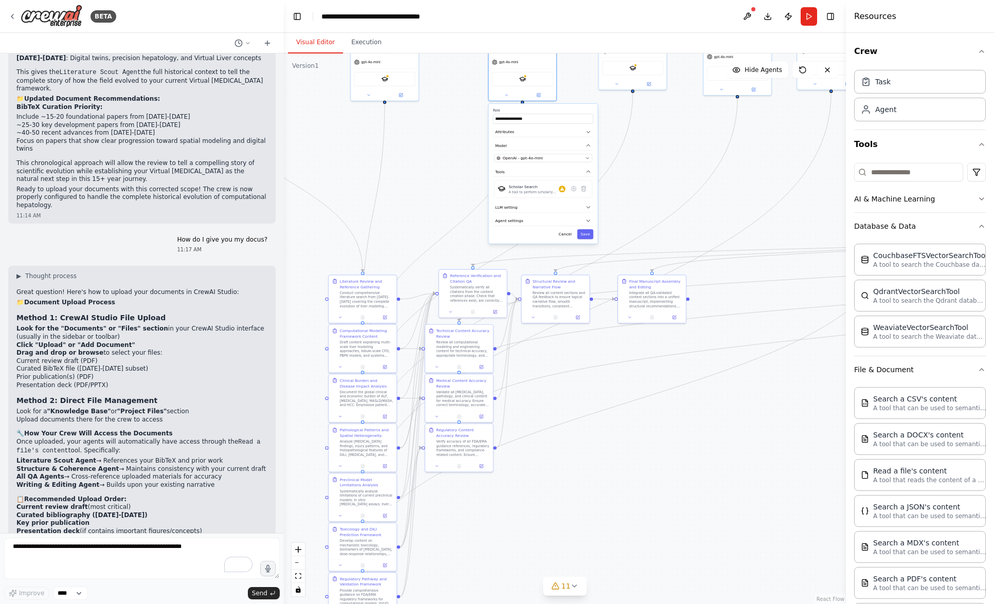
scroll to position [3668, 0]
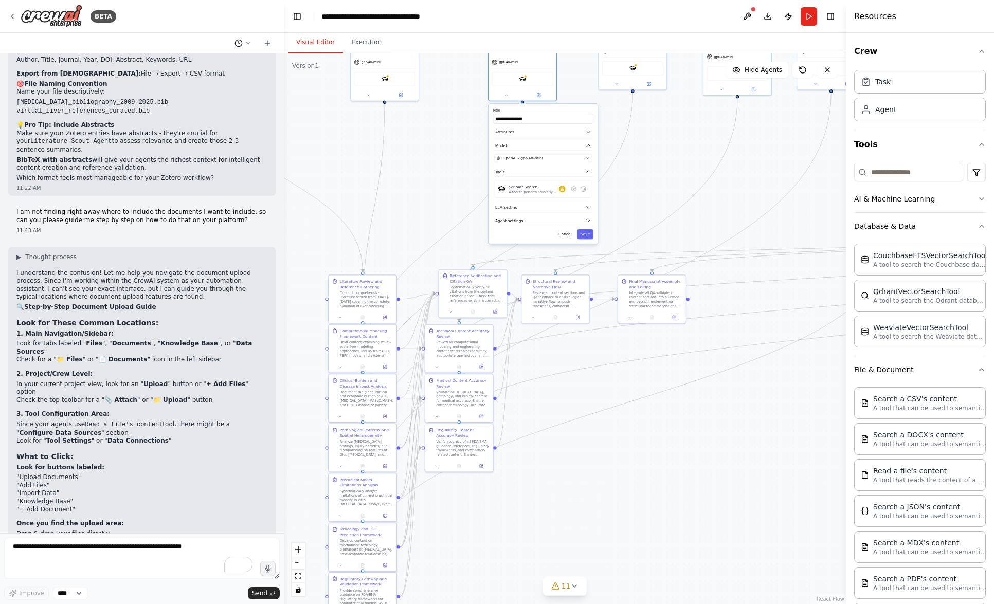
click at [247, 43] on icon at bounding box center [247, 43] width 3 height 2
click at [208, 201] on div at bounding box center [142, 302] width 284 height 604
click at [12, 13] on icon at bounding box center [12, 16] width 8 height 8
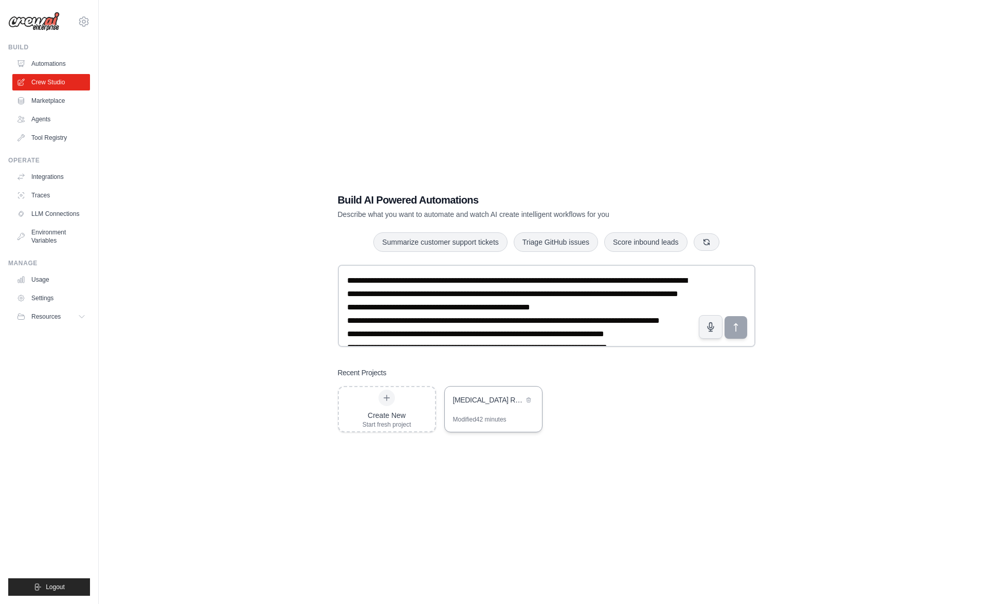
click at [493, 415] on div "Modified 42 minutes" at bounding box center [479, 419] width 53 height 8
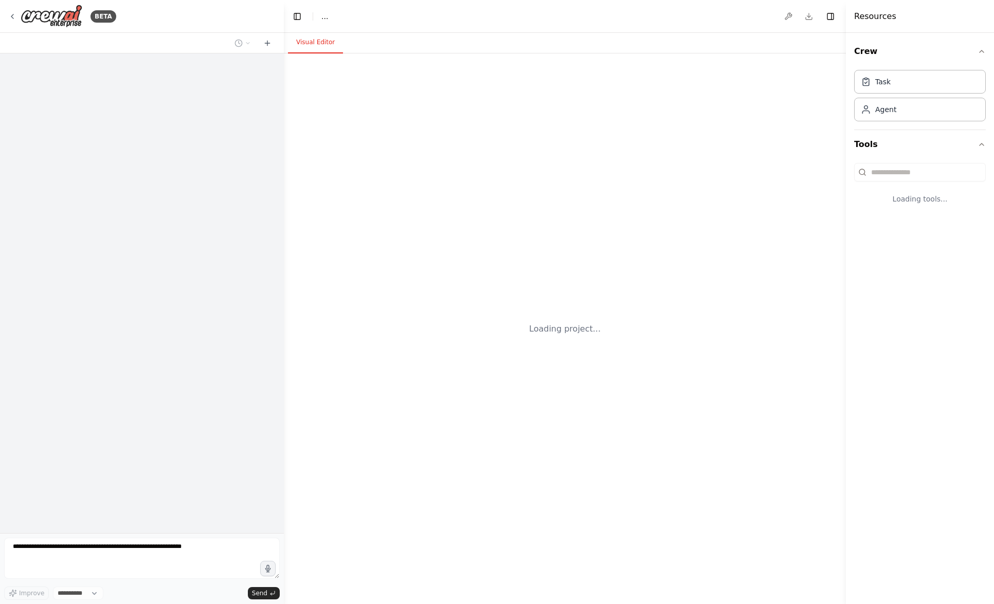
select select "****"
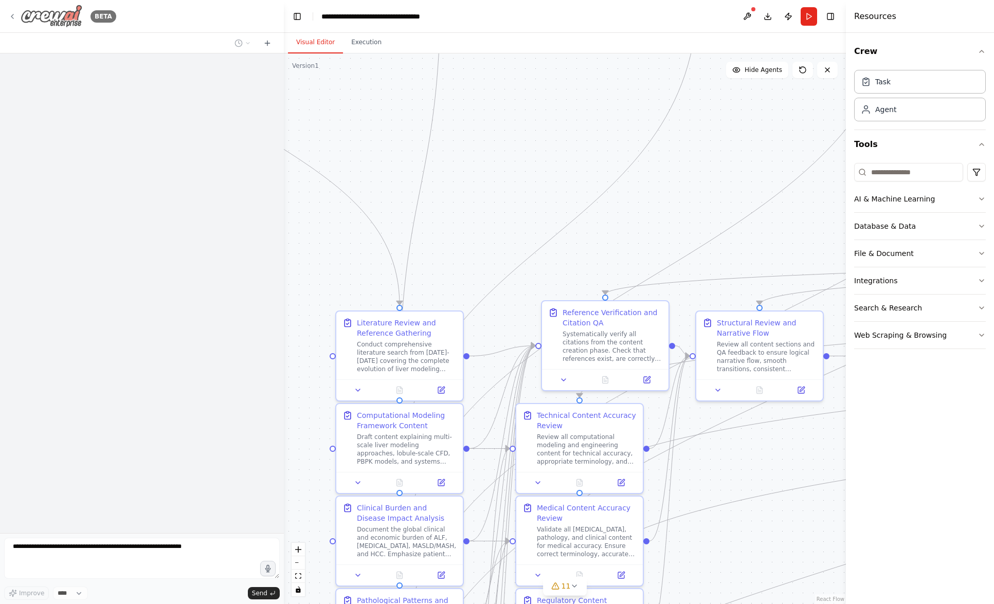
click at [41, 13] on img at bounding box center [52, 16] width 62 height 23
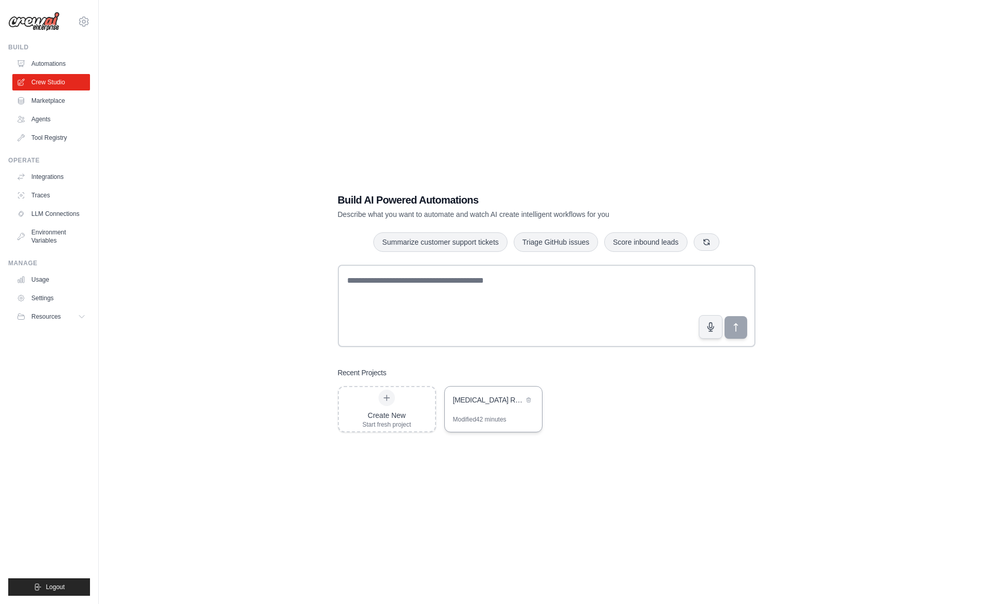
click at [506, 415] on div "Modified 42 minutes" at bounding box center [479, 419] width 53 height 8
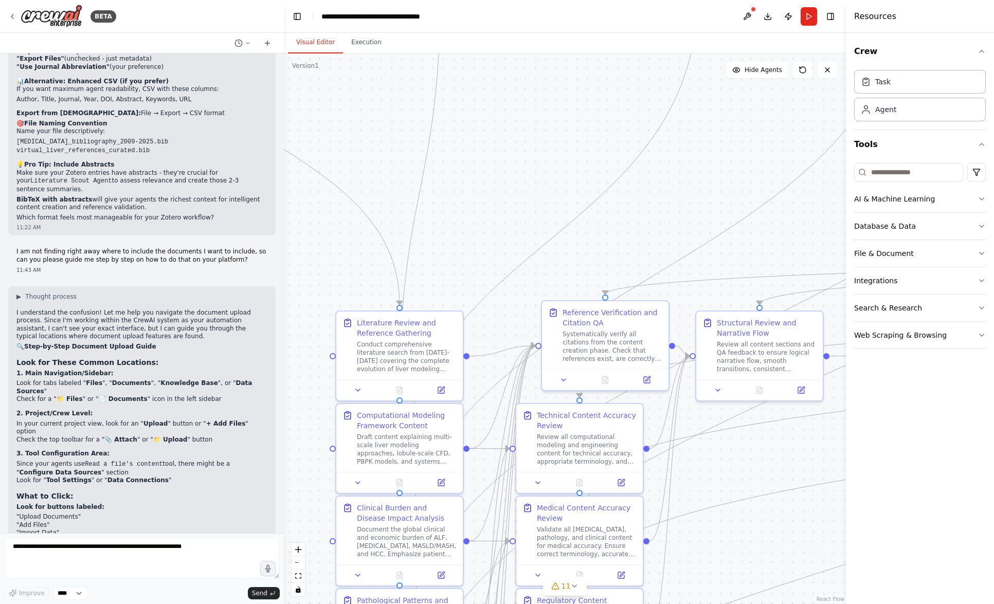
scroll to position [3668, 0]
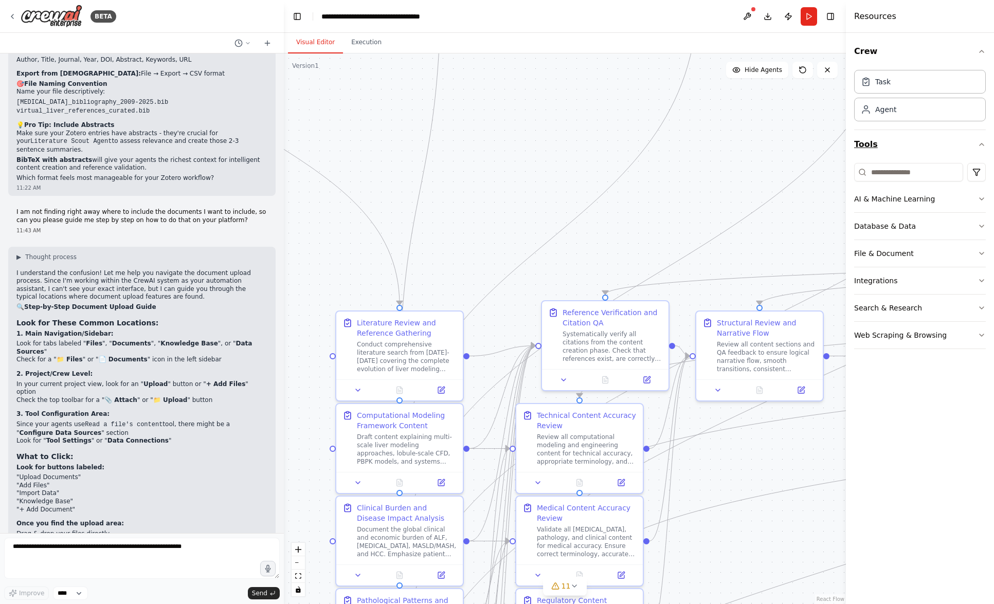
click at [980, 147] on icon "button" at bounding box center [981, 144] width 8 height 8
click at [894, 251] on button "File & Document" at bounding box center [920, 253] width 132 height 27
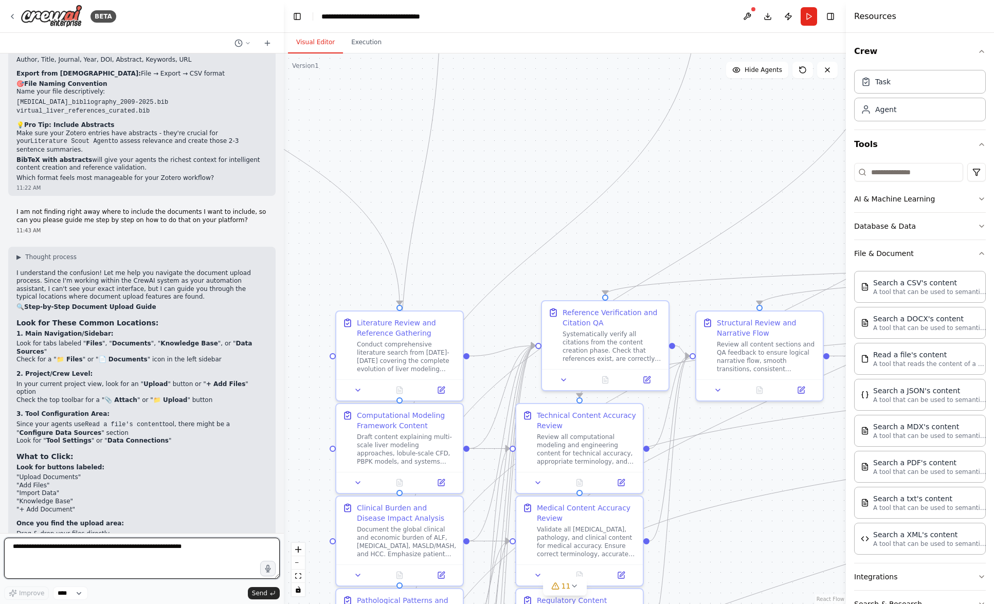
click at [87, 558] on textarea at bounding box center [142, 558] width 276 height 41
click at [10, 13] on icon at bounding box center [12, 16] width 8 height 8
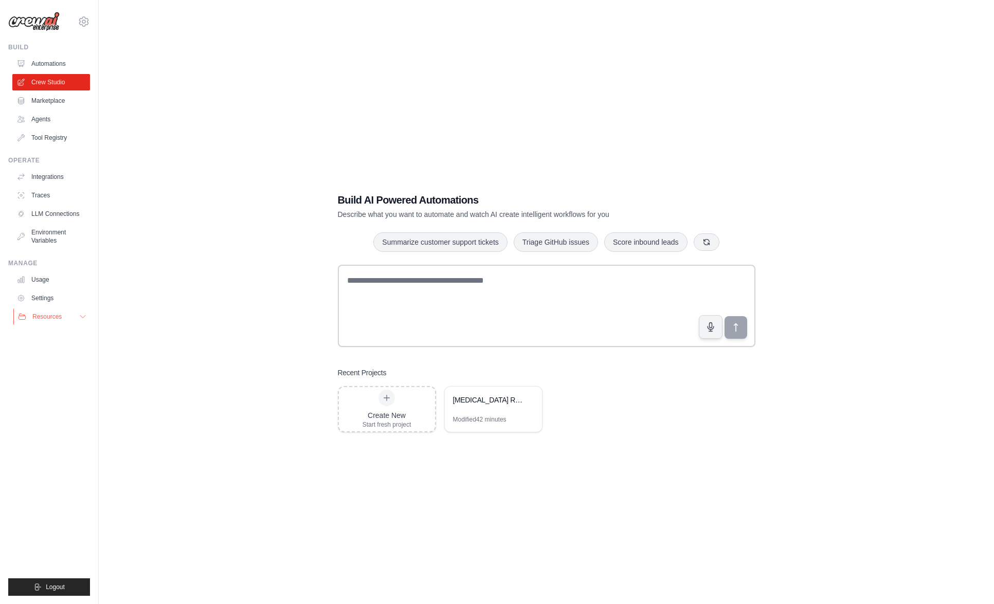
click at [68, 317] on button "Resources" at bounding box center [52, 317] width 78 height 16
click at [68, 335] on span "Documentation" at bounding box center [58, 334] width 42 height 8
click at [52, 388] on link "Video Tutorials" at bounding box center [55, 383] width 71 height 14
click at [502, 411] on div "[MEDICAL_DATA] Review Multi-Agent Crew" at bounding box center [493, 401] width 97 height 29
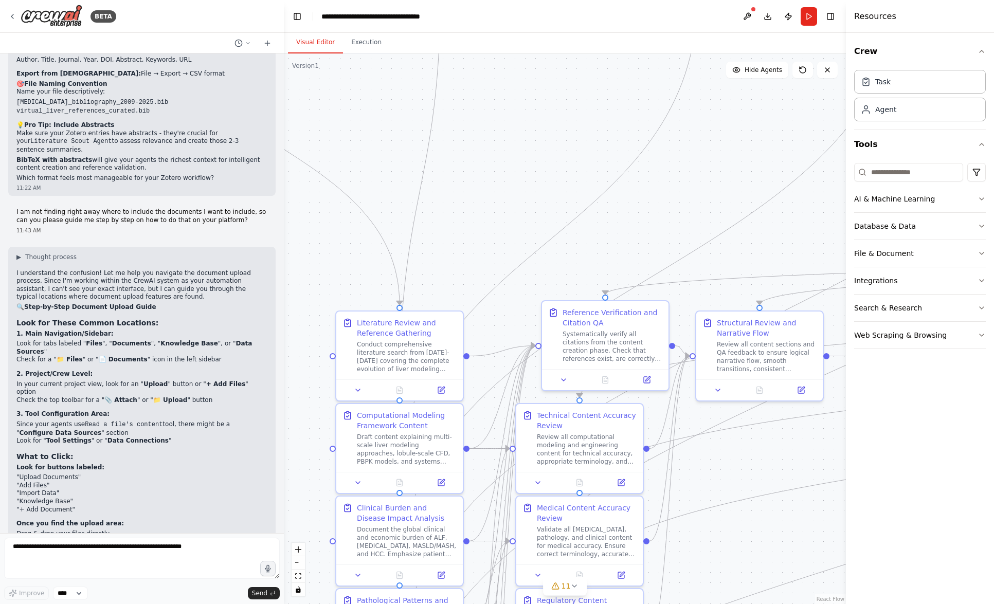
scroll to position [3668, 0]
click at [823, 67] on icon at bounding box center [827, 70] width 8 height 8
click at [688, 221] on div ".deletable-edge-delete-btn { width: 20px; height: 20px; border: 0px solid #ffff…" at bounding box center [565, 328] width 562 height 551
click at [801, 74] on button at bounding box center [802, 70] width 21 height 16
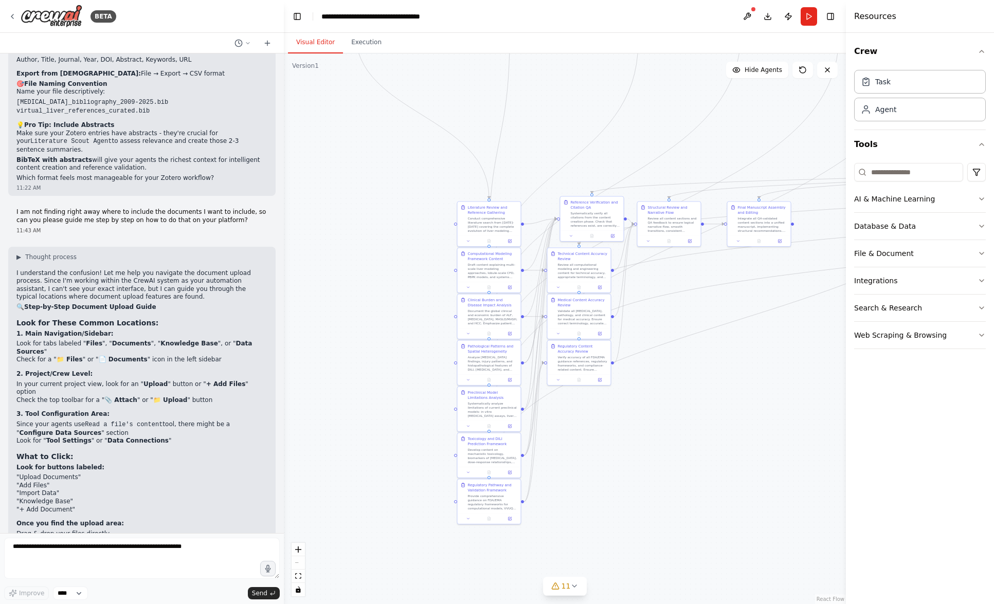
drag, startPoint x: 416, startPoint y: 241, endPoint x: 347, endPoint y: 192, distance: 84.8
click at [347, 192] on div ".deletable-edge-delete-btn { width: 20px; height: 20px; border: 0px solid #ffff…" at bounding box center [565, 328] width 562 height 551
click at [570, 586] on icon at bounding box center [574, 586] width 8 height 8
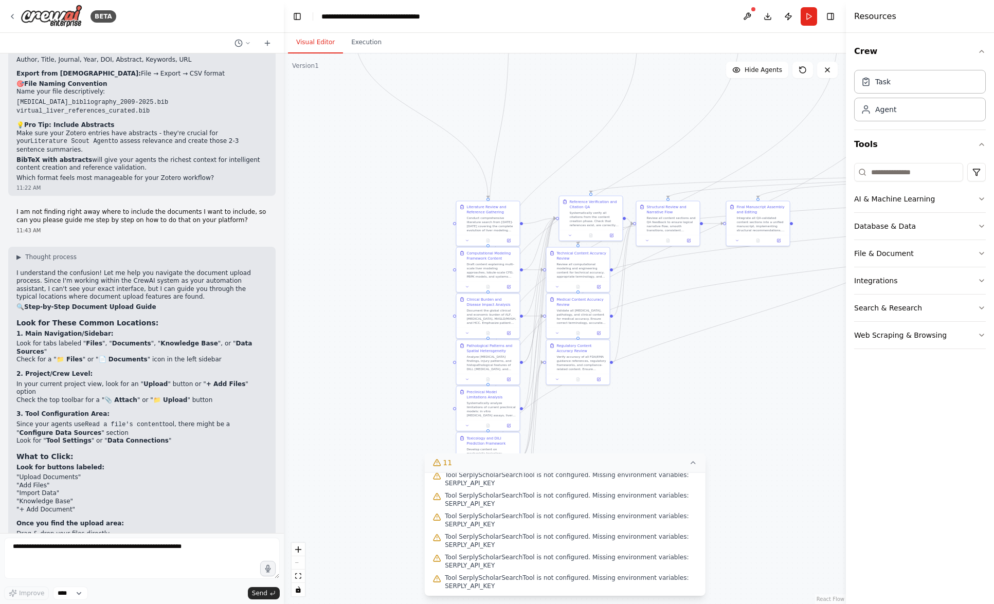
scroll to position [0, 0]
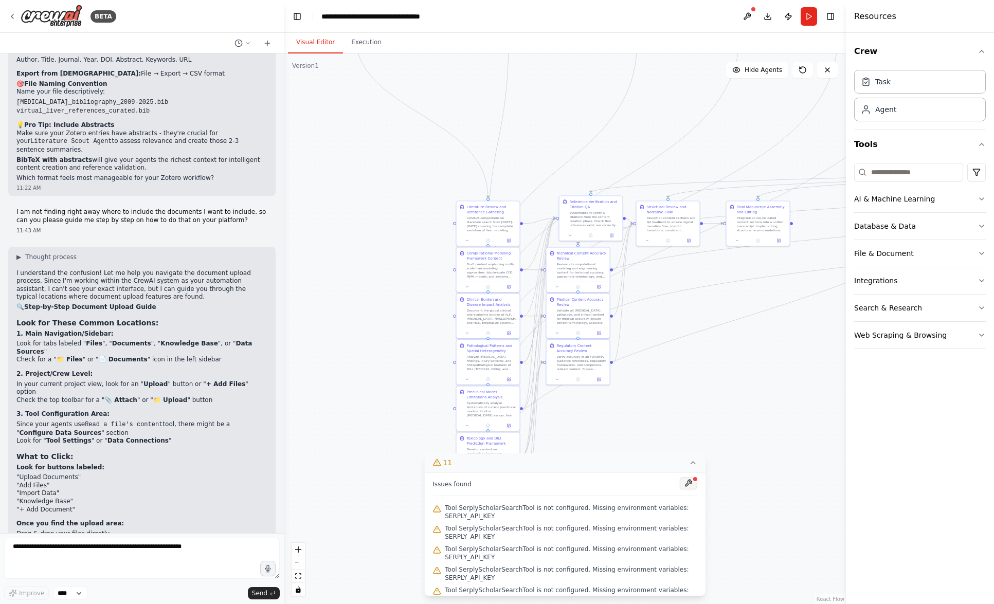
click at [688, 484] on button at bounding box center [688, 483] width 17 height 12
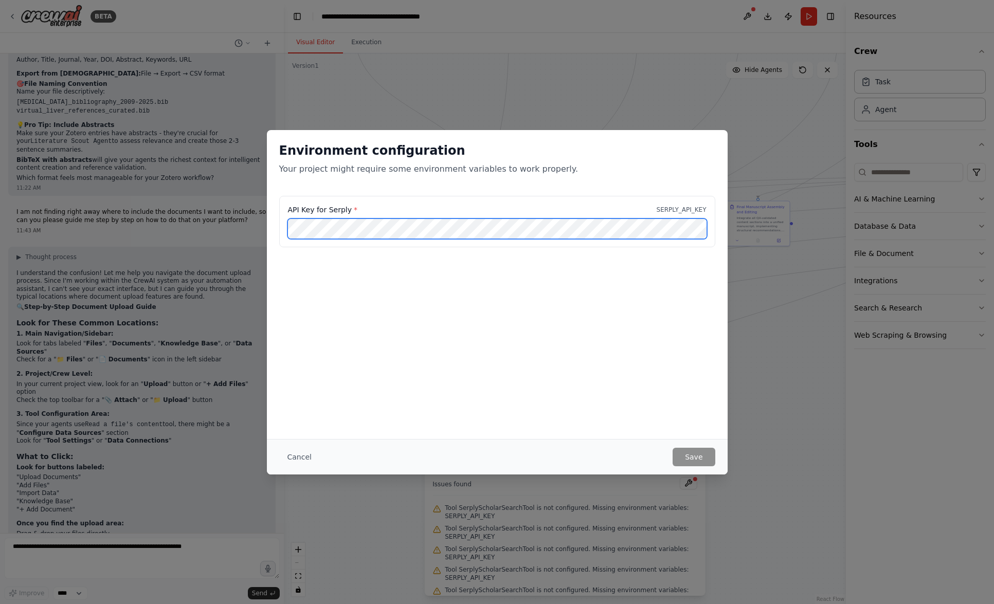
click at [281, 226] on div "API Key for Serply * SERPLY_API_KEY" at bounding box center [497, 221] width 436 height 51
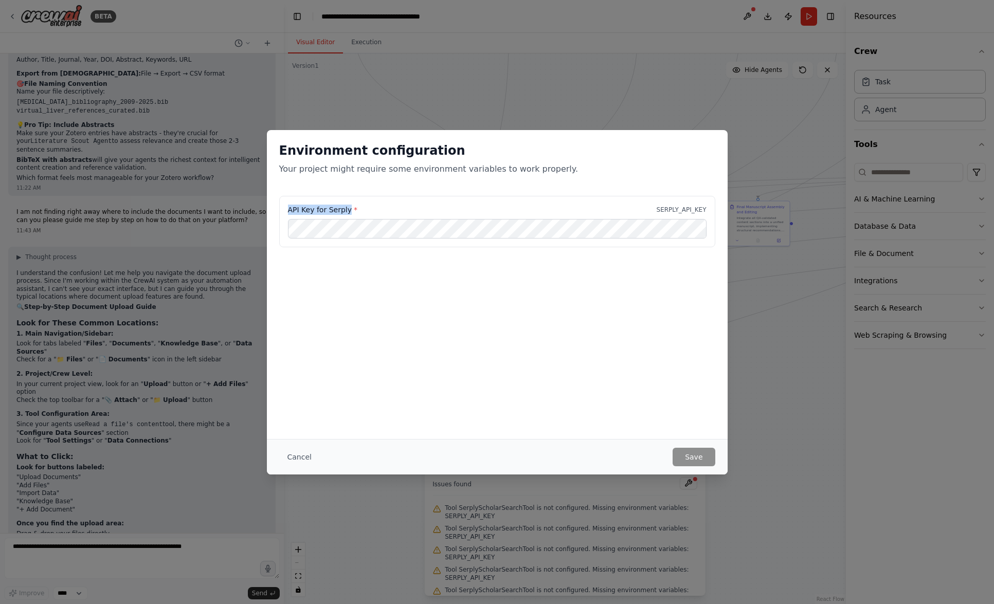
drag, startPoint x: 286, startPoint y: 209, endPoint x: 350, endPoint y: 211, distance: 63.3
click at [350, 211] on div "API Key for Serply * SERPLY_API_KEY" at bounding box center [497, 221] width 436 height 51
copy label "API Key for Serply"
click at [306, 457] on button "Cancel" at bounding box center [299, 457] width 41 height 19
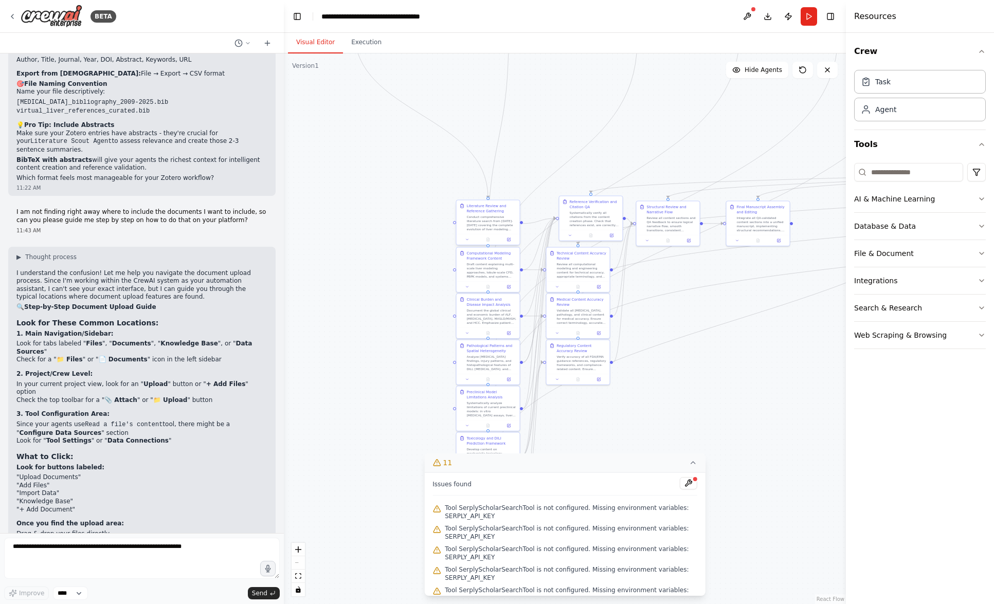
click at [479, 212] on div "Literature Review and Reference Gathering" at bounding box center [492, 209] width 50 height 10
click at [510, 240] on icon at bounding box center [508, 239] width 3 height 3
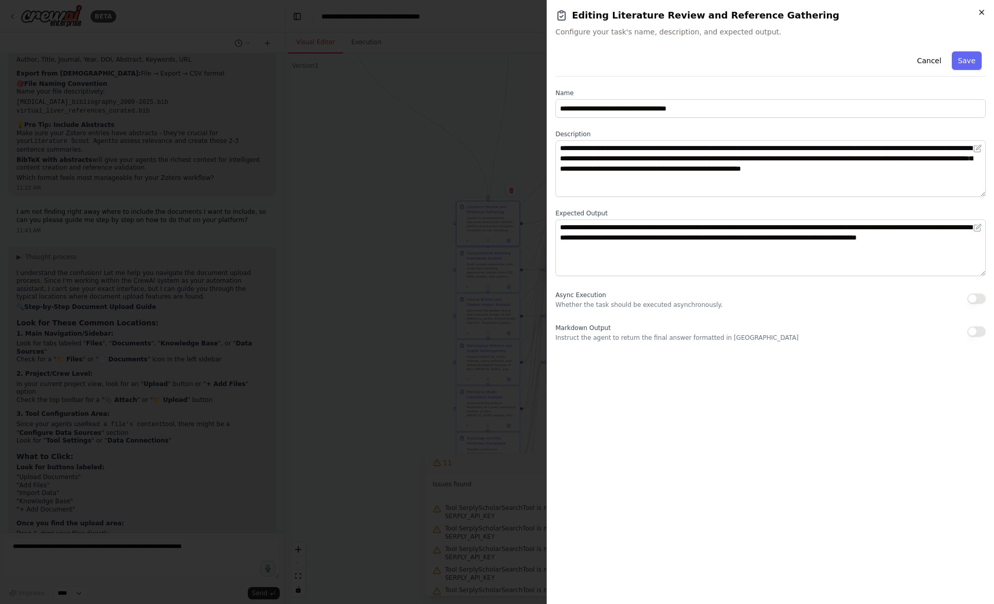
click at [982, 12] on icon "button" at bounding box center [982, 12] width 4 height 4
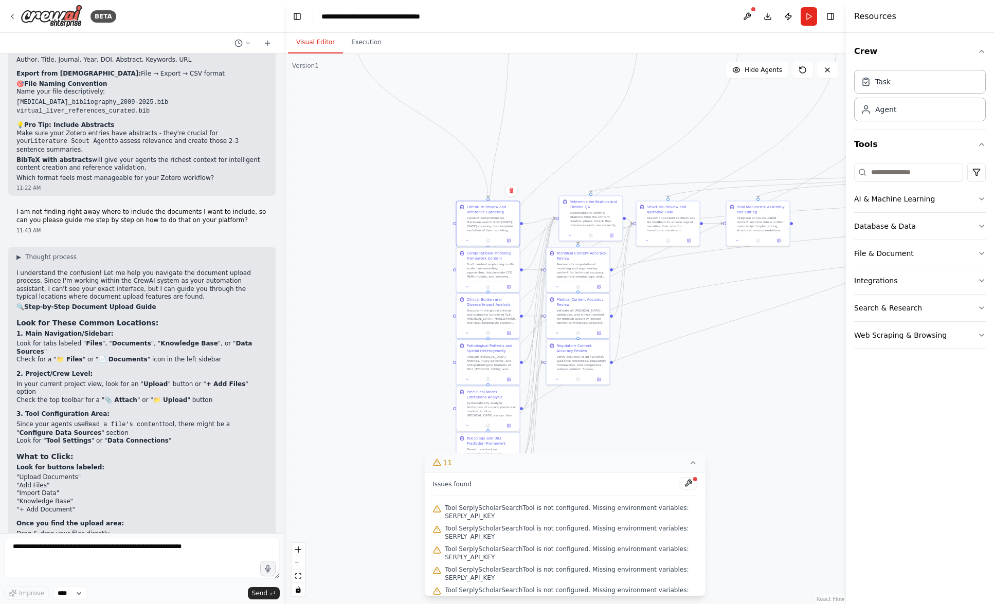
click at [710, 410] on div ".deletable-edge-delete-btn { width: 20px; height: 20px; border: 0px solid #ffff…" at bounding box center [565, 328] width 562 height 551
click at [48, 15] on img at bounding box center [52, 16] width 62 height 23
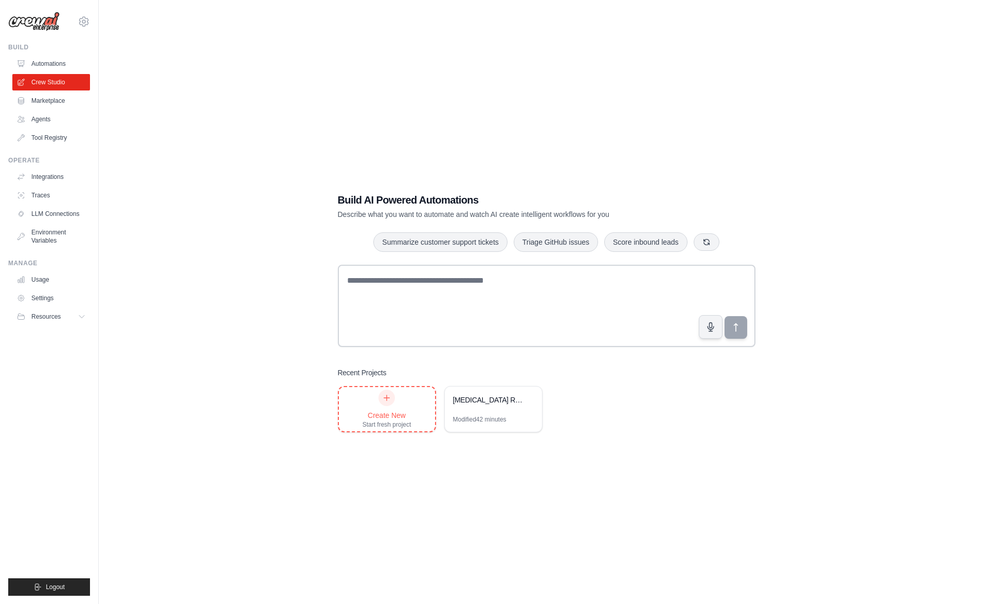
click at [380, 407] on div "Create New Start fresh project" at bounding box center [387, 409] width 49 height 39
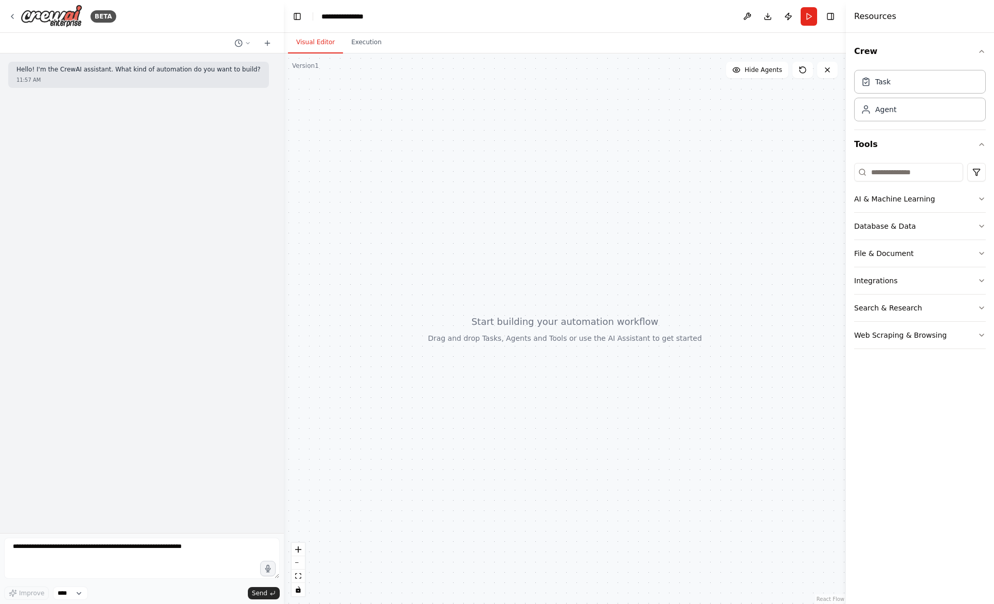
click at [320, 45] on button "Visual Editor" at bounding box center [315, 43] width 55 height 22
click at [31, 13] on img at bounding box center [52, 16] width 62 height 23
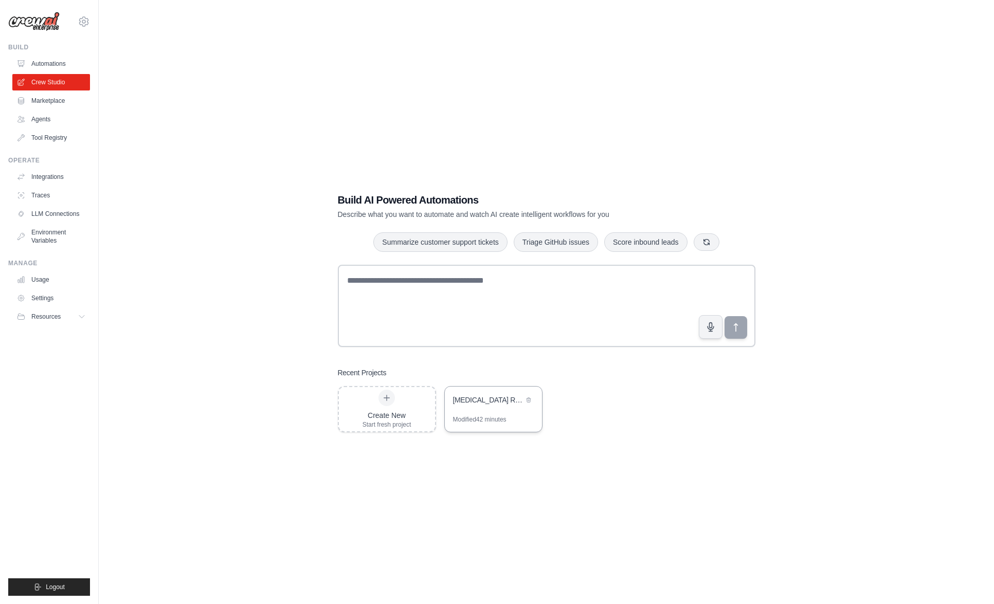
click at [472, 388] on div "[MEDICAL_DATA] Review Multi-Agent Crew" at bounding box center [493, 401] width 97 height 29
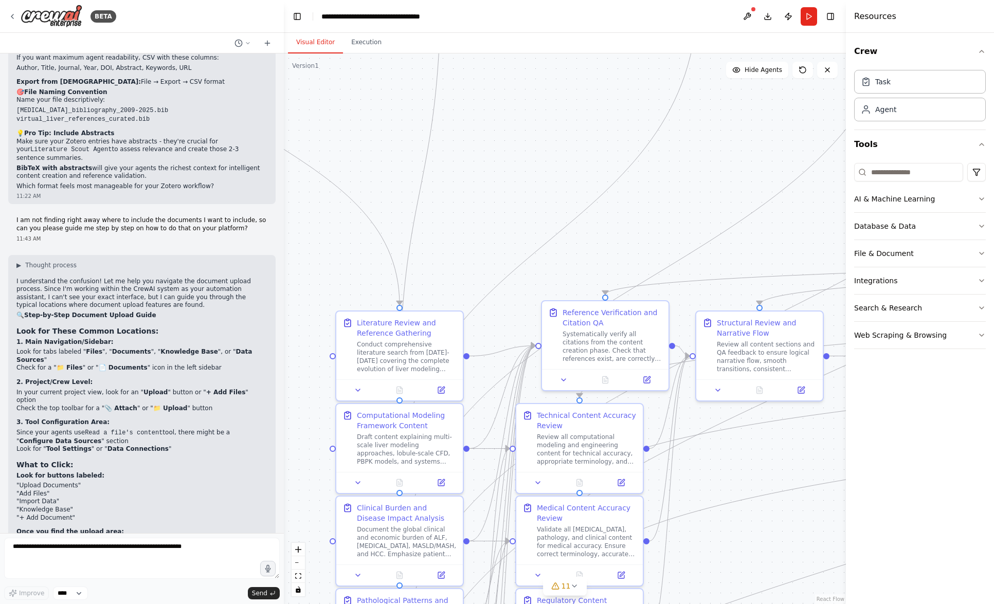
scroll to position [3668, 0]
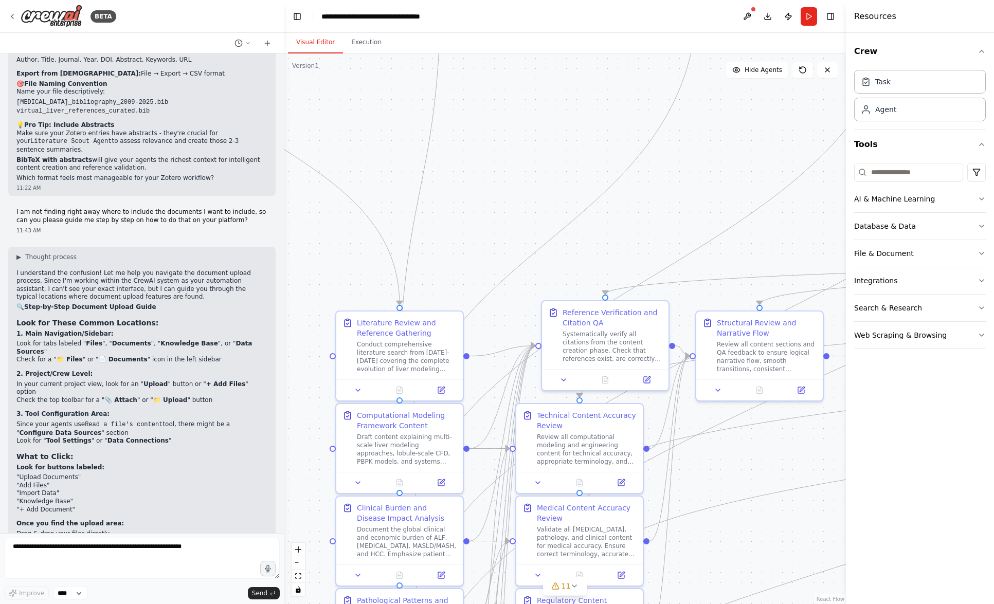
click at [96, 474] on li ""Upload Documents"" at bounding box center [141, 478] width 251 height 8
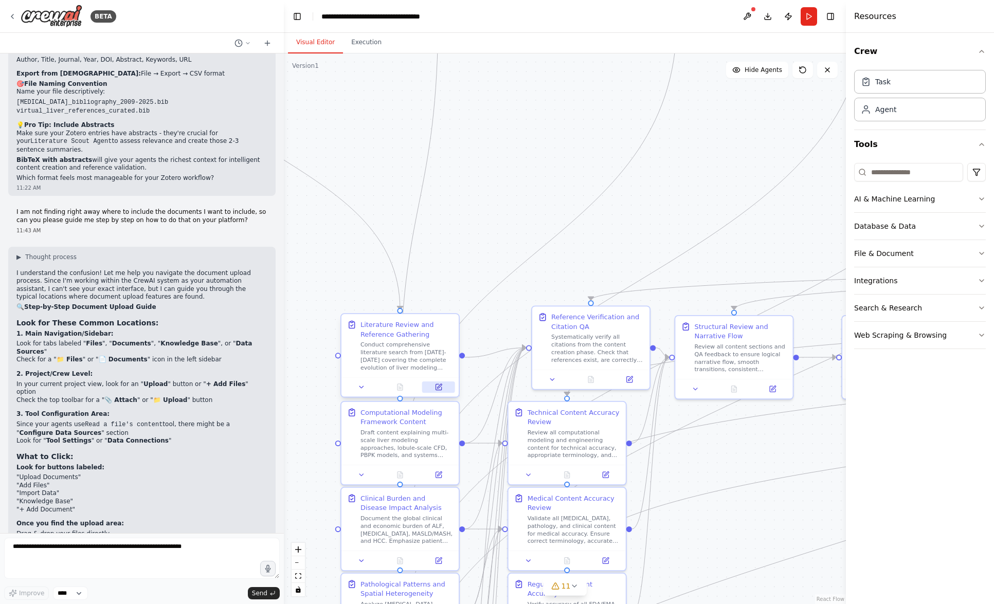
click at [439, 390] on icon at bounding box center [439, 387] width 6 height 6
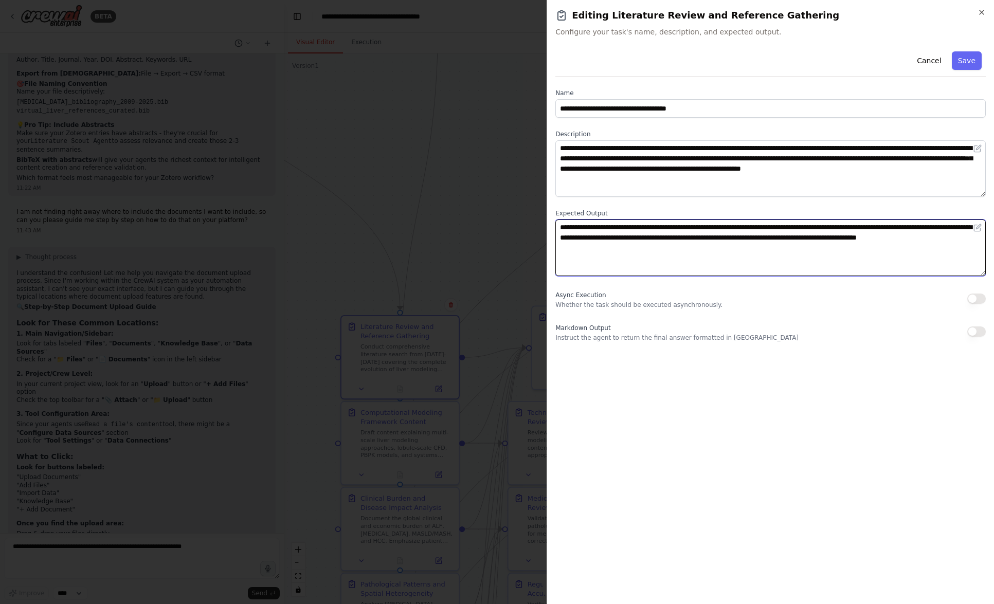
click at [729, 260] on textarea "**********" at bounding box center [770, 248] width 430 height 57
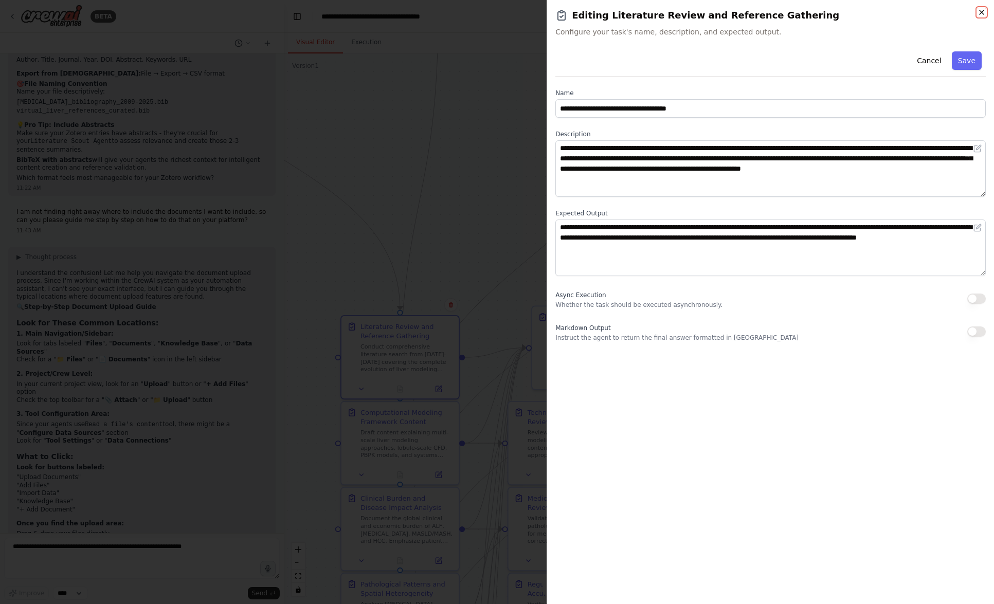
click at [981, 12] on icon "button" at bounding box center [982, 12] width 4 height 4
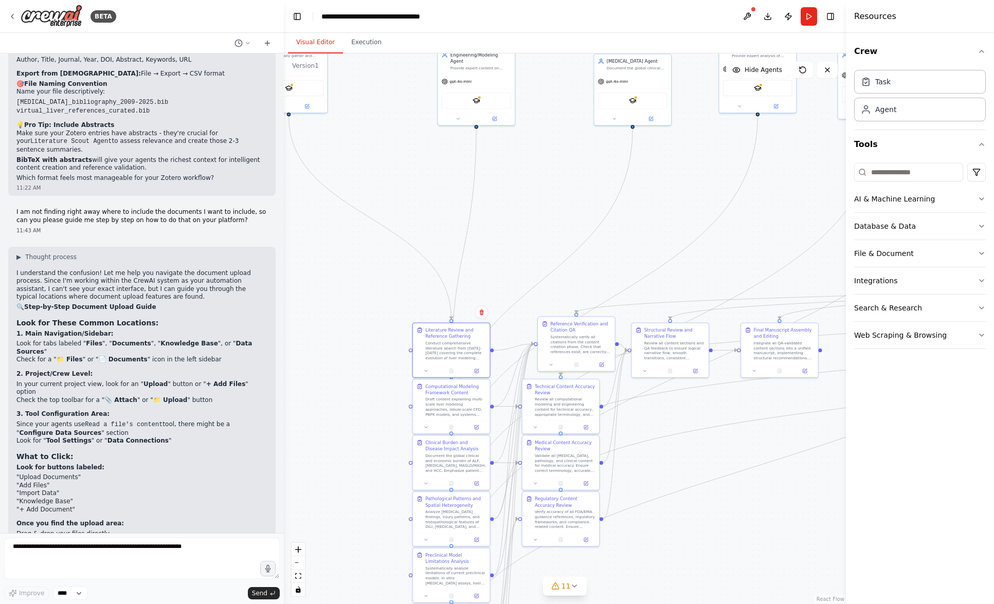
click at [777, 427] on div ".deletable-edge-delete-btn { width: 20px; height: 20px; border: 0px solid #ffff…" at bounding box center [565, 328] width 562 height 551
click at [751, 17] on button at bounding box center [747, 16] width 16 height 19
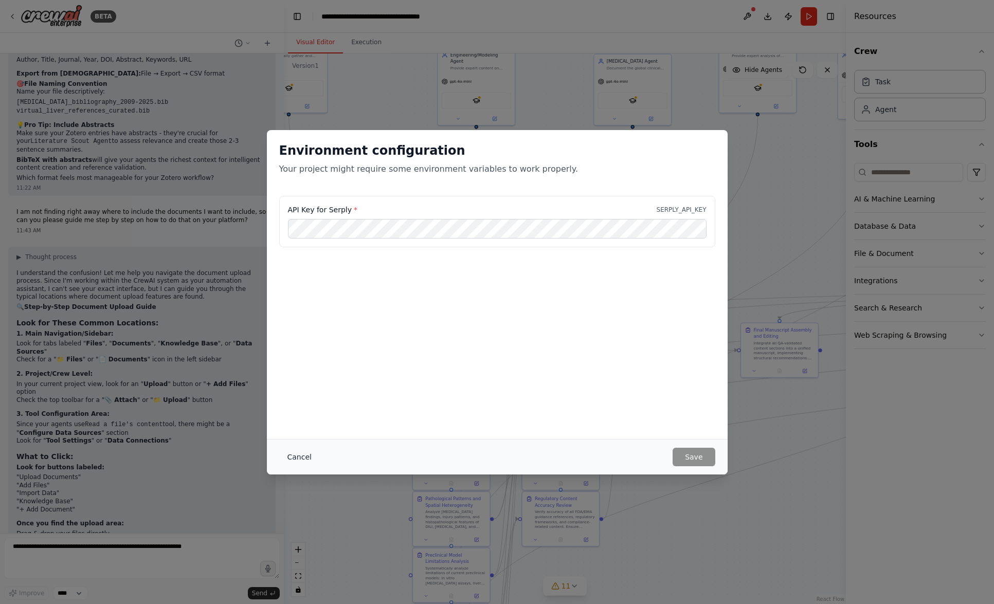
click at [292, 457] on button "Cancel" at bounding box center [299, 457] width 41 height 19
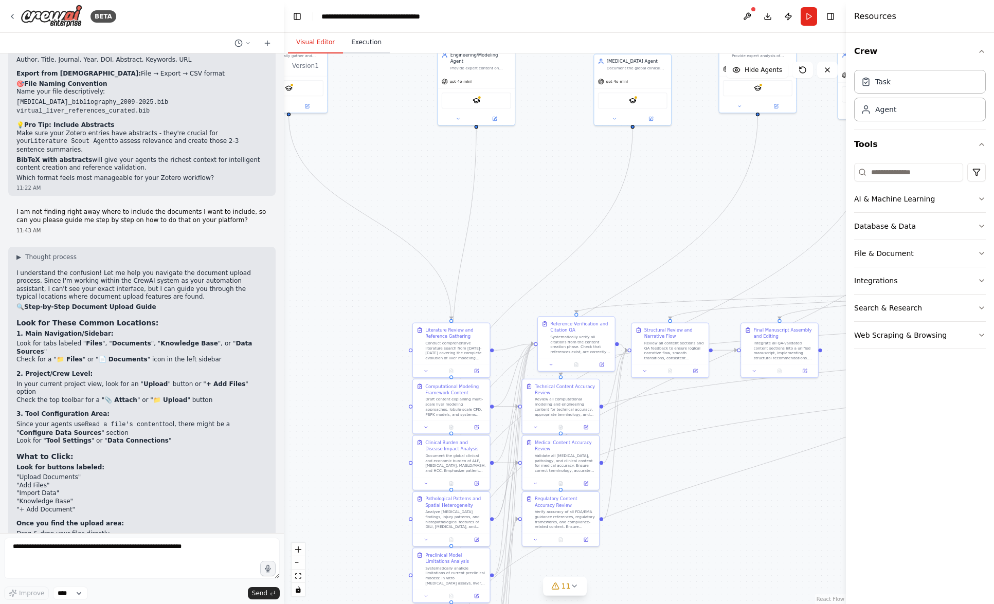
click at [370, 47] on button "Execution" at bounding box center [366, 43] width 47 height 22
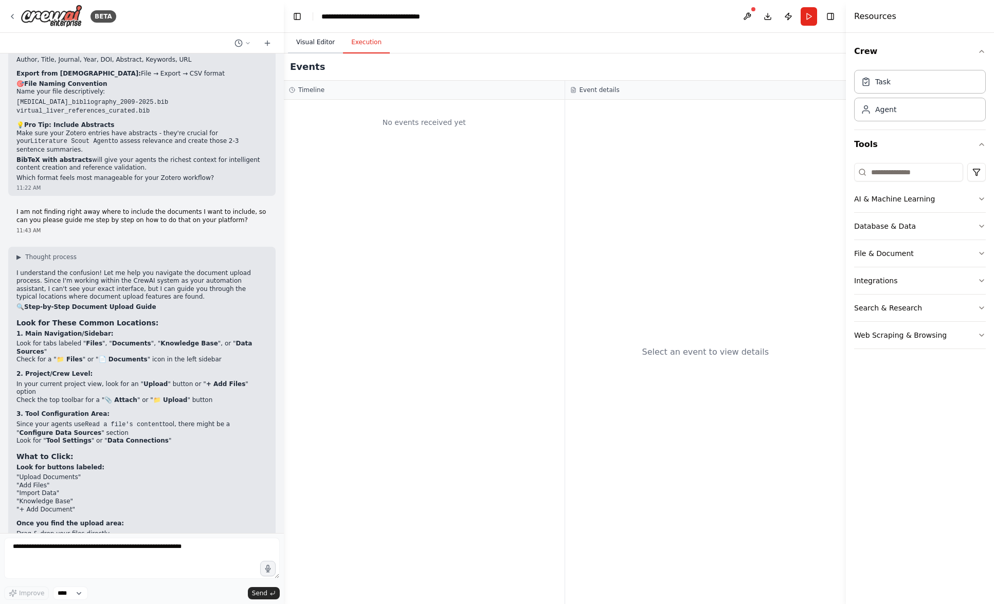
click at [309, 42] on button "Visual Editor" at bounding box center [315, 43] width 55 height 22
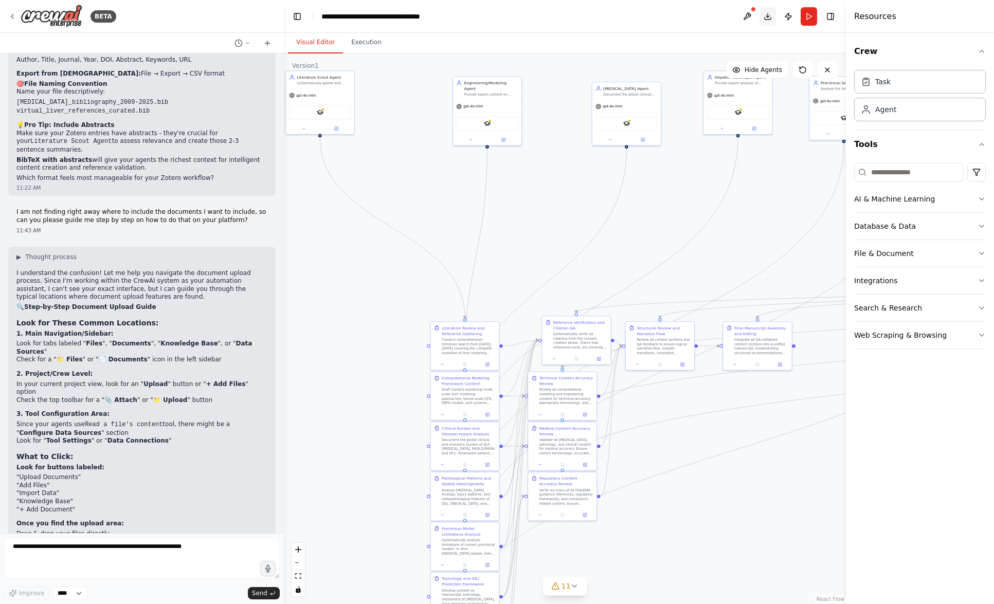
click at [772, 17] on button "Download" at bounding box center [767, 16] width 16 height 19
